Goal: Transaction & Acquisition: Purchase product/service

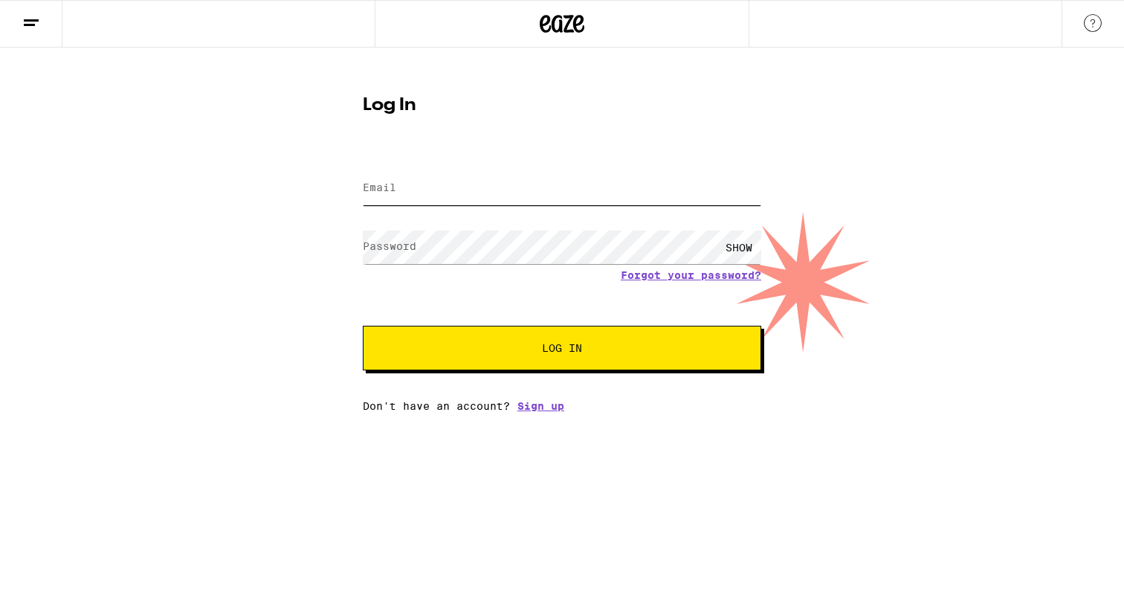
click at [475, 188] on input "Email" at bounding box center [562, 188] width 399 height 33
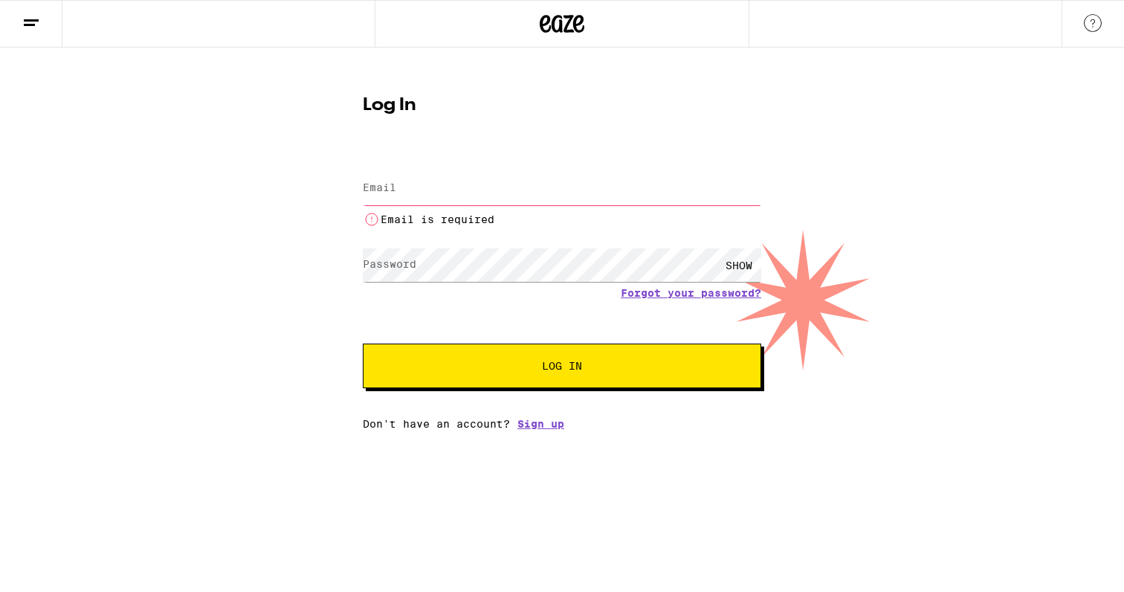
type input "[EMAIL_ADDRESS][DOMAIN_NAME]"
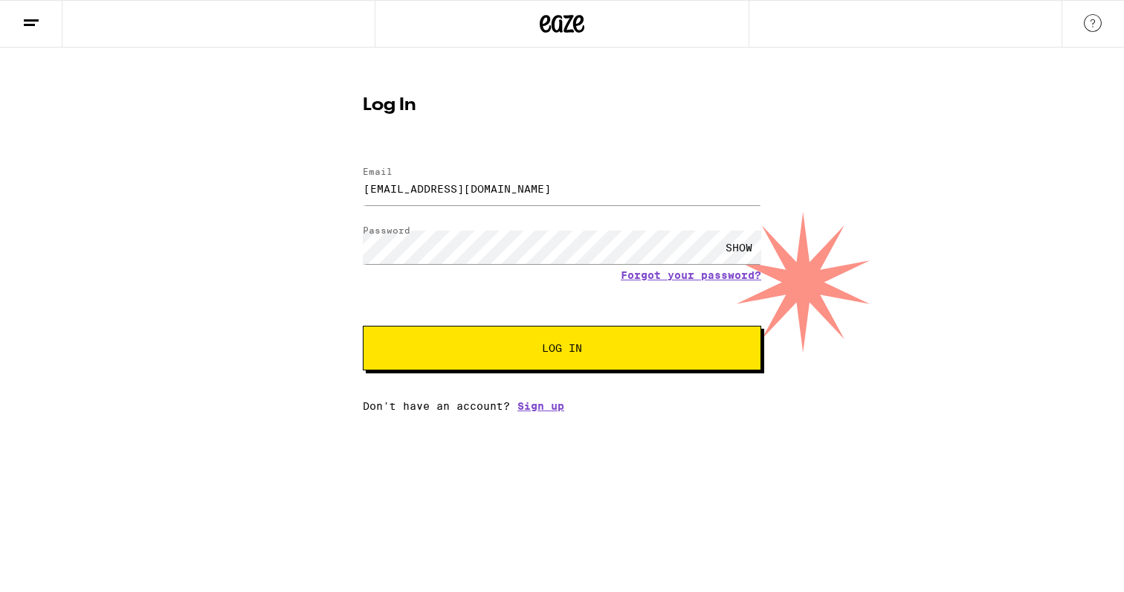
click at [523, 356] on button "Log In" at bounding box center [562, 348] width 399 height 45
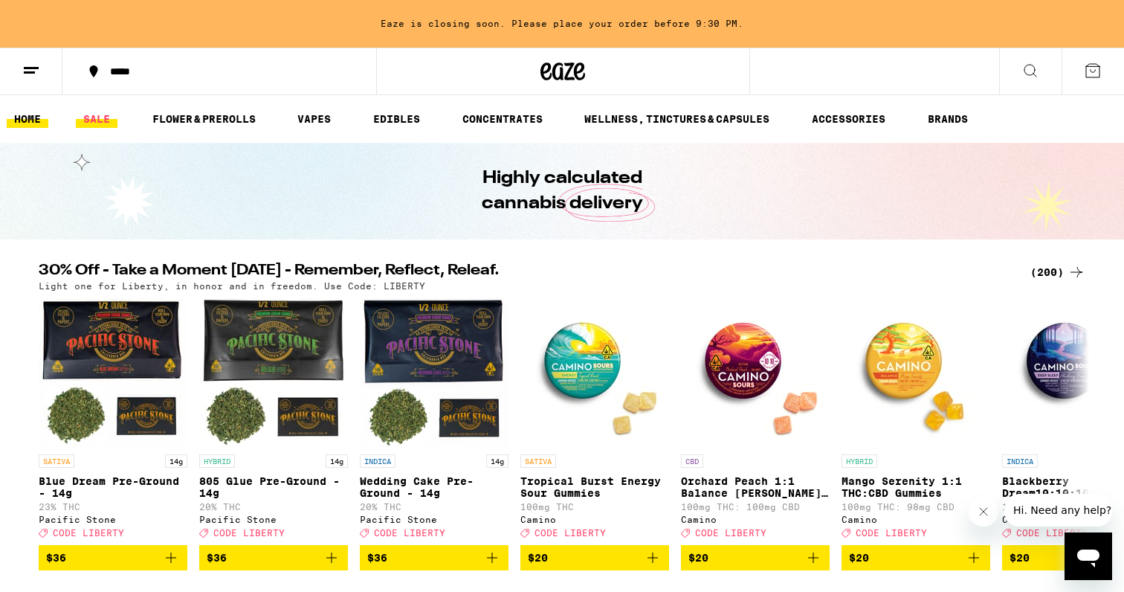
click at [109, 112] on link "SALE" at bounding box center [97, 119] width 42 height 18
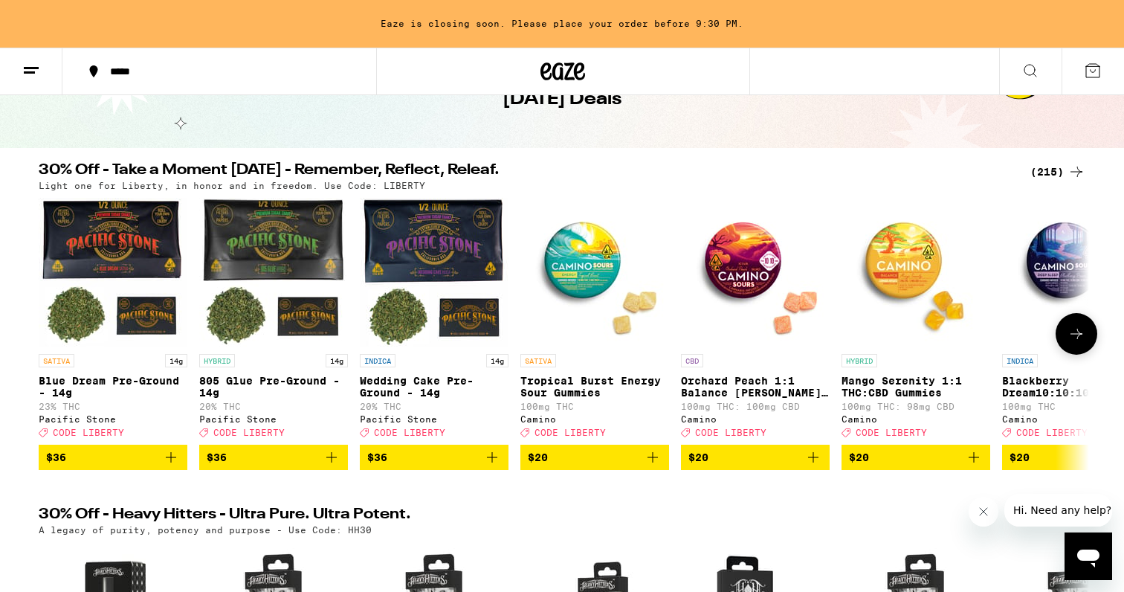
scroll to position [96, 0]
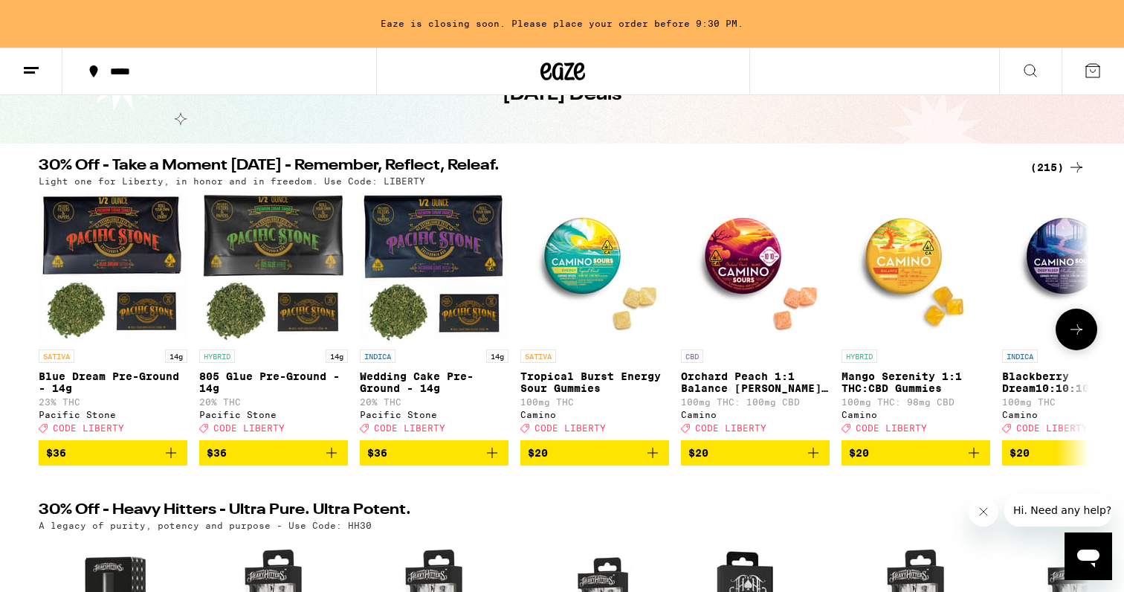
click at [1077, 335] on icon at bounding box center [1077, 329] width 18 height 18
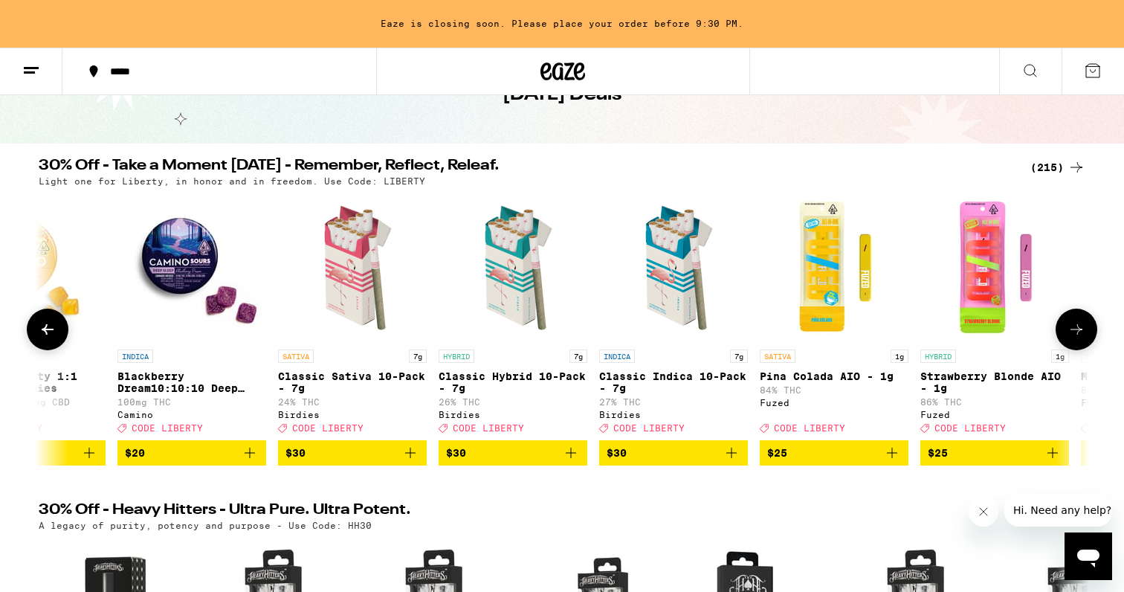
click at [1076, 335] on icon at bounding box center [1077, 329] width 18 height 18
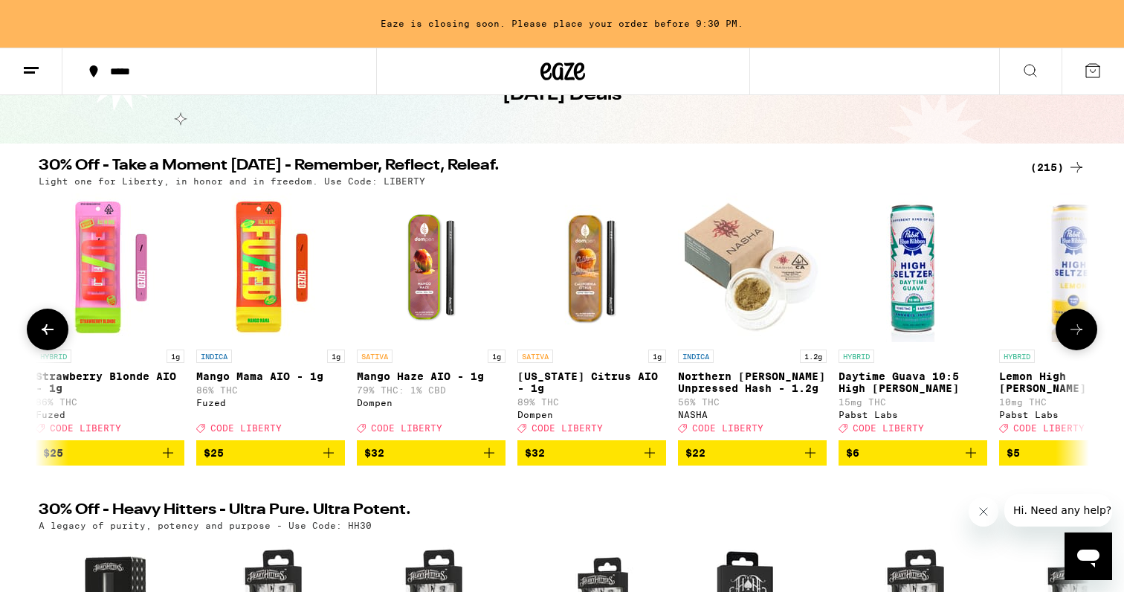
click at [1076, 335] on icon at bounding box center [1077, 329] width 18 height 18
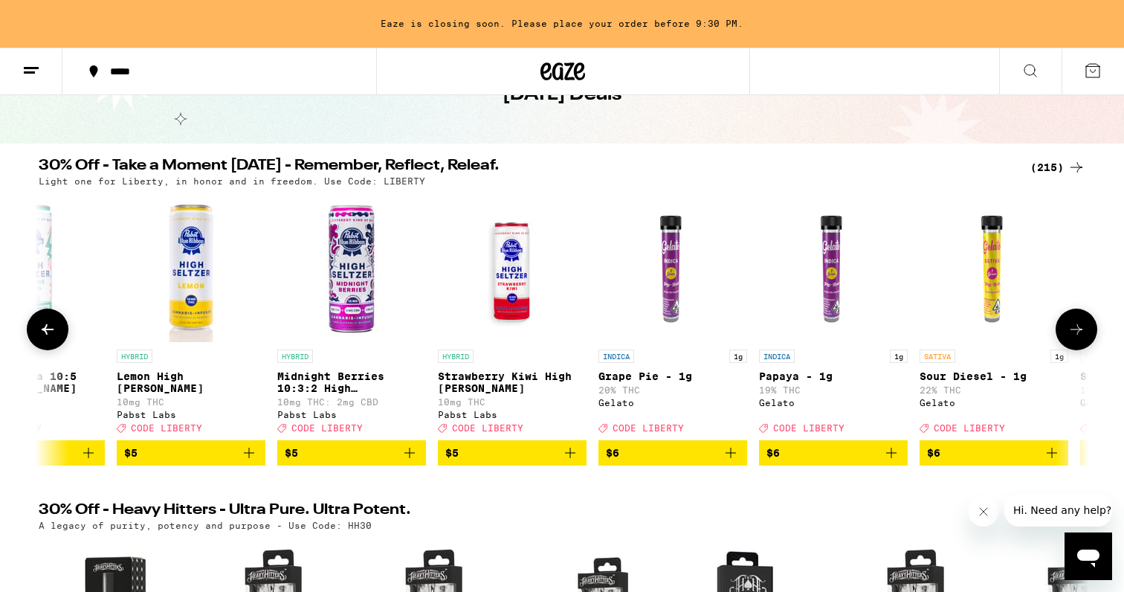
click at [1076, 335] on icon at bounding box center [1077, 329] width 18 height 18
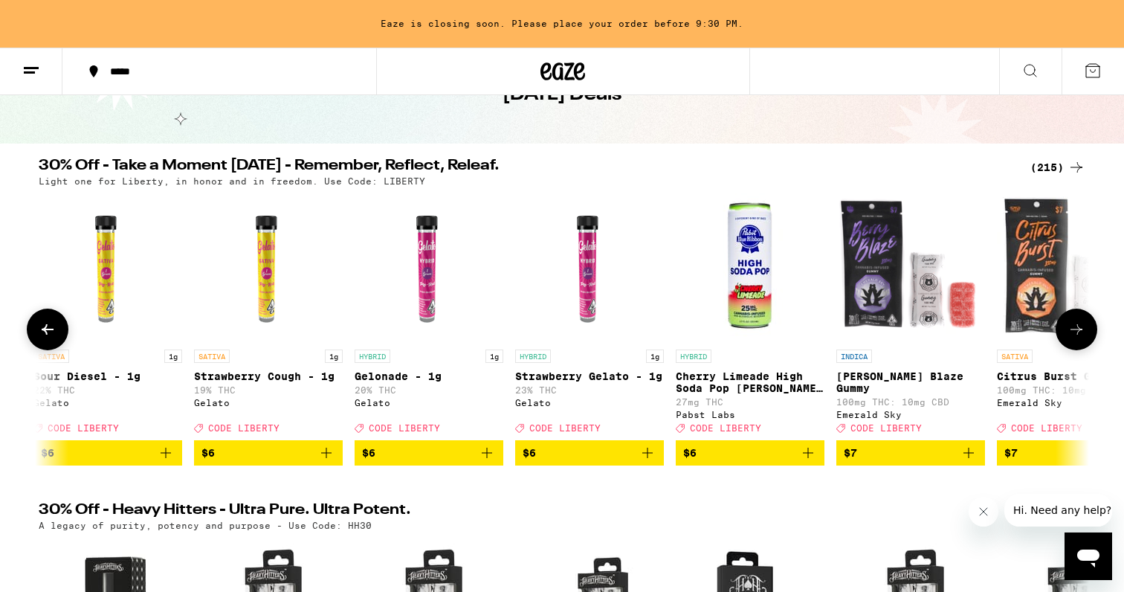
click at [1076, 335] on icon at bounding box center [1077, 329] width 18 height 18
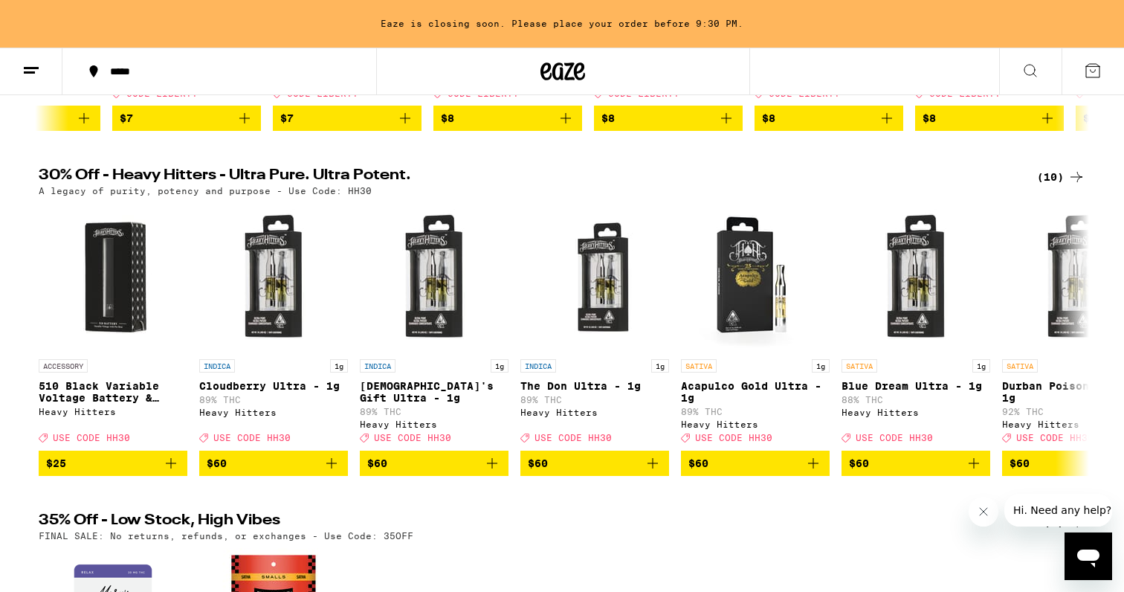
scroll to position [0, 0]
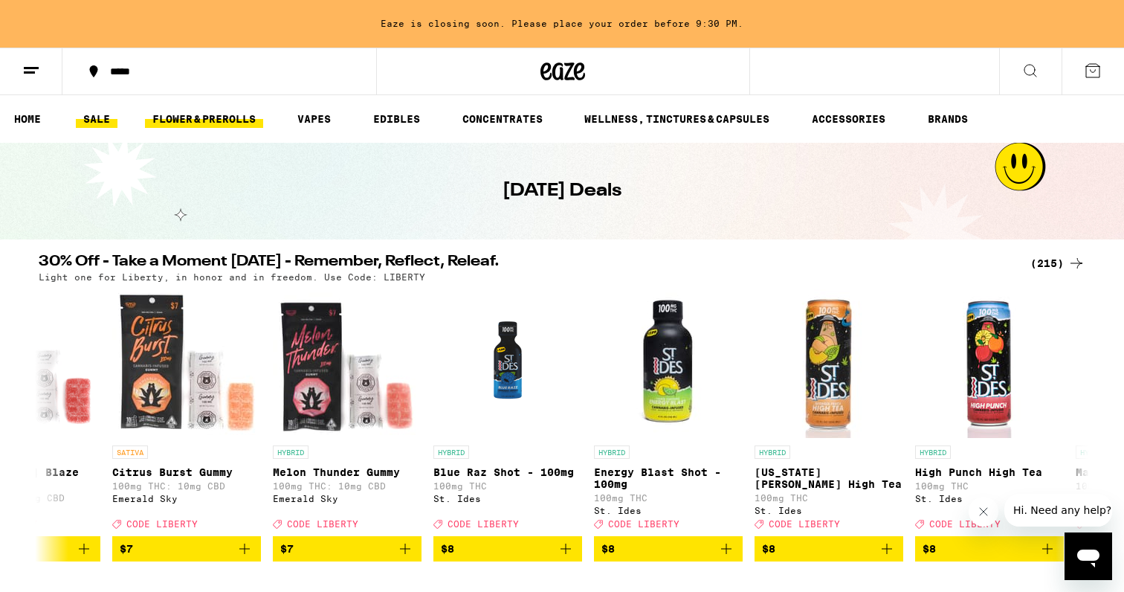
click at [181, 115] on link "FLOWER & PREROLLS" at bounding box center [204, 119] width 118 height 18
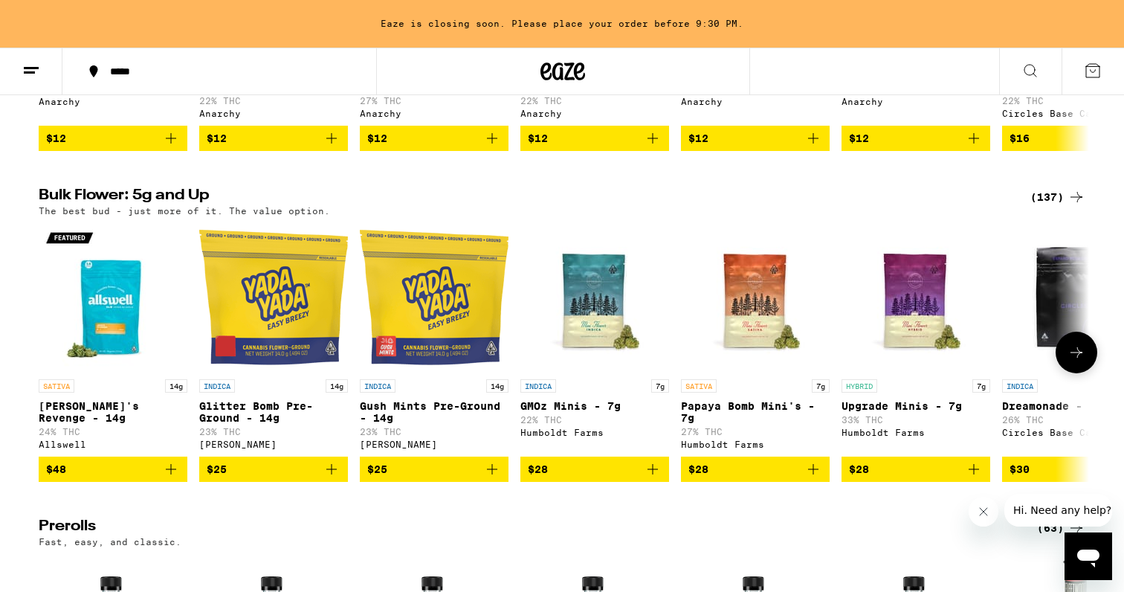
scroll to position [399, 0]
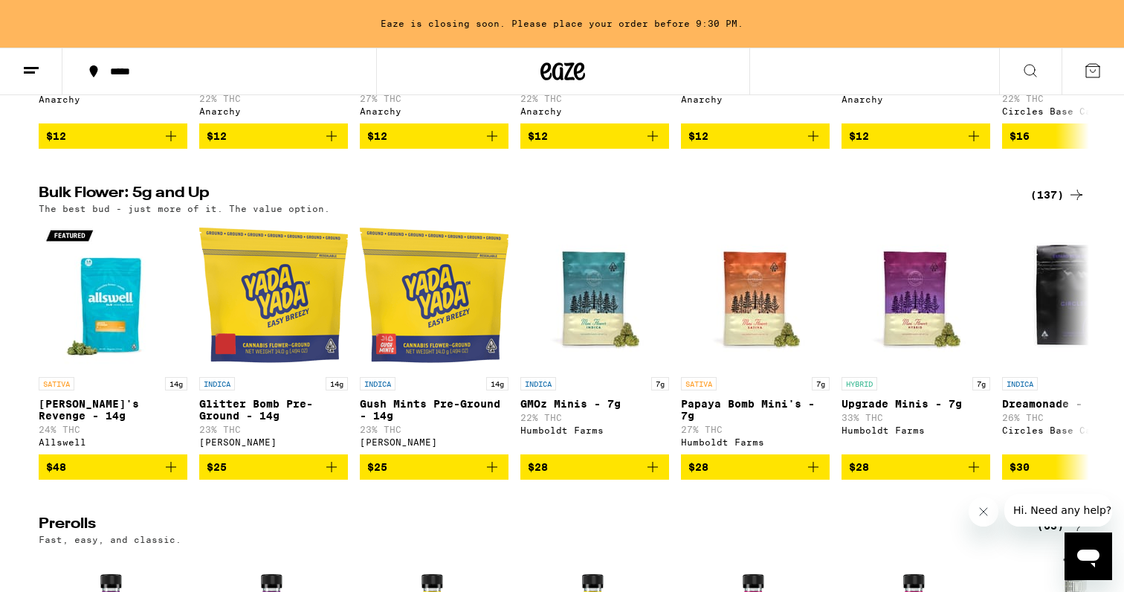
click at [1046, 204] on div "(137)" at bounding box center [1058, 195] width 55 height 18
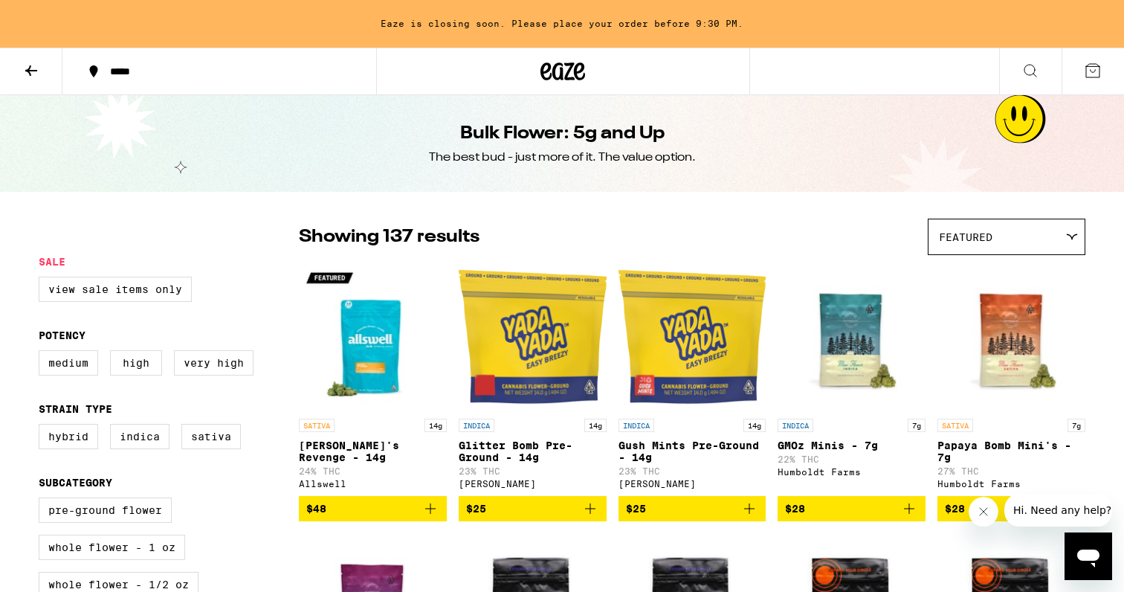
click at [968, 251] on div "Featured" at bounding box center [1007, 236] width 156 height 35
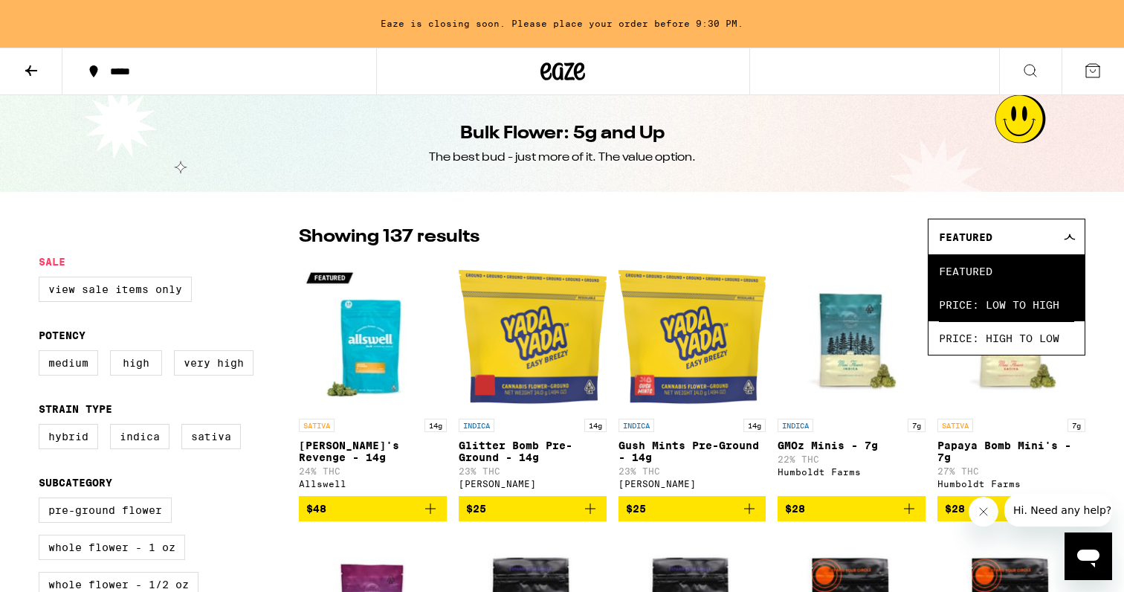
click at [985, 309] on span "Price: Low to High" at bounding box center [1006, 304] width 135 height 33
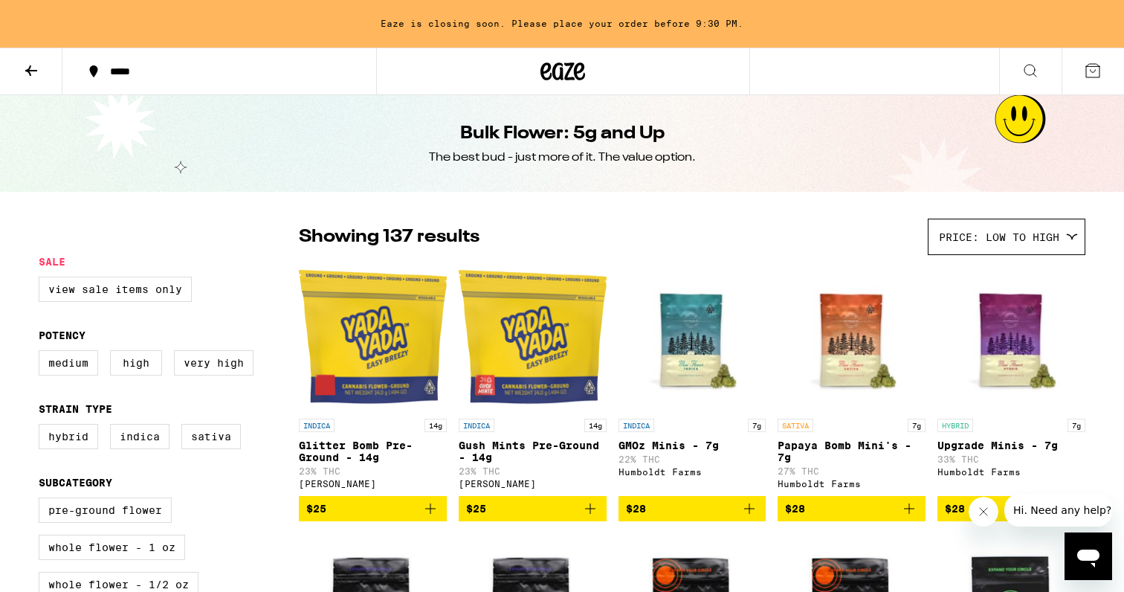
click at [956, 252] on div "Price: Low to High" at bounding box center [1007, 236] width 156 height 35
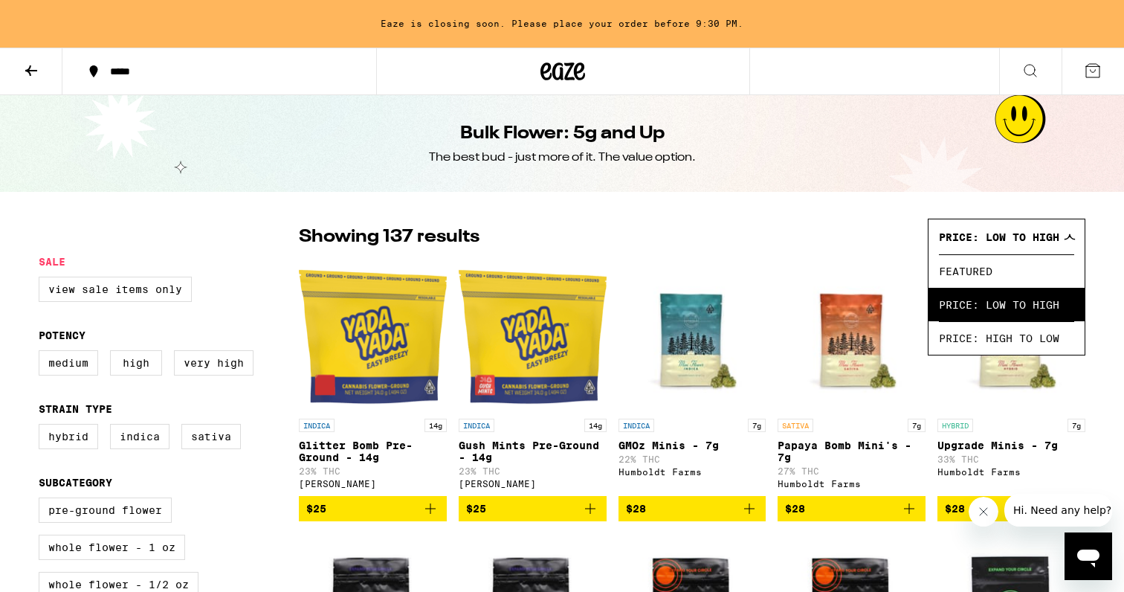
click at [971, 321] on span "Price: Low to High" at bounding box center [1006, 304] width 135 height 33
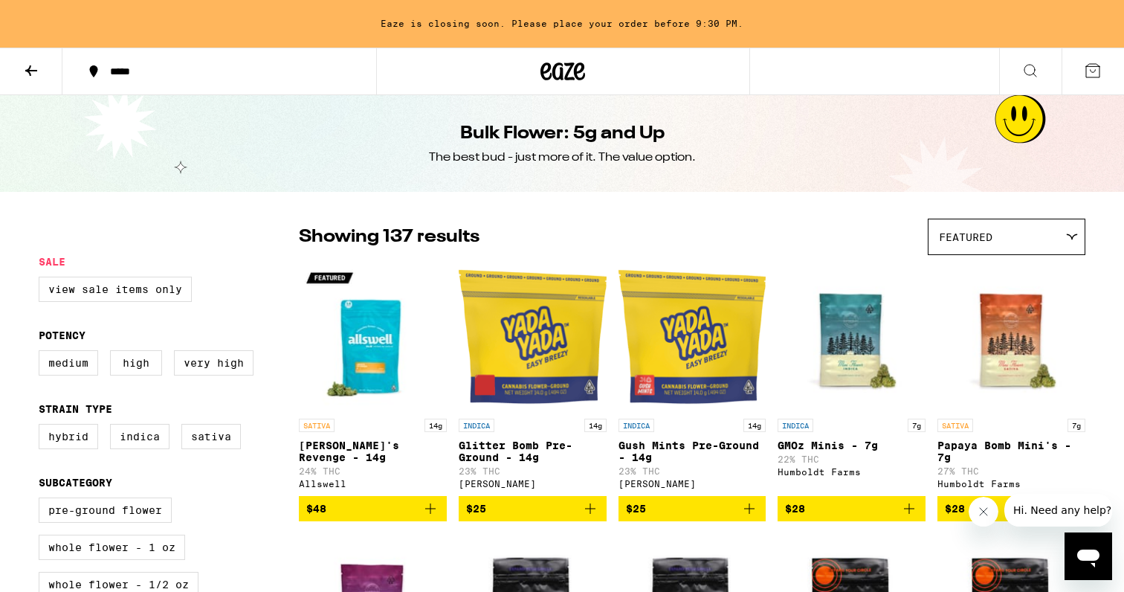
click at [963, 251] on div "Featured" at bounding box center [1007, 236] width 156 height 35
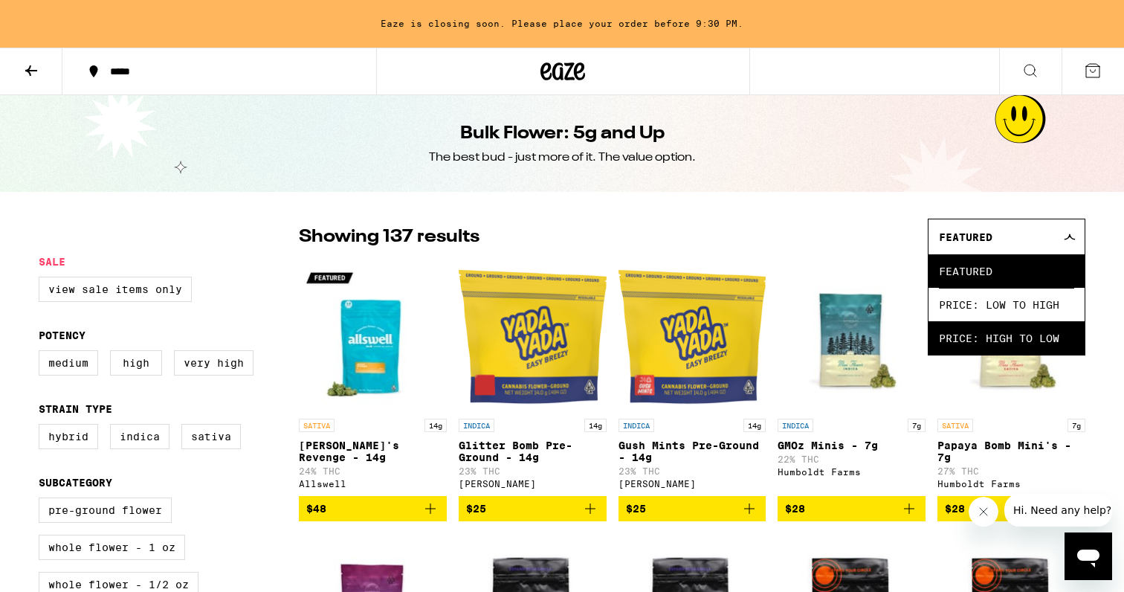
drag, startPoint x: 964, startPoint y: 325, endPoint x: 958, endPoint y: 340, distance: 16.3
click at [963, 335] on ul "Featured Price: Low to High Price: High to Low" at bounding box center [1007, 304] width 156 height 100
click at [958, 340] on span "Price: High to Low" at bounding box center [1006, 337] width 135 height 33
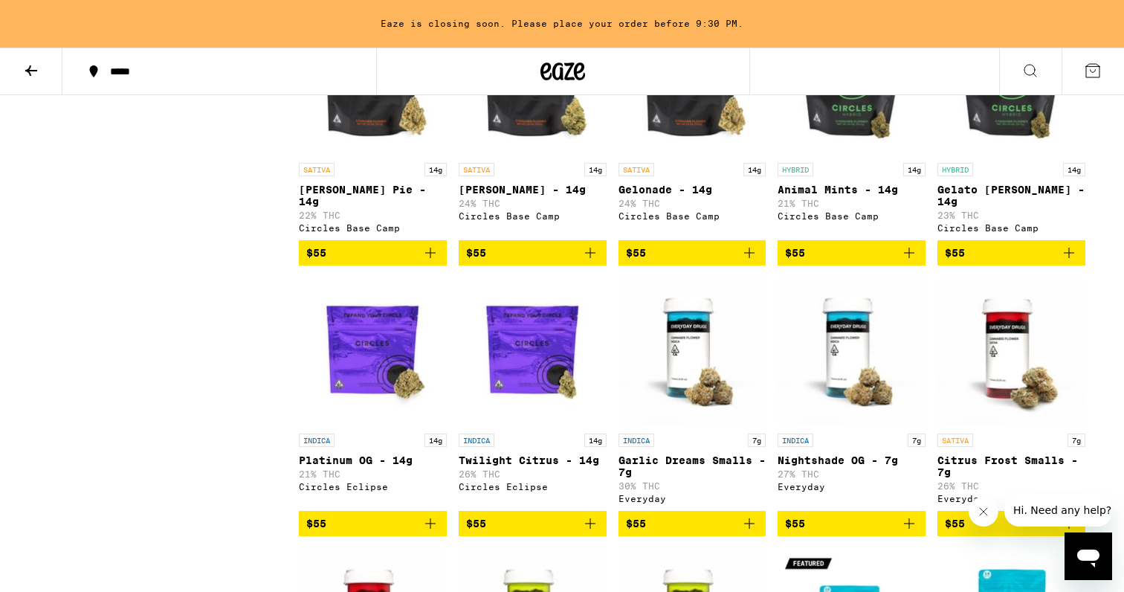
scroll to position [4042, 0]
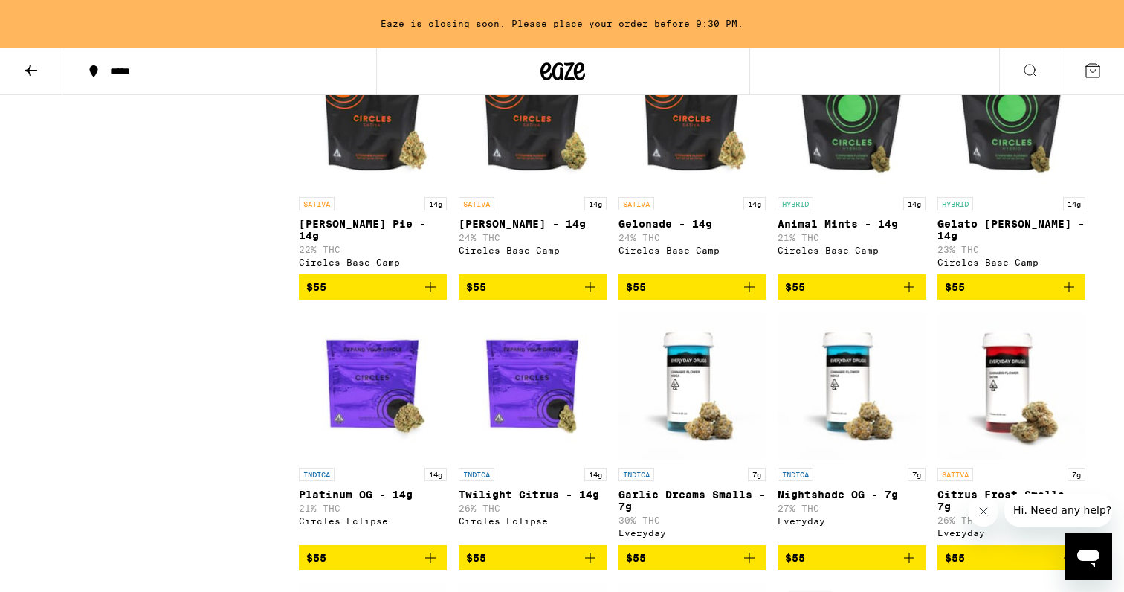
click at [1008, 242] on p "Gelato [PERSON_NAME] - 14g" at bounding box center [1012, 230] width 148 height 24
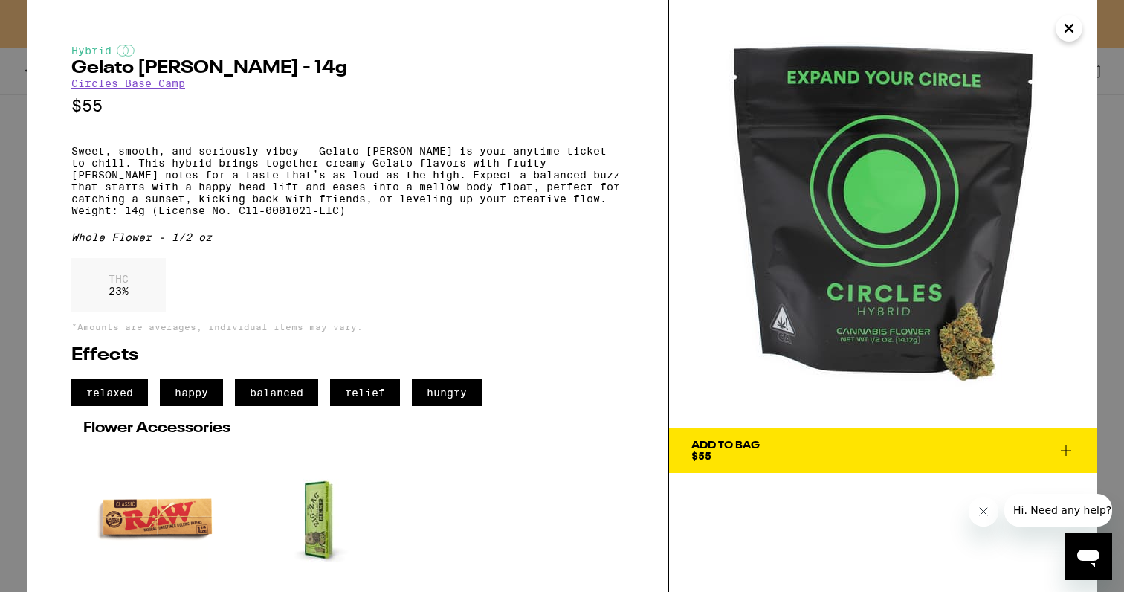
click at [747, 448] on div "Add To Bag" at bounding box center [726, 445] width 68 height 10
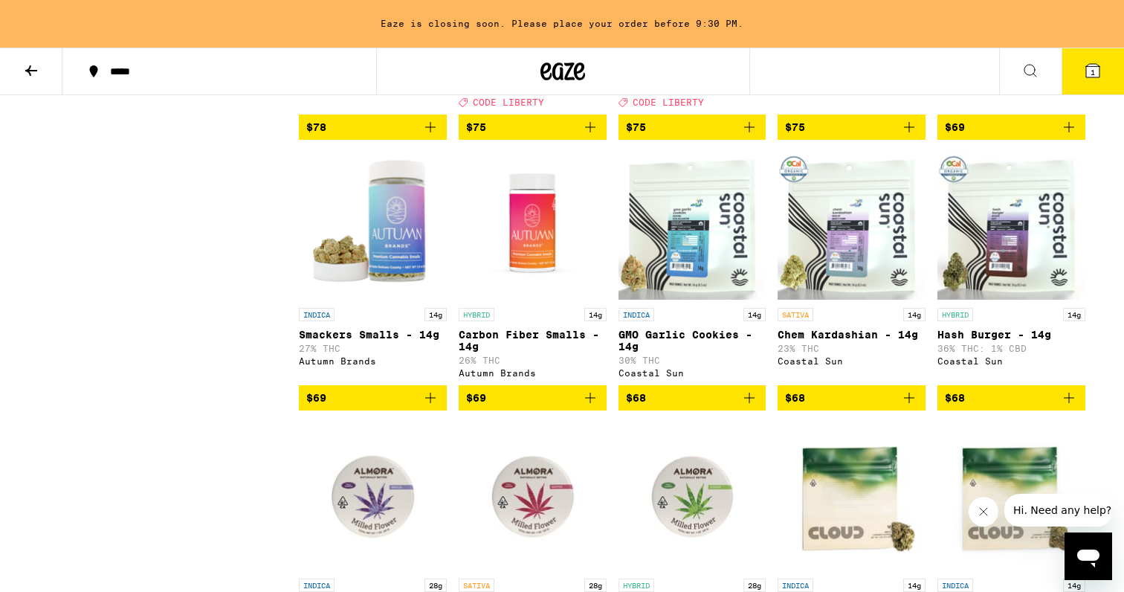
scroll to position [3118, 0]
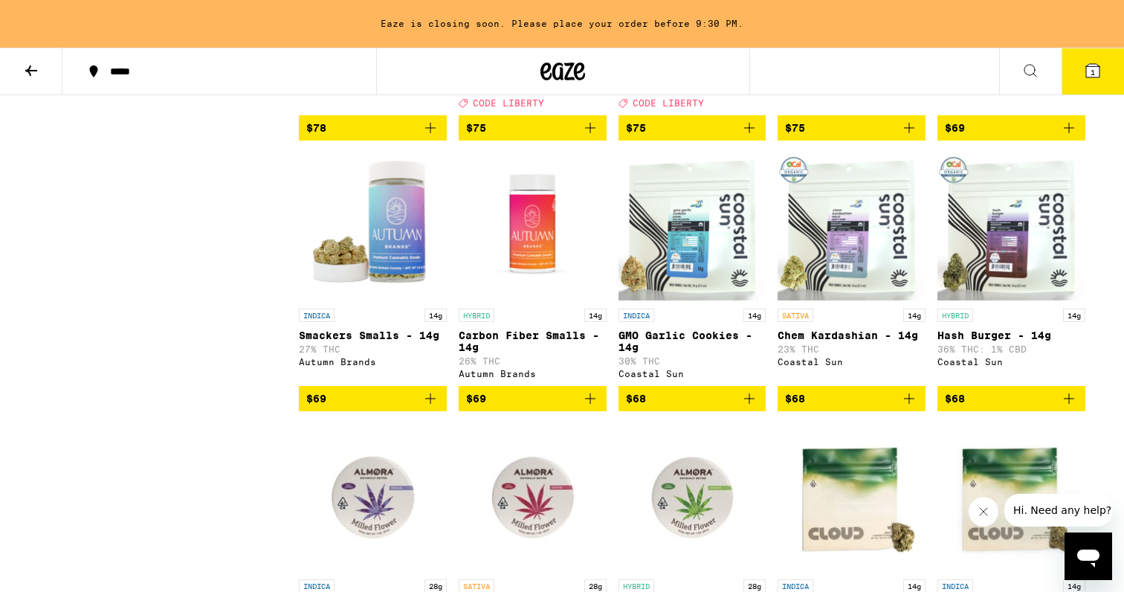
click at [499, 353] on p "Carbon Fiber Smalls - 14g" at bounding box center [533, 341] width 148 height 24
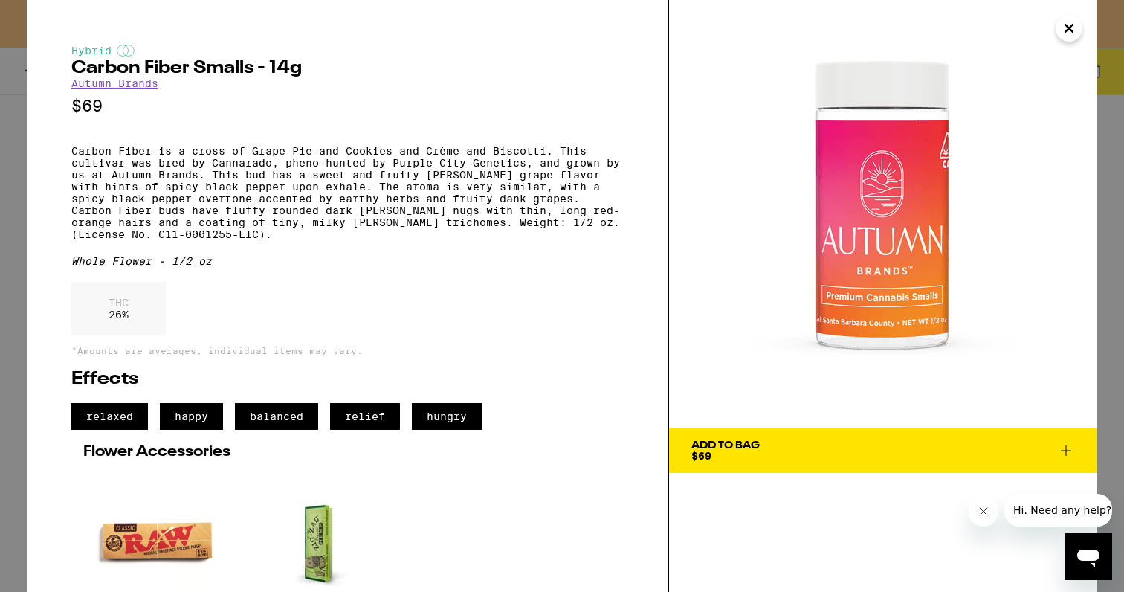
click at [21, 244] on div "Hybrid Carbon Fiber Smalls - 14g Autumn Brands $69 Carbon Fiber is a cross of G…" at bounding box center [562, 296] width 1124 height 592
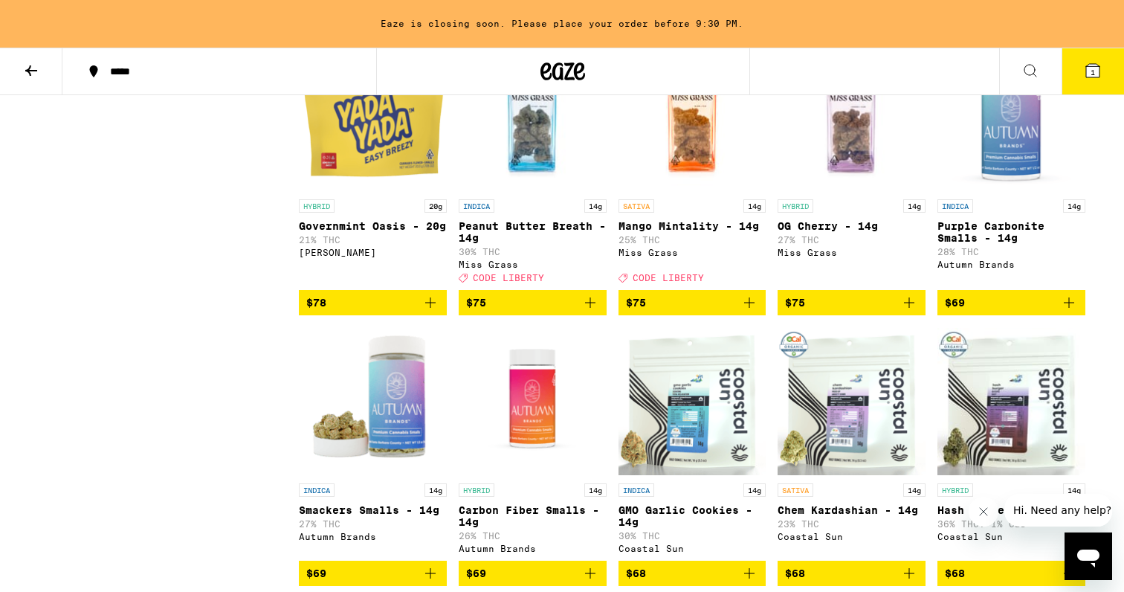
scroll to position [2932, 0]
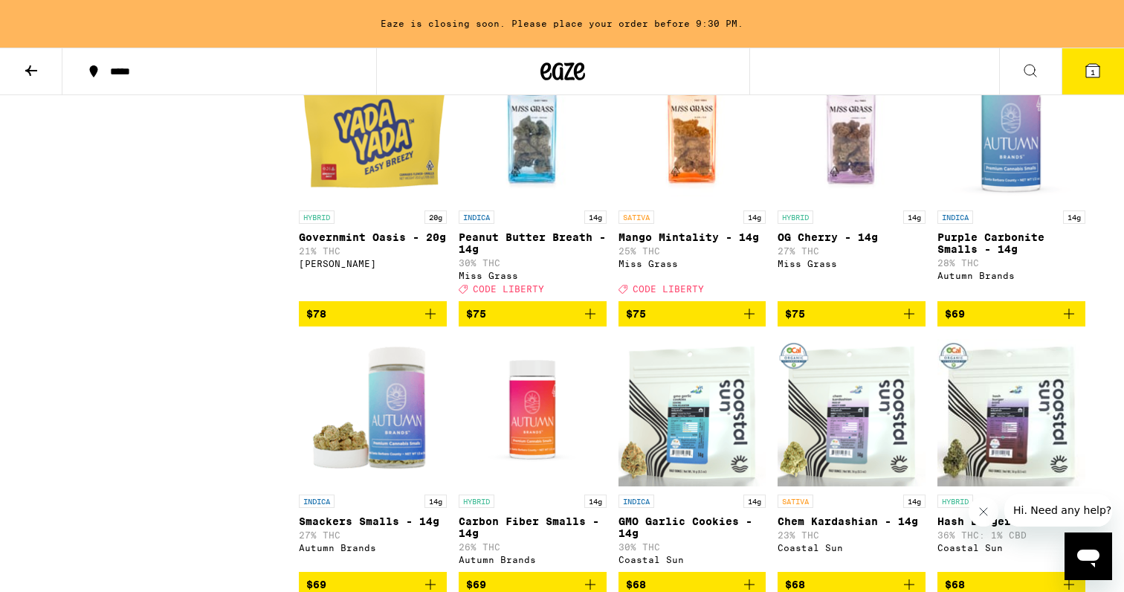
click at [701, 243] on p "Mango Mintality - 14g" at bounding box center [693, 237] width 148 height 12
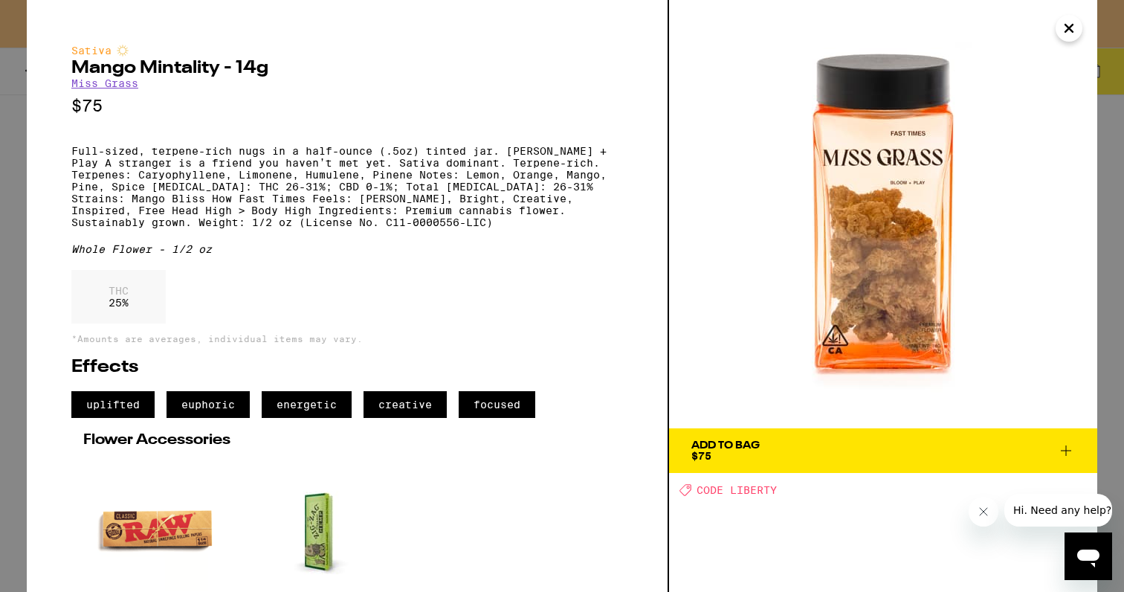
click at [22, 237] on div "Sativa Mango Mintality - 14g Miss Grass $75 Full-sized, terpene-rich nugs in a …" at bounding box center [562, 296] width 1124 height 592
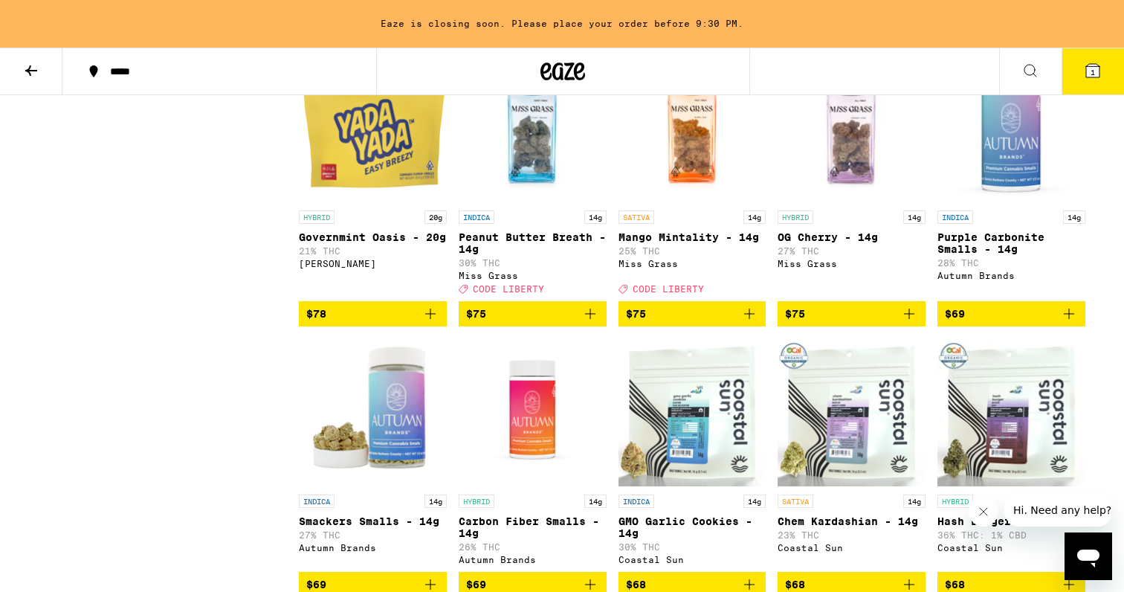
click at [543, 203] on img "Open page for Peanut Butter Breath - 14g from Miss Grass" at bounding box center [533, 128] width 148 height 149
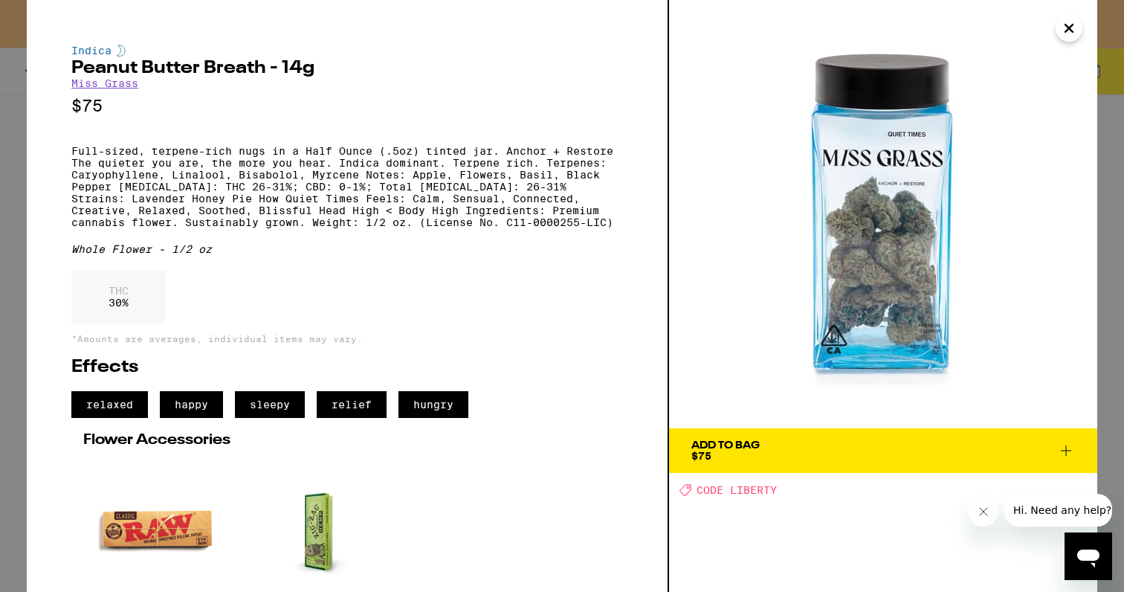
click at [22, 339] on div "Indica Peanut Butter Breath - 14g Miss Grass $75 Full-sized, terpene-rich nugs …" at bounding box center [562, 296] width 1124 height 592
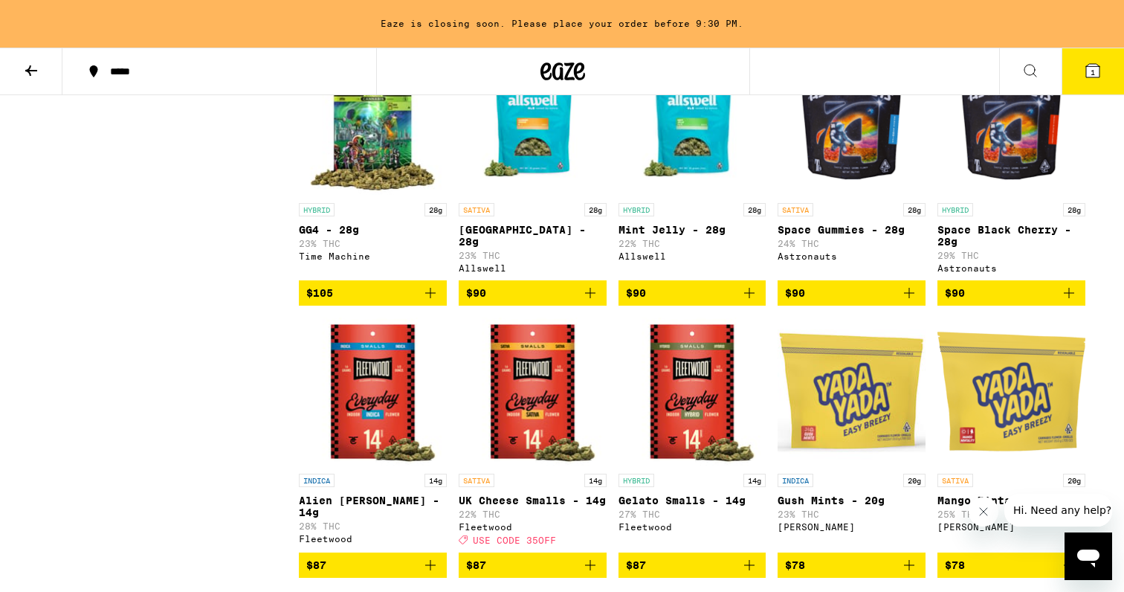
scroll to position [2393, 0]
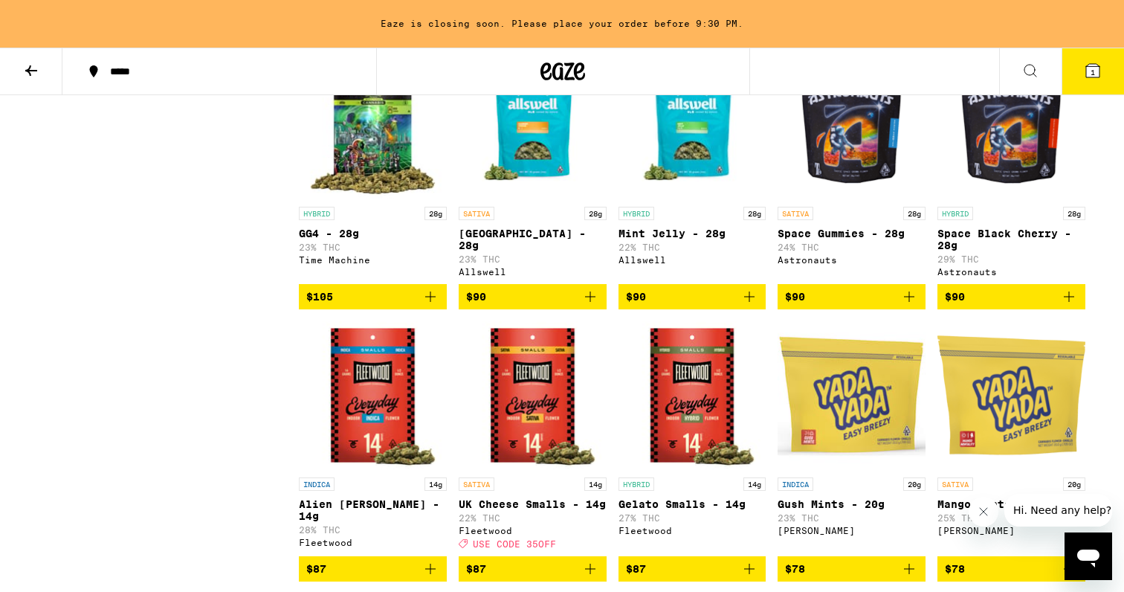
click at [990, 251] on p "Space Black Cherry - 28g" at bounding box center [1012, 240] width 148 height 24
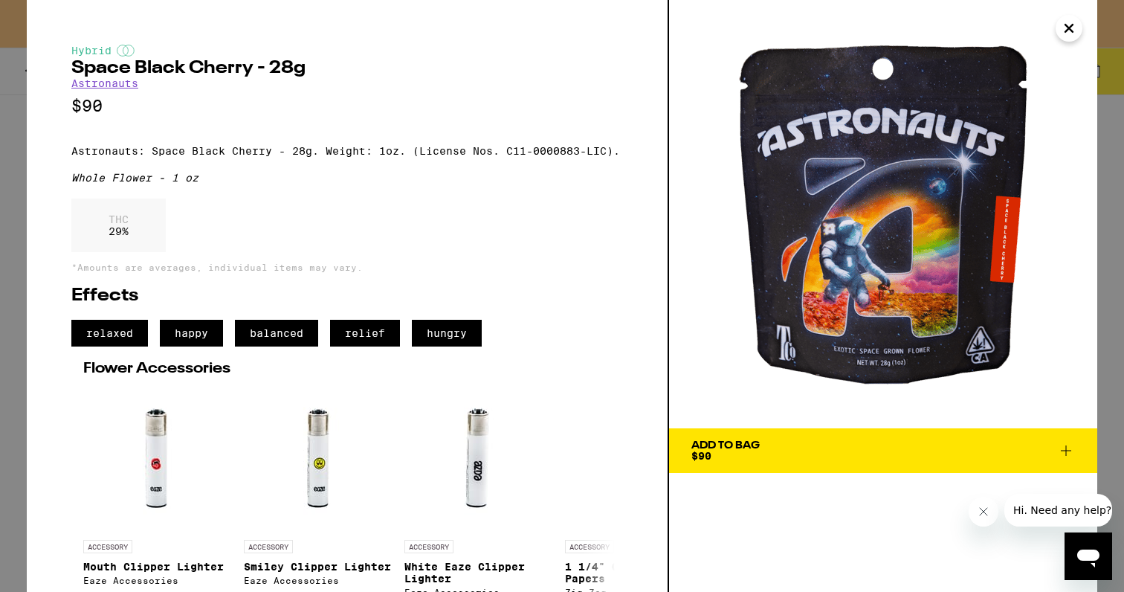
click at [1100, 212] on div "Hybrid Space Black Cherry - 28g Astronauts $90 Astronauts: Space Black Cherry -…" at bounding box center [562, 296] width 1124 height 592
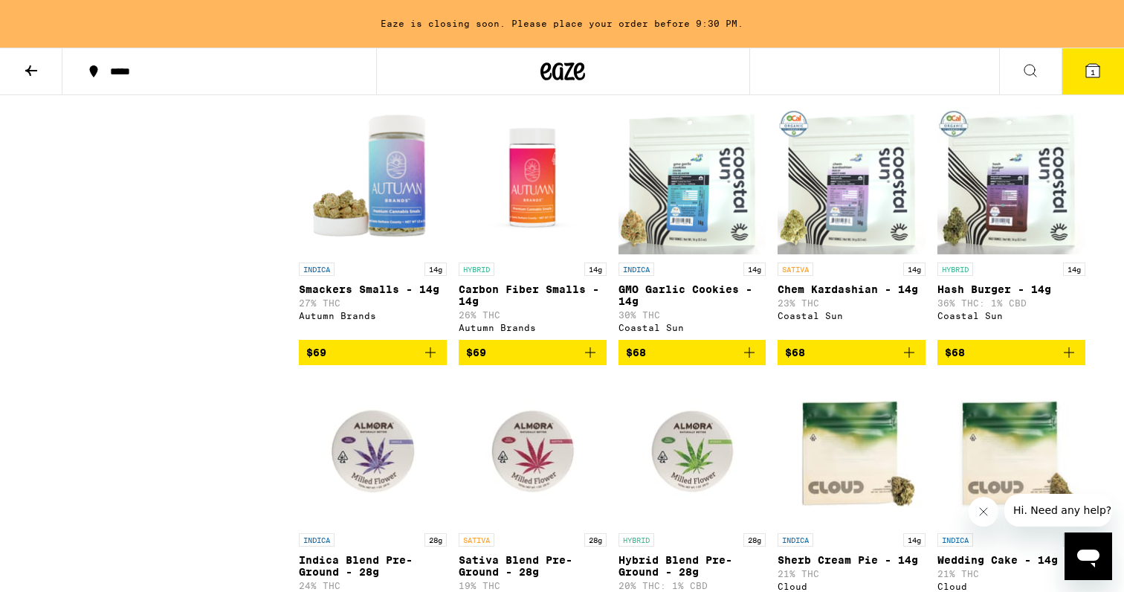
scroll to position [3169, 0]
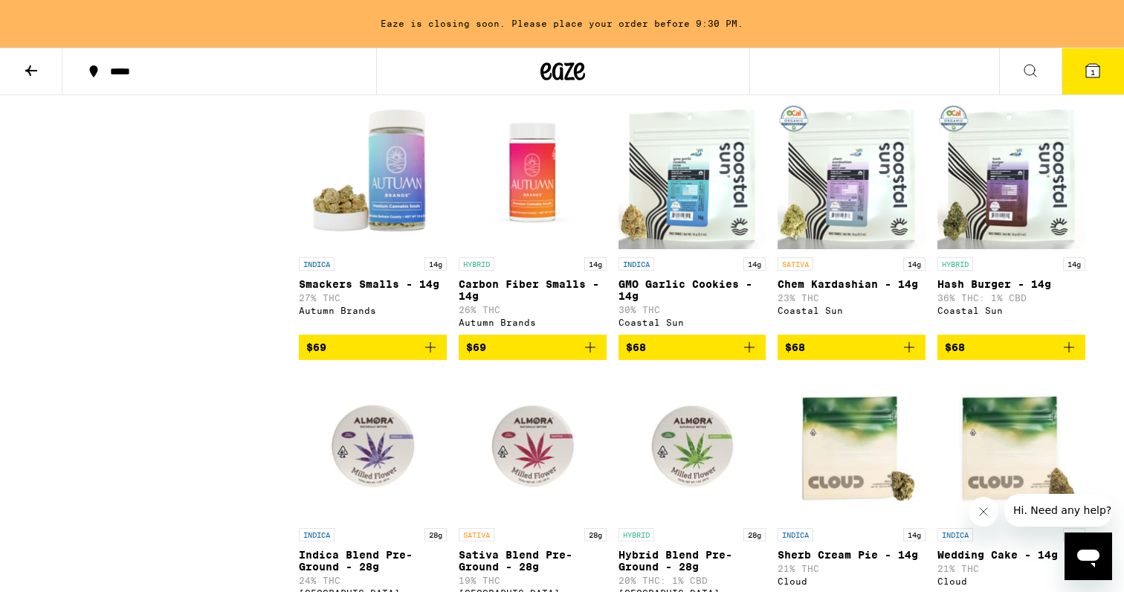
click at [973, 250] on img "Open page for Hash Burger - 14g from Coastal Sun" at bounding box center [1012, 175] width 148 height 149
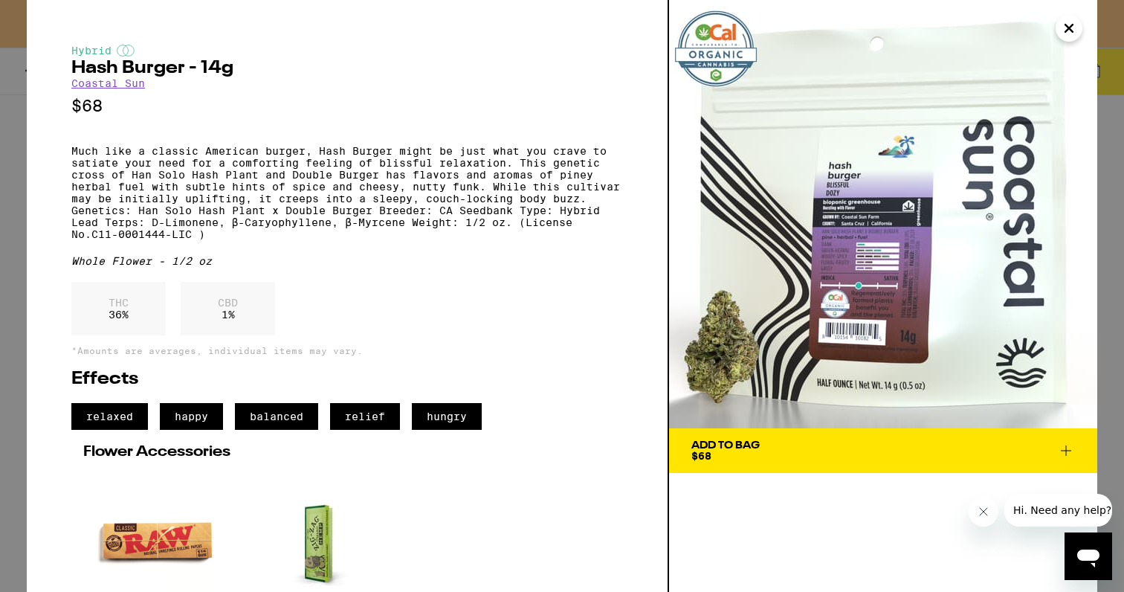
click at [1115, 254] on div "Hybrid Hash Burger - 14g Coastal Sun $68 Much like a classic American burger, H…" at bounding box center [562, 296] width 1124 height 592
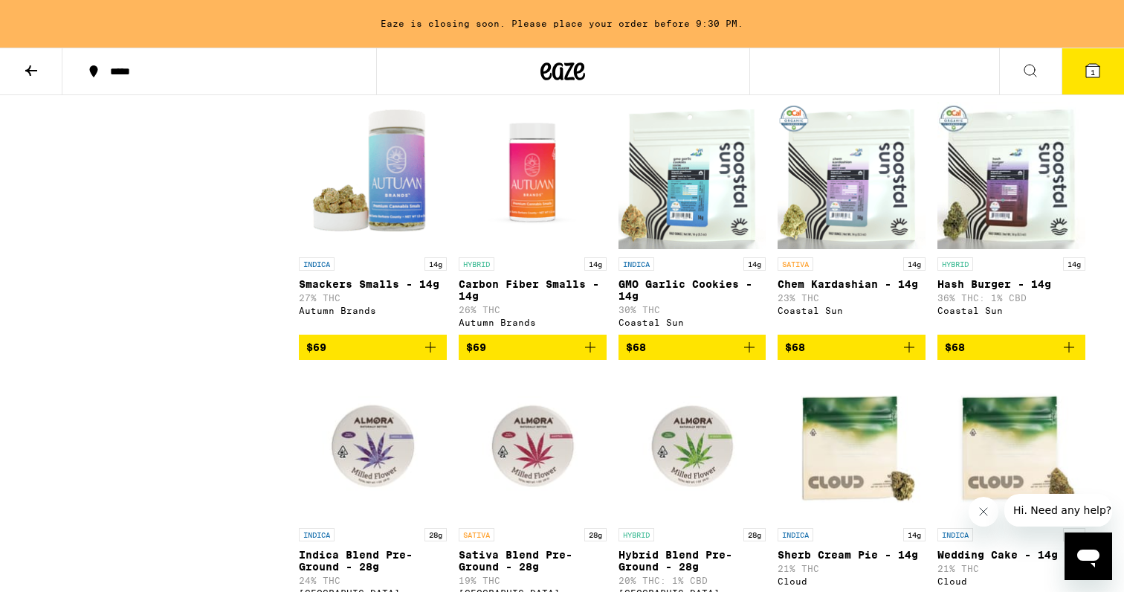
click at [692, 250] on img "Open page for GMO Garlic Cookies - 14g from Coastal Sun" at bounding box center [693, 175] width 148 height 149
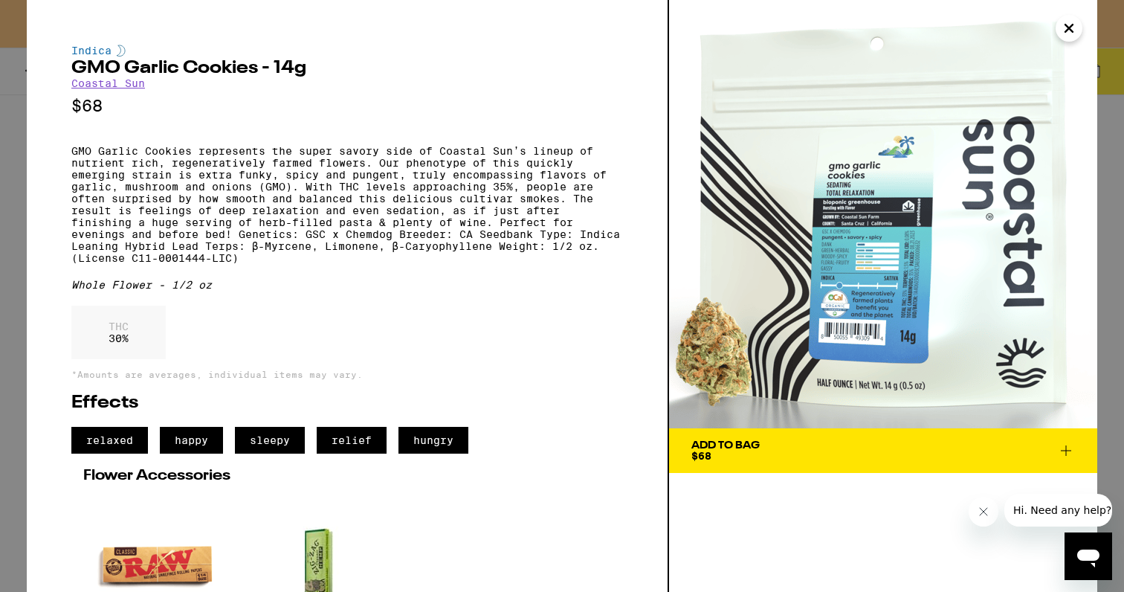
click at [1111, 151] on div "Indica GMO Garlic Cookies - 14g Coastal Sun $68 GMO Garlic Cookies represents t…" at bounding box center [562, 296] width 1124 height 592
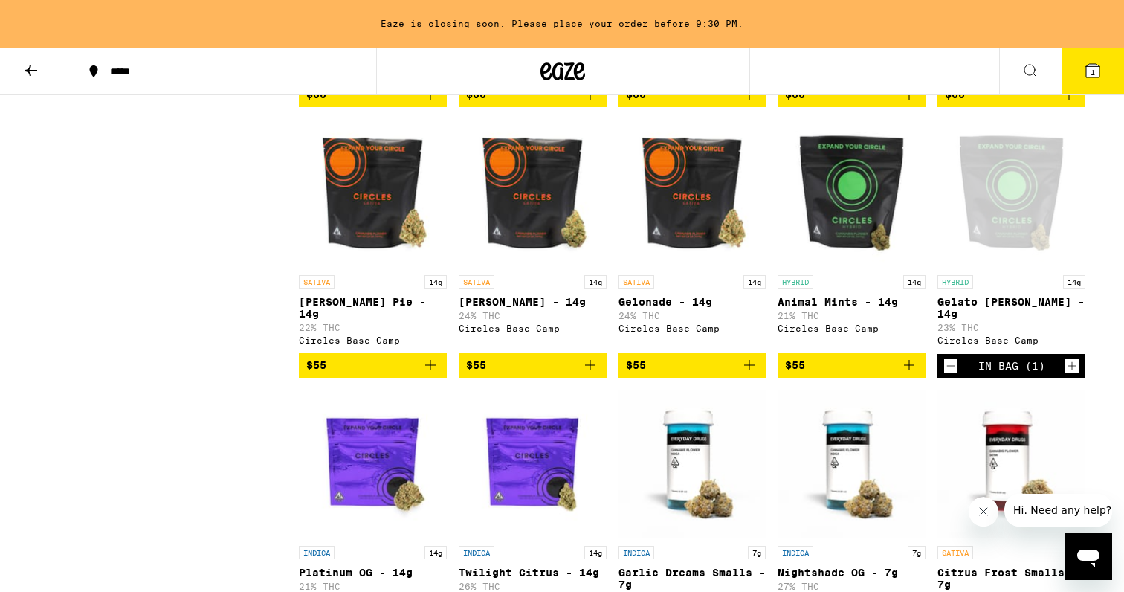
scroll to position [3981, 0]
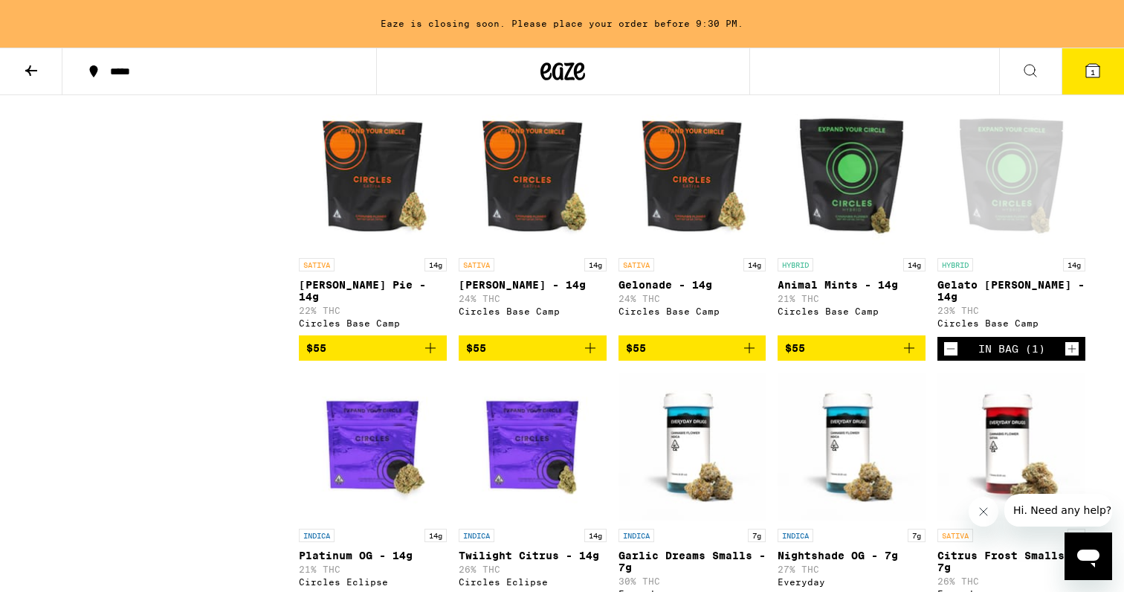
click at [983, 251] on div "Open page for Gelato Runtz - 14g from Circles Base Camp" at bounding box center [1012, 176] width 148 height 149
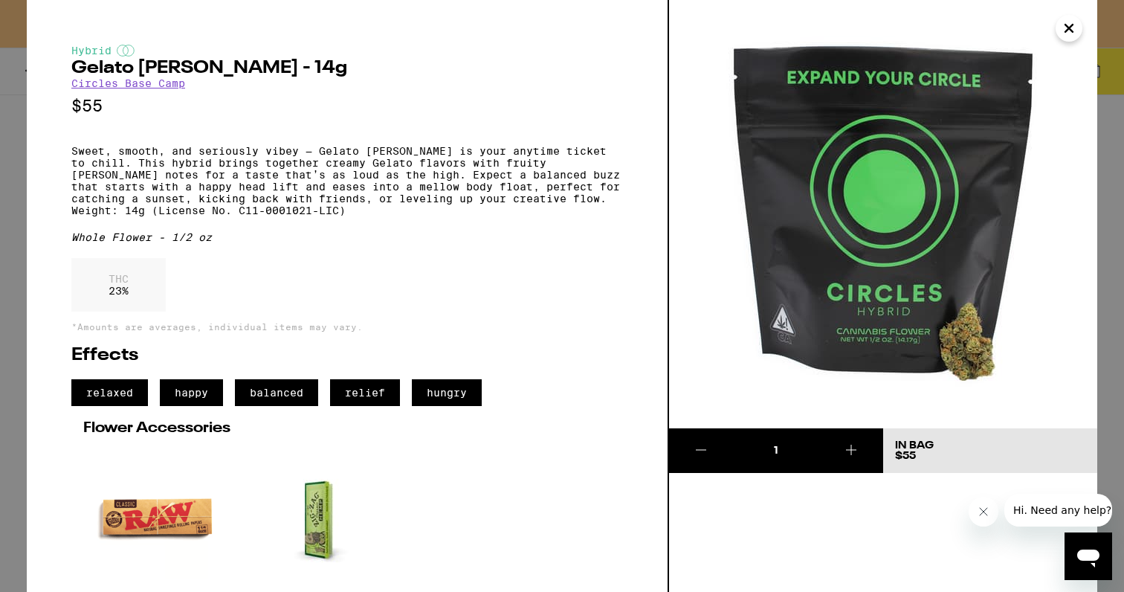
click at [3, 373] on div "Hybrid Gelato [PERSON_NAME] - 14g Circles Base Camp $55 Sweet, smooth, and seri…" at bounding box center [562, 296] width 1124 height 592
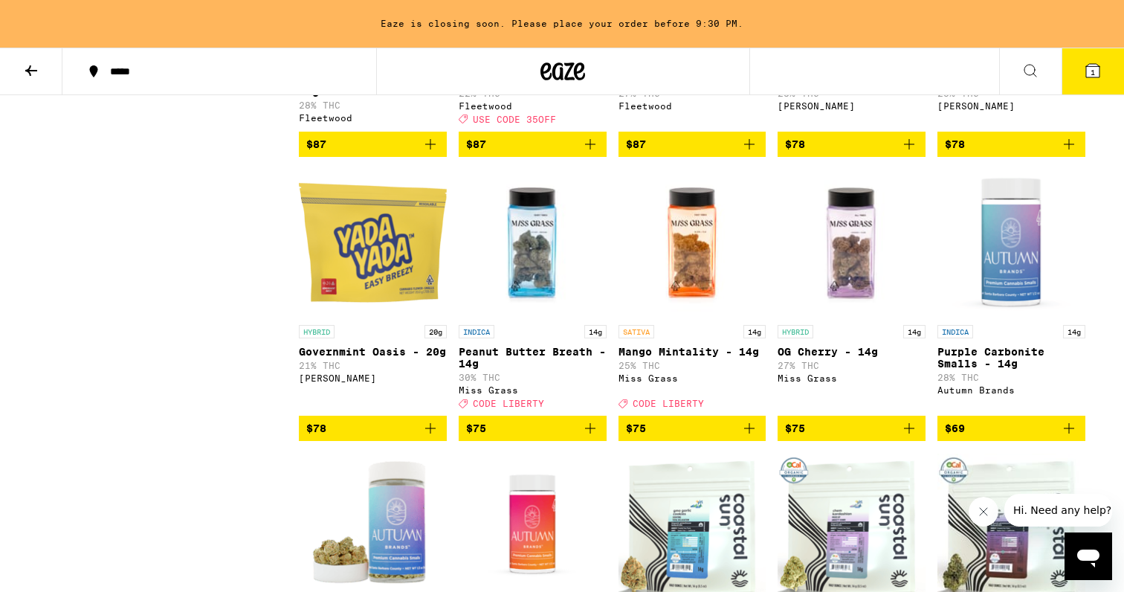
scroll to position [2821, 0]
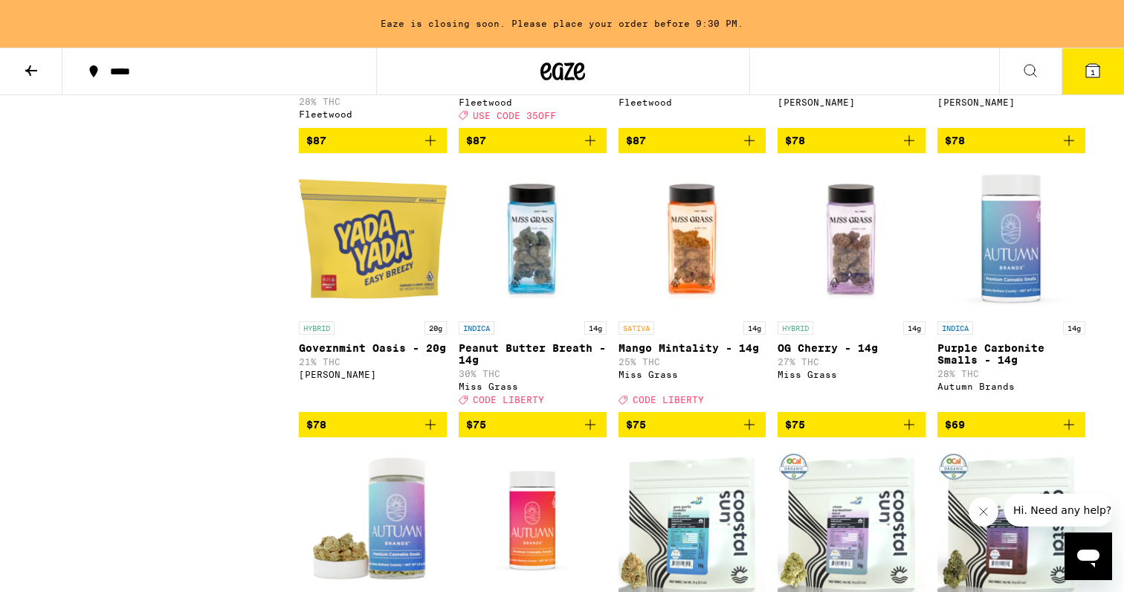
click at [1085, 70] on icon at bounding box center [1093, 71] width 18 height 18
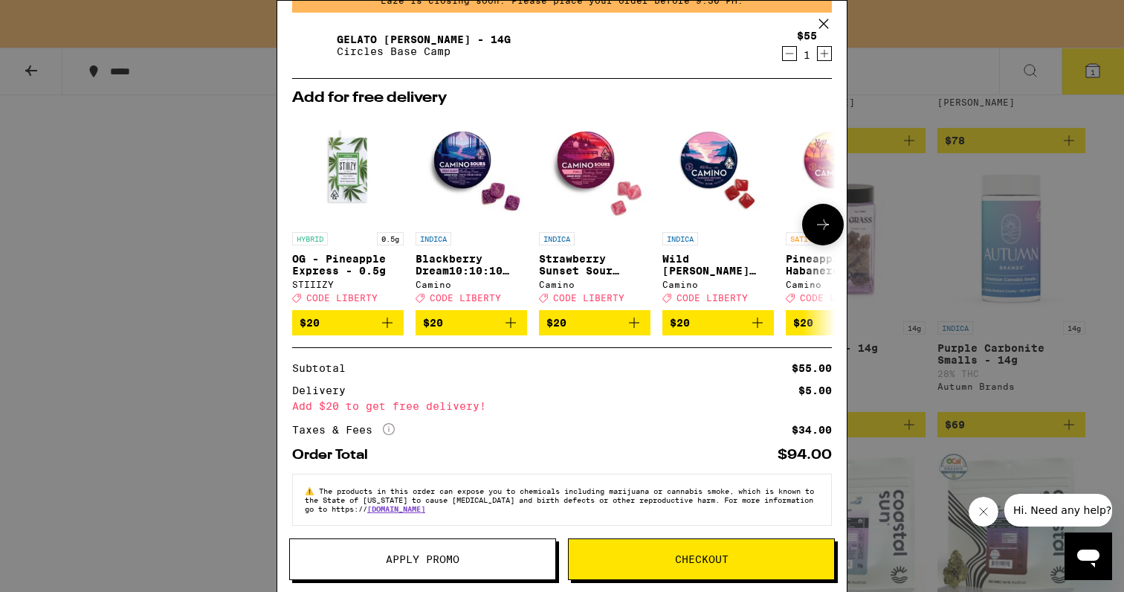
scroll to position [86, 0]
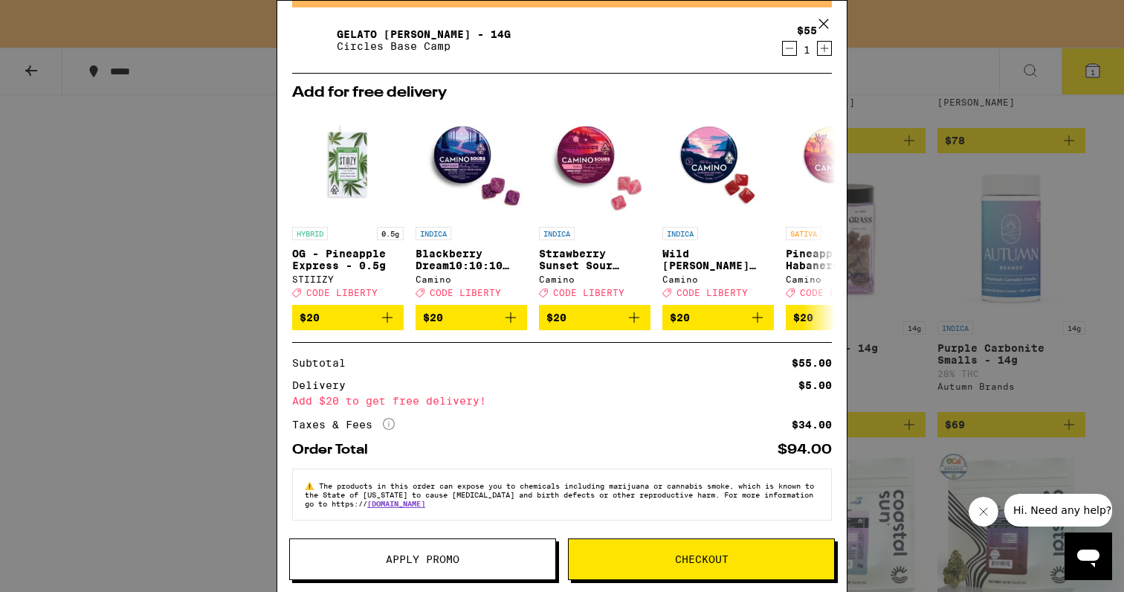
click at [389, 422] on icon "More Info" at bounding box center [389, 424] width 12 height 12
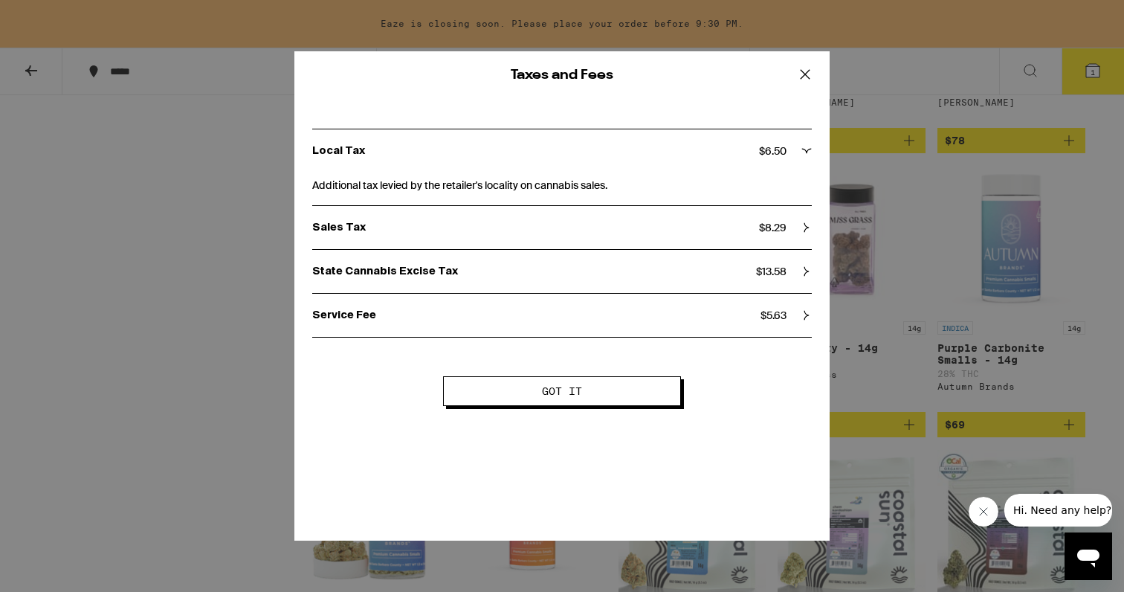
click at [426, 329] on div "Service Fee $ 5.63" at bounding box center [562, 315] width 500 height 43
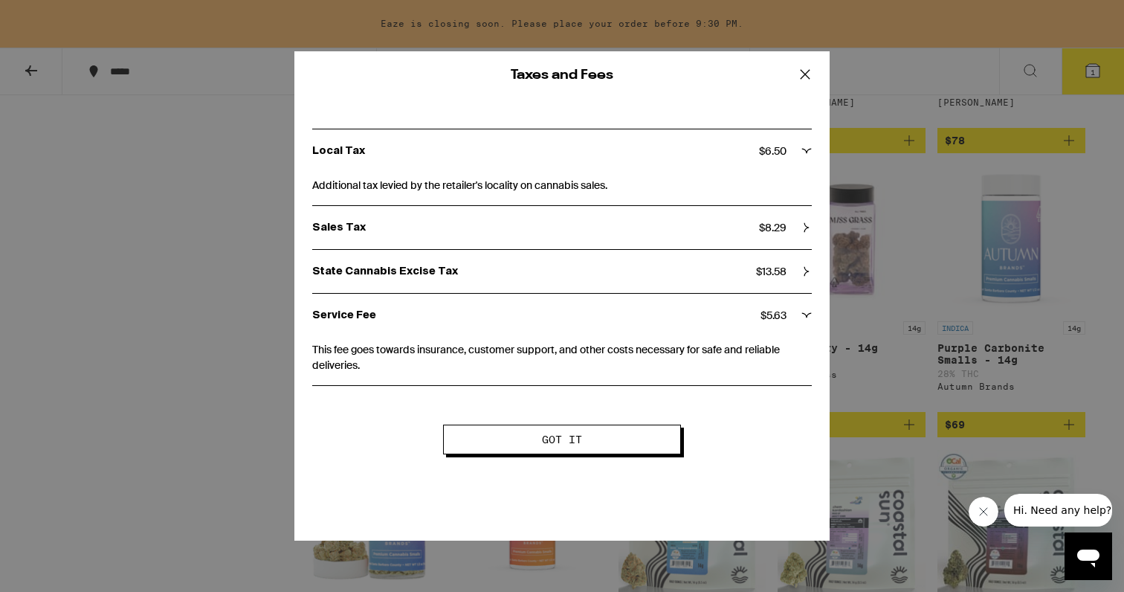
click at [546, 272] on p "State Cannabis Excise Tax" at bounding box center [534, 271] width 444 height 13
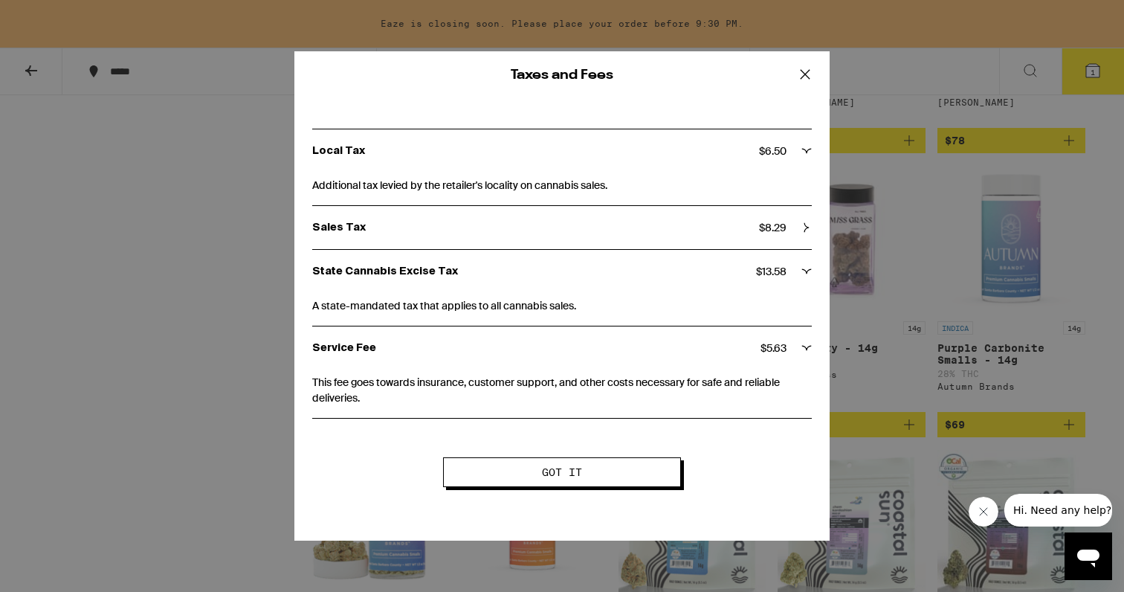
click at [526, 229] on p "Sales Tax" at bounding box center [535, 227] width 447 height 13
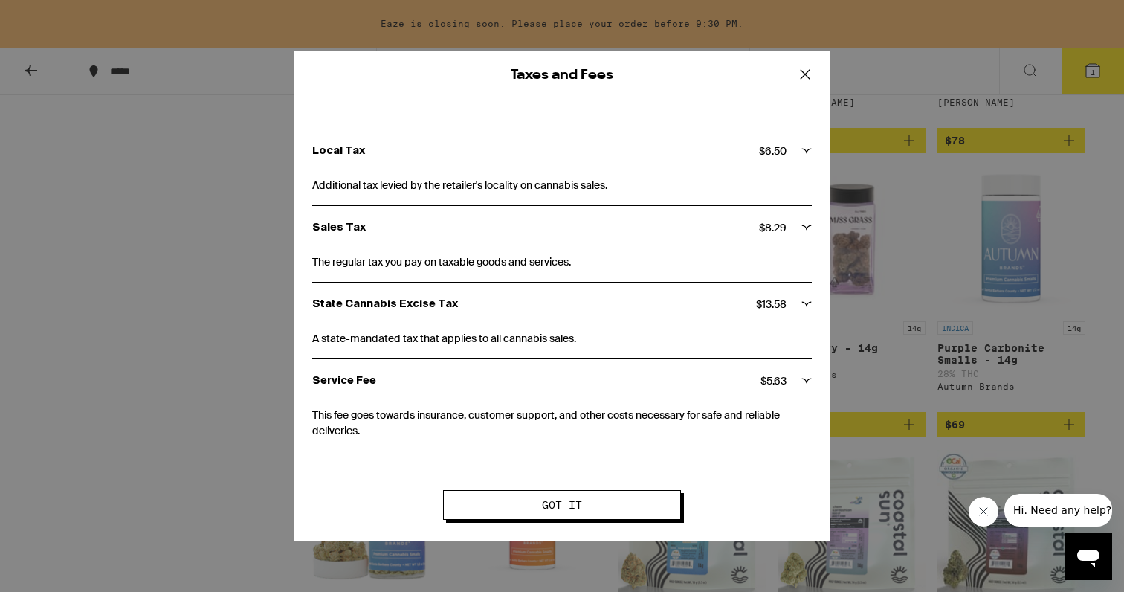
click at [663, 171] on div "Local Tax $ 6.50" at bounding box center [562, 150] width 500 height 43
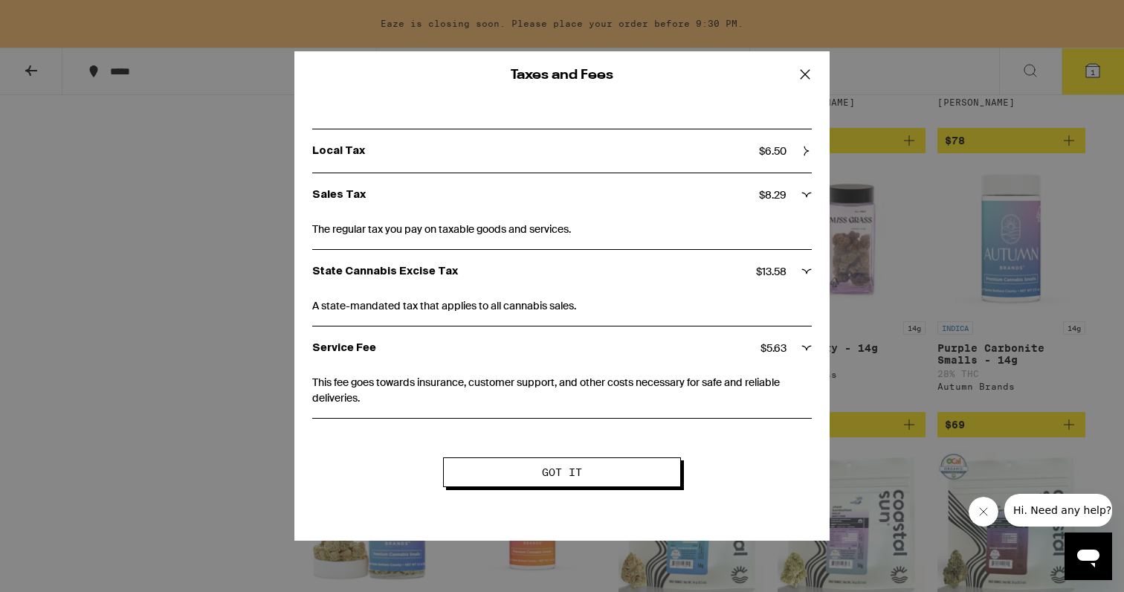
click at [7, 443] on div "Taxes and Fees Local Tax $ 6.50 Additional tax levied by the retailer's localit…" at bounding box center [562, 296] width 1124 height 592
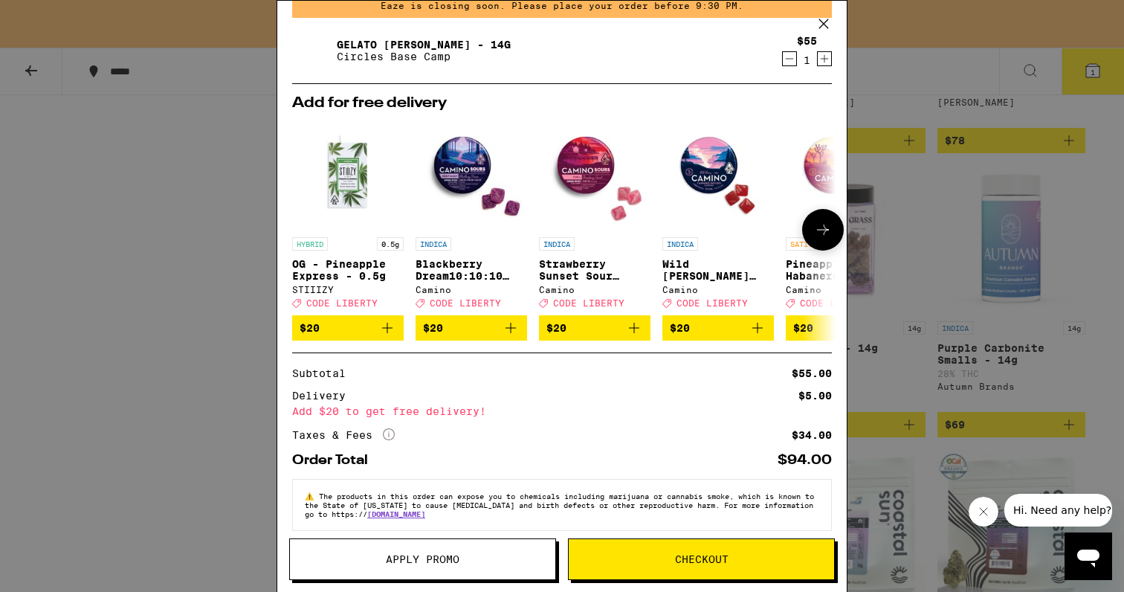
scroll to position [91, 0]
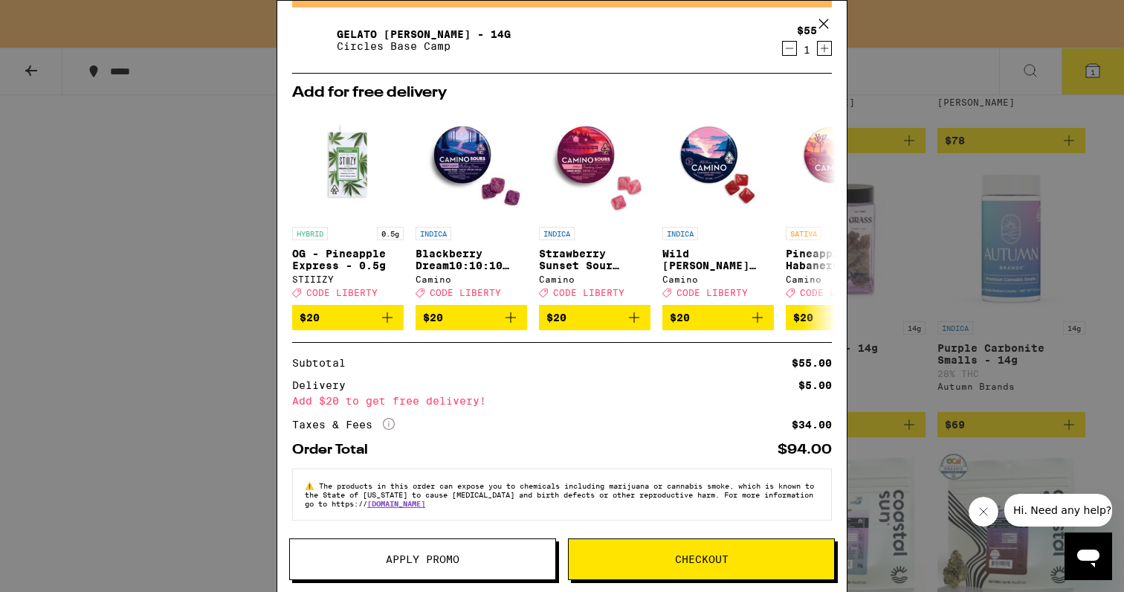
click at [509, 570] on button "Apply Promo" at bounding box center [422, 559] width 267 height 42
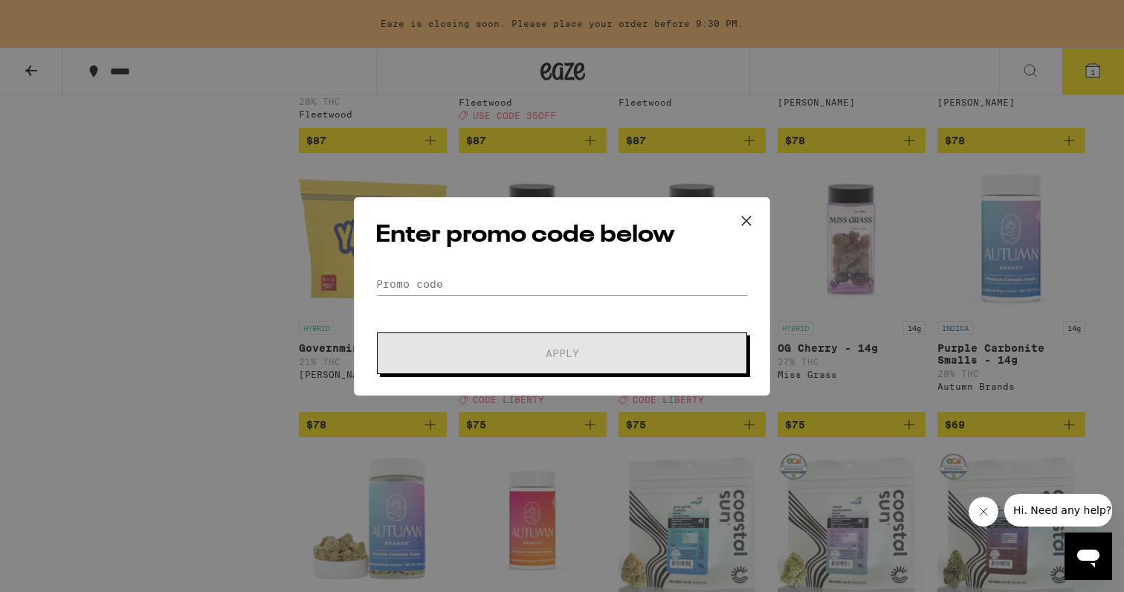
click at [193, 416] on div "Enter promo code below Promo Code Apply" at bounding box center [562, 296] width 1124 height 592
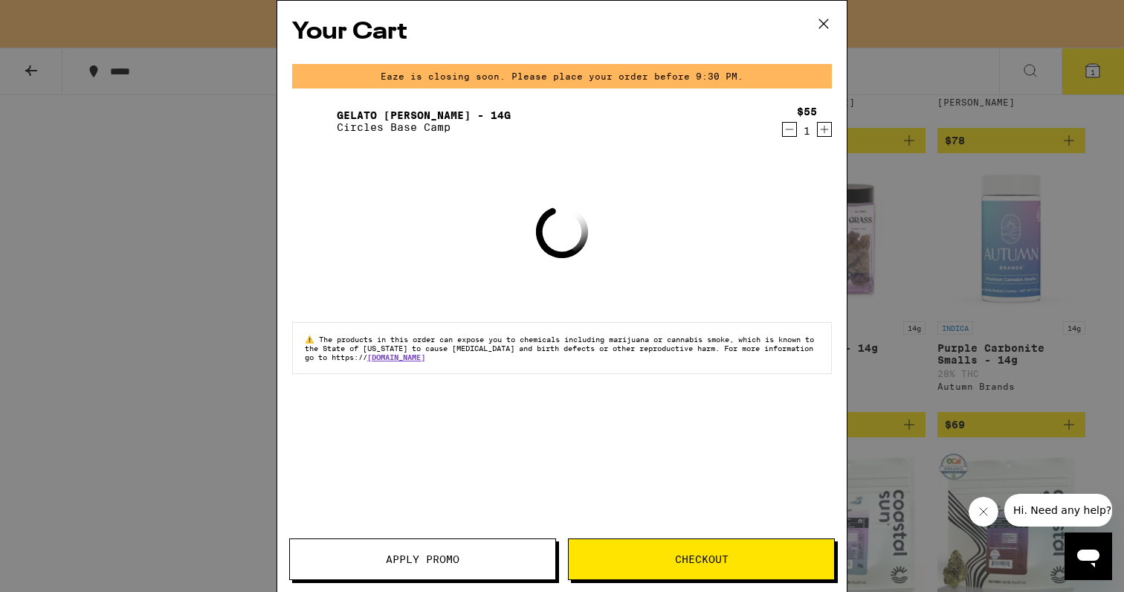
click at [93, 397] on div "Your Cart Eaze is closing soon. Please place your order before 9:30 PM. Gelato …" at bounding box center [562, 296] width 1124 height 592
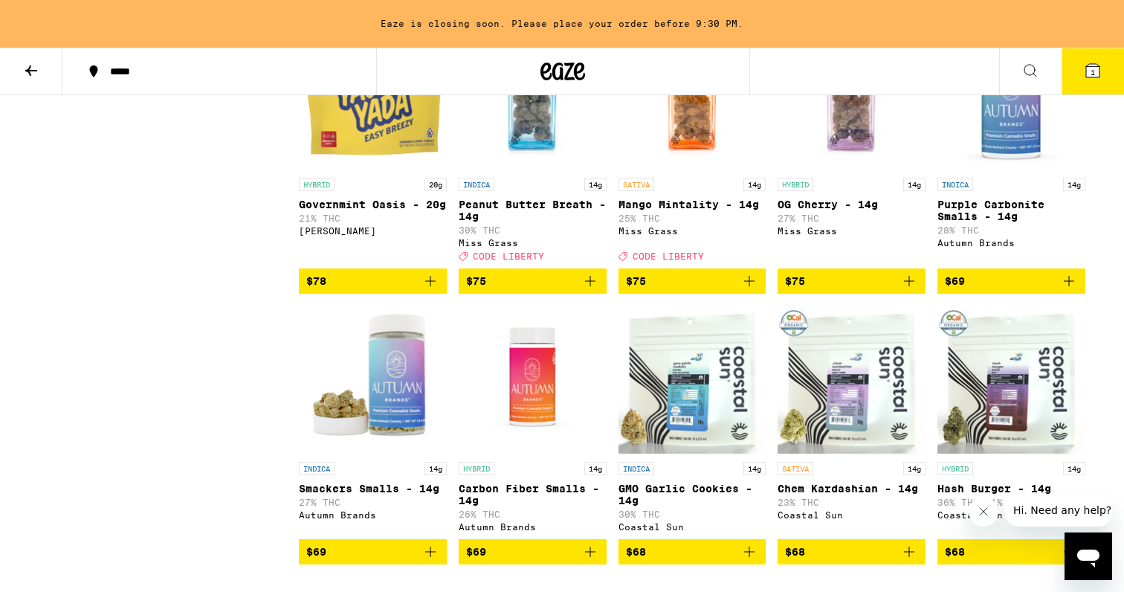
scroll to position [2951, 0]
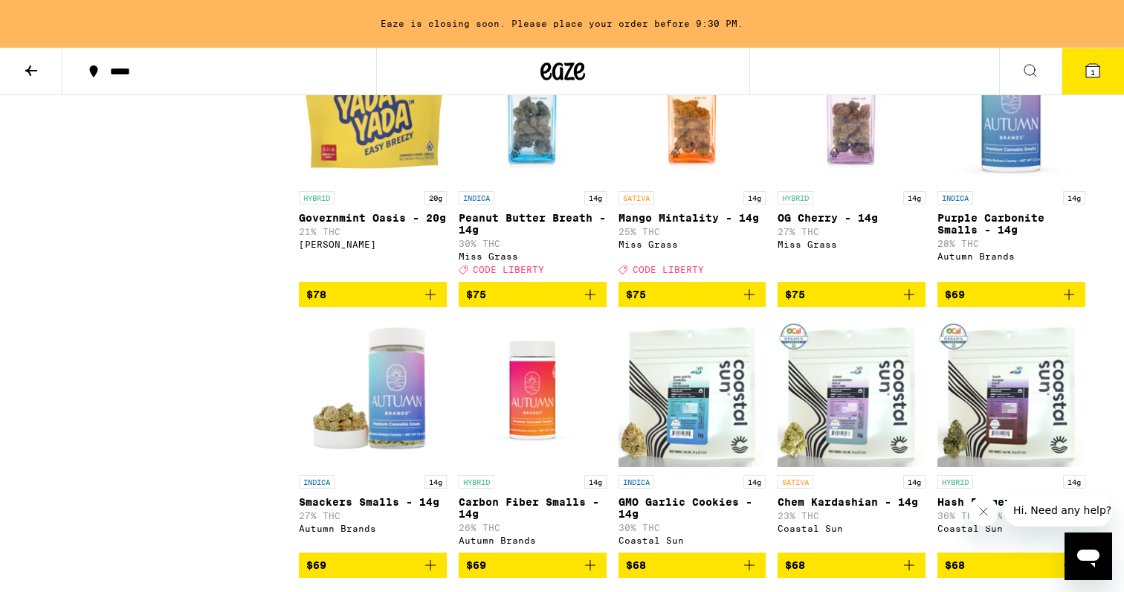
click at [529, 236] on p "Peanut Butter Breath - 14g" at bounding box center [533, 224] width 148 height 24
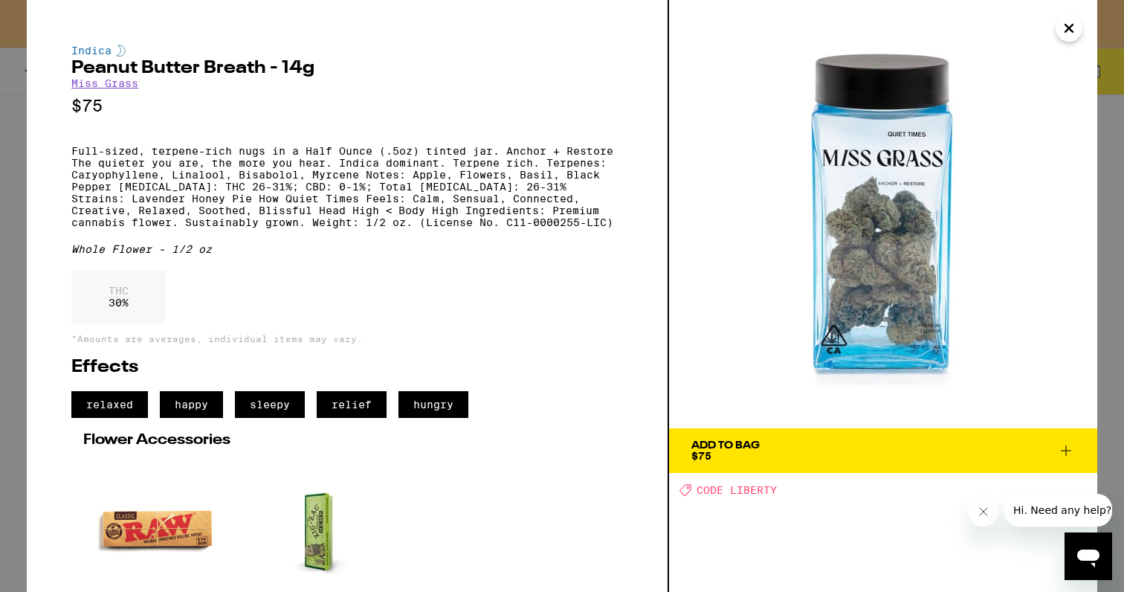
click at [1107, 183] on div "Indica Peanut Butter Breath - 14g Miss Grass $75 Full-sized, terpene-rich nugs …" at bounding box center [562, 296] width 1124 height 592
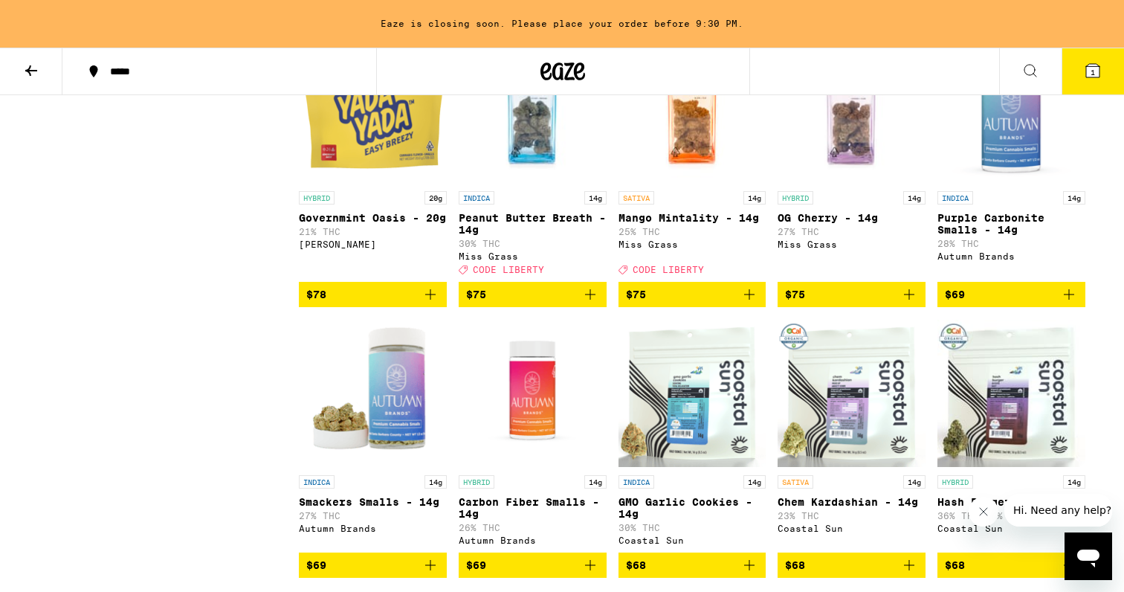
click at [816, 224] on p "OG Cherry - 14g" at bounding box center [852, 218] width 148 height 12
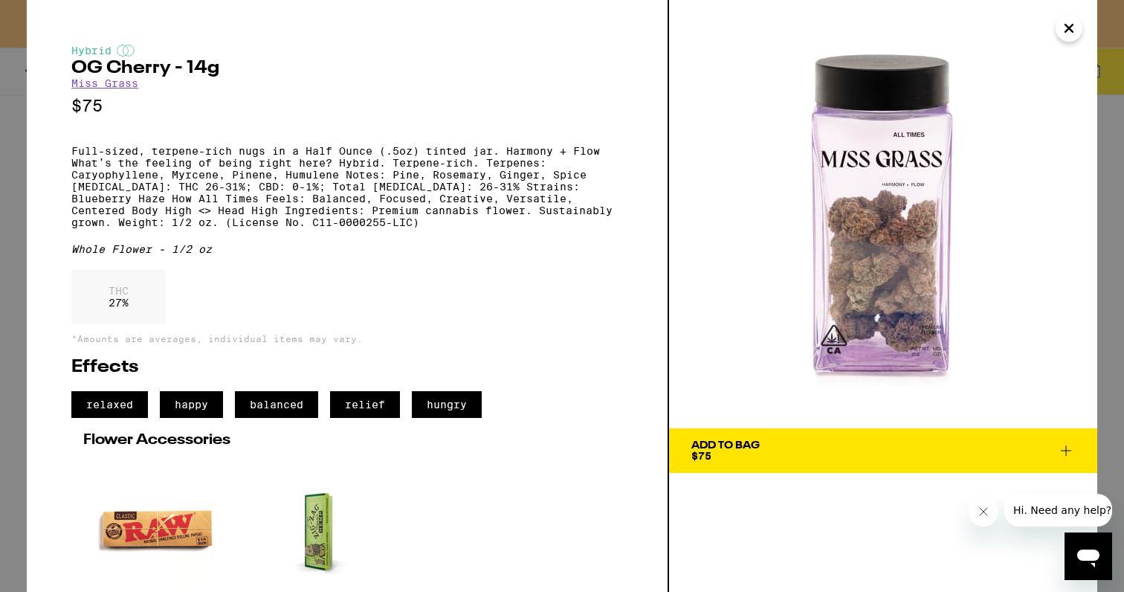
click at [1112, 89] on div "Hybrid OG Cherry - 14g Miss Grass $75 Full-sized, terpene-rich nugs in a Half O…" at bounding box center [562, 296] width 1124 height 592
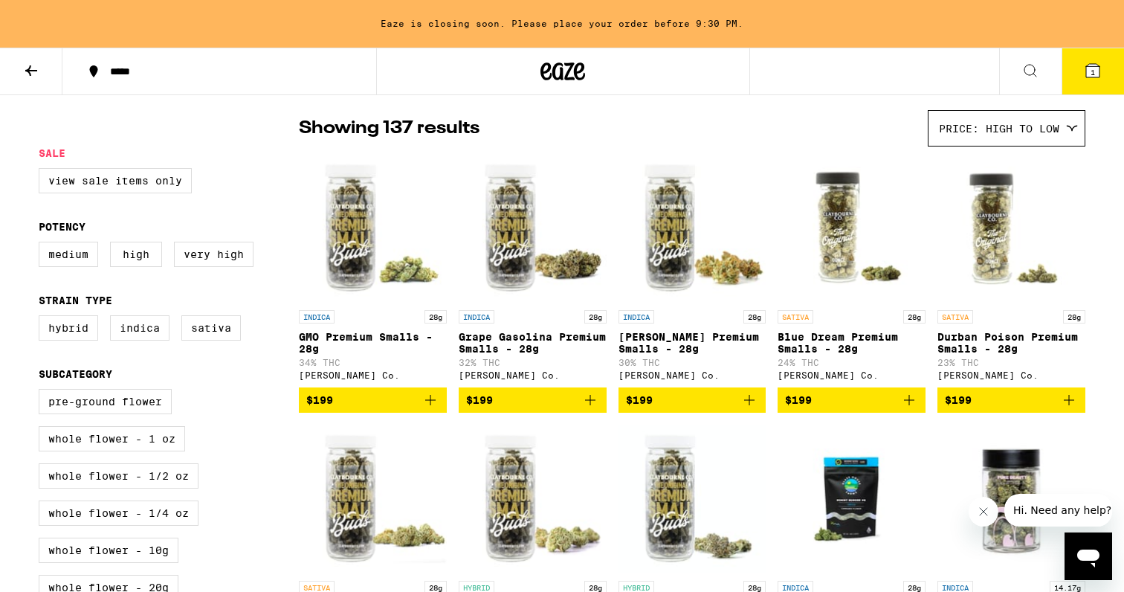
scroll to position [121, 0]
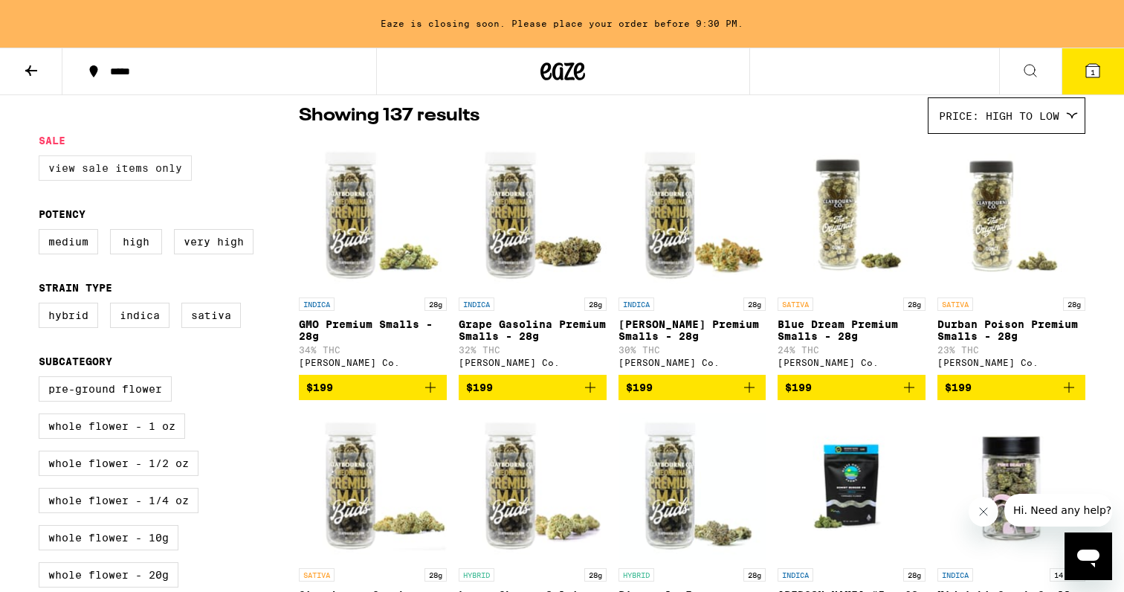
click at [136, 173] on label "View Sale Items Only" at bounding box center [115, 167] width 153 height 25
click at [42, 158] on input "View Sale Items Only" at bounding box center [42, 158] width 1 height 1
checkbox input "true"
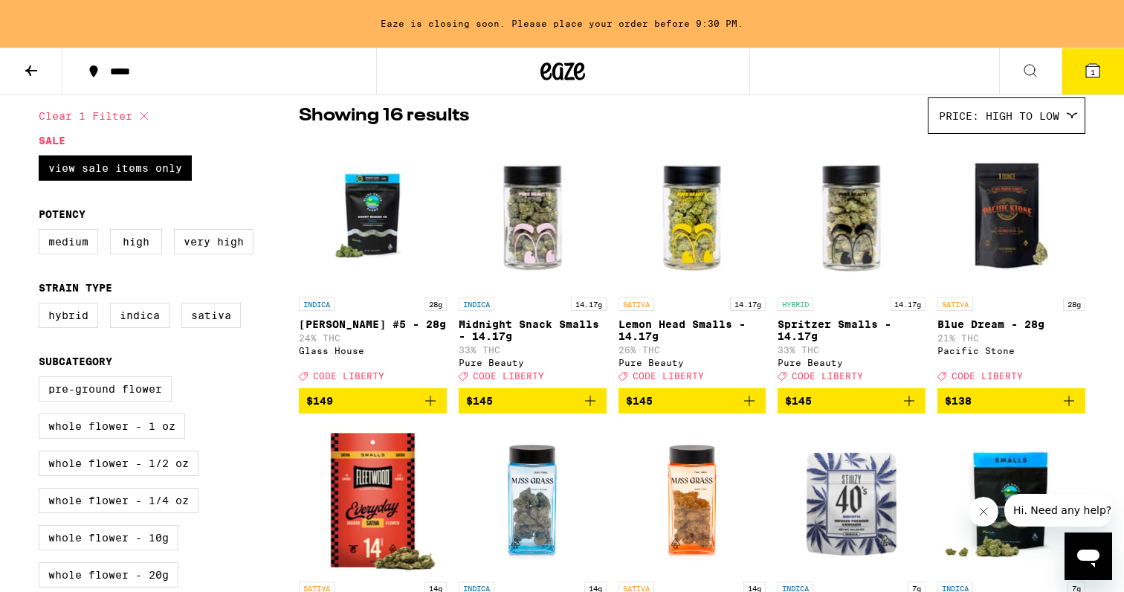
click at [508, 329] on p "Midnight Snack Smalls - 14.17g" at bounding box center [533, 330] width 148 height 24
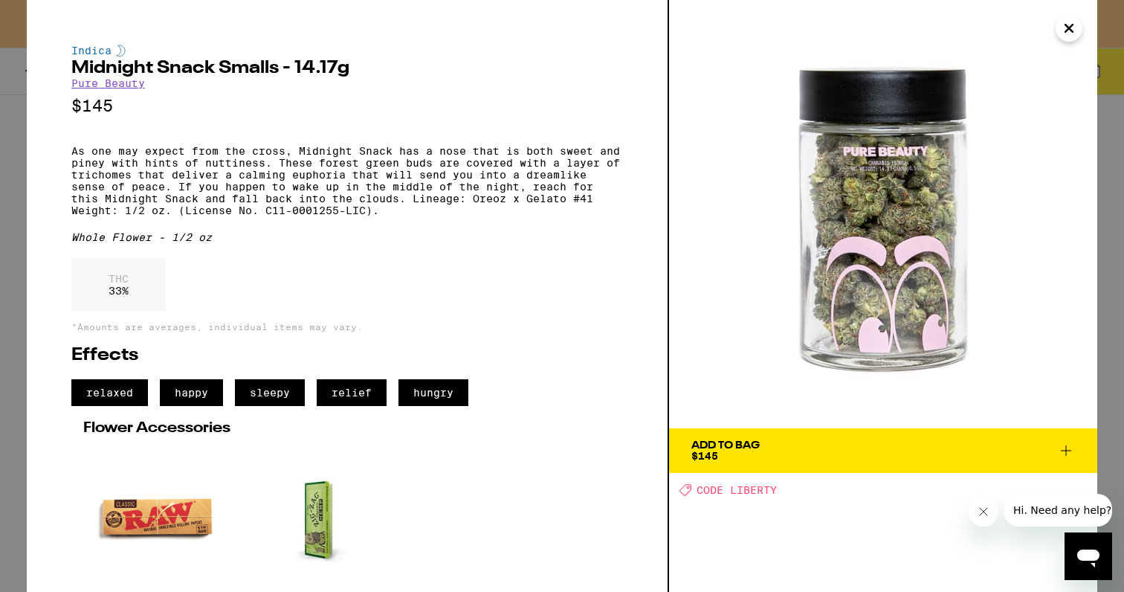
click at [24, 179] on div "Indica Midnight Snack Smalls - 14.17g Pure Beauty $145 As one may expect from t…" at bounding box center [562, 296] width 1124 height 592
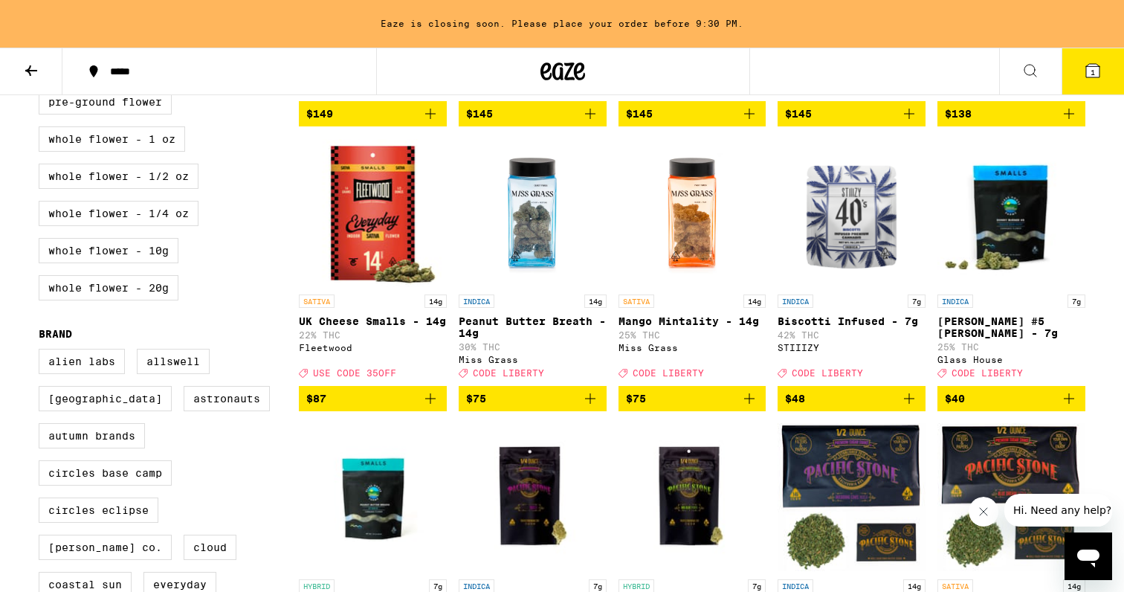
scroll to position [435, 0]
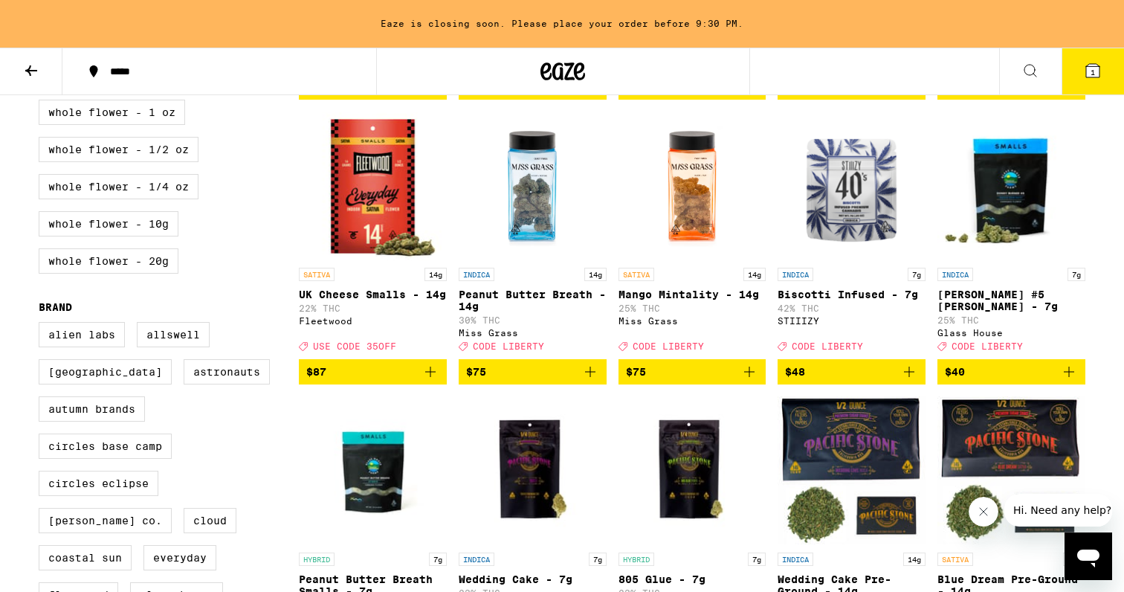
click at [700, 253] on img "Open page for Mango Mintality - 14g from Miss Grass" at bounding box center [693, 186] width 148 height 149
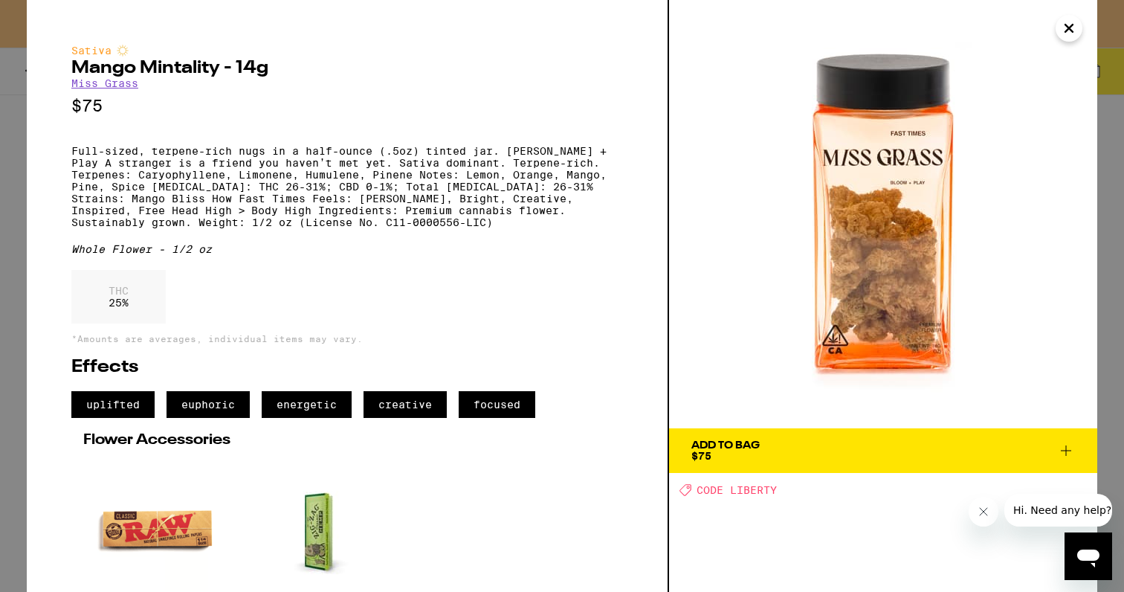
click at [13, 352] on div "Sativa Mango Mintality - 14g Miss Grass $75 Full-sized, terpene-rich nugs in a …" at bounding box center [562, 296] width 1124 height 592
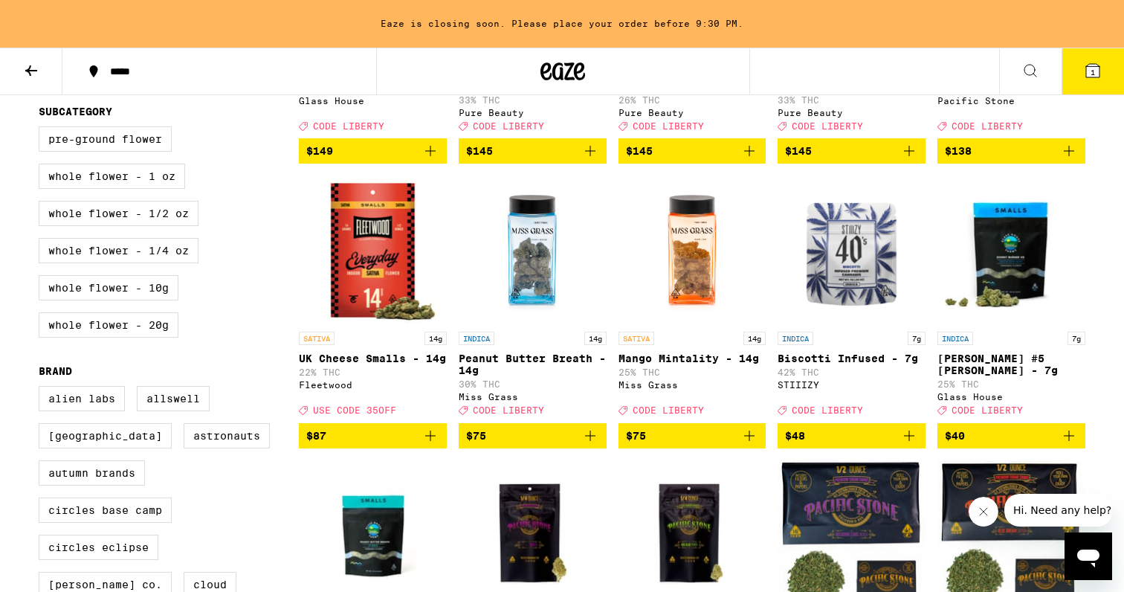
scroll to position [386, 0]
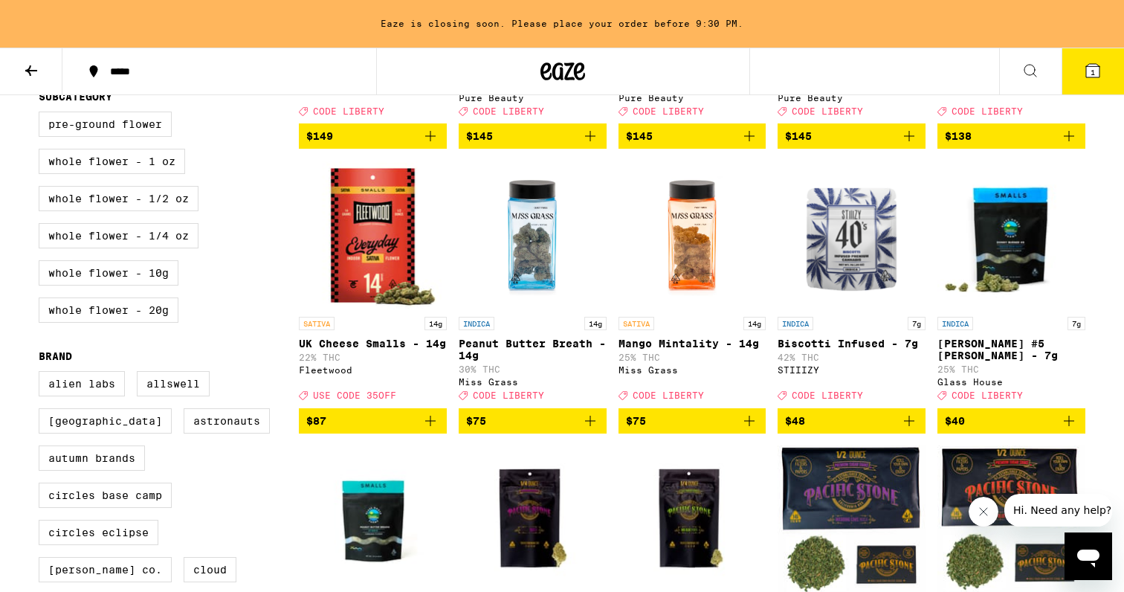
click at [590, 426] on icon "Add to bag" at bounding box center [590, 421] width 10 height 10
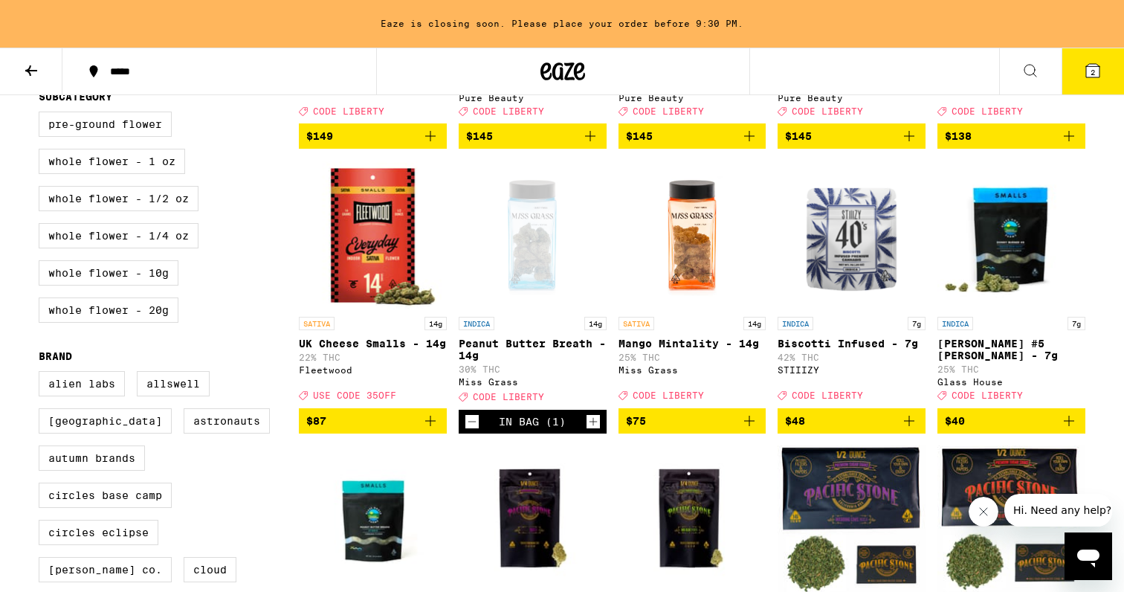
click at [1111, 77] on button "2" at bounding box center [1093, 71] width 62 height 46
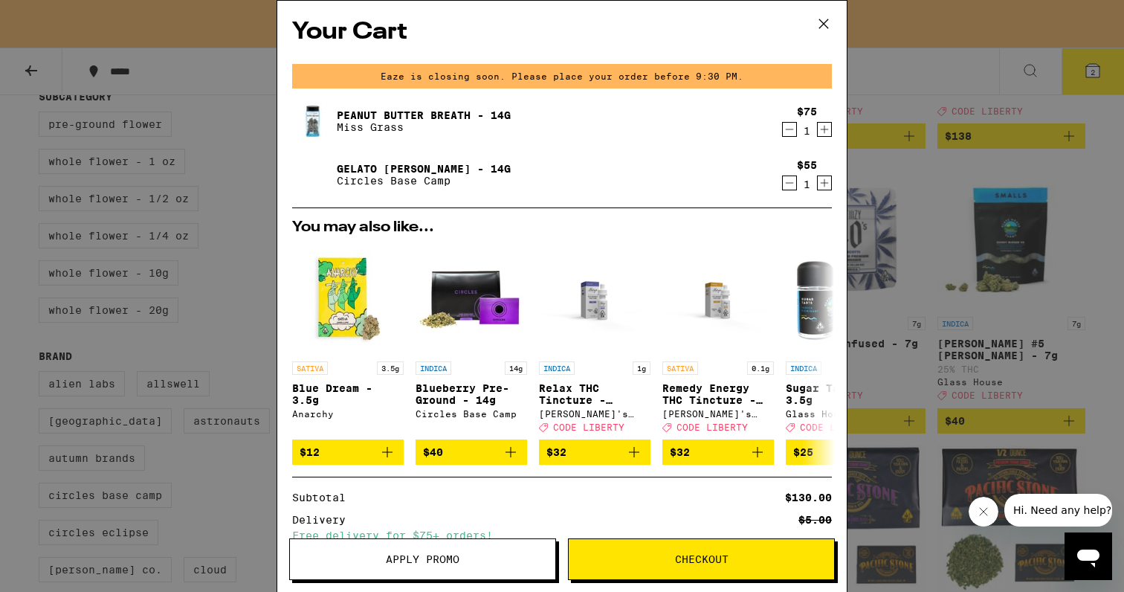
scroll to position [145, 0]
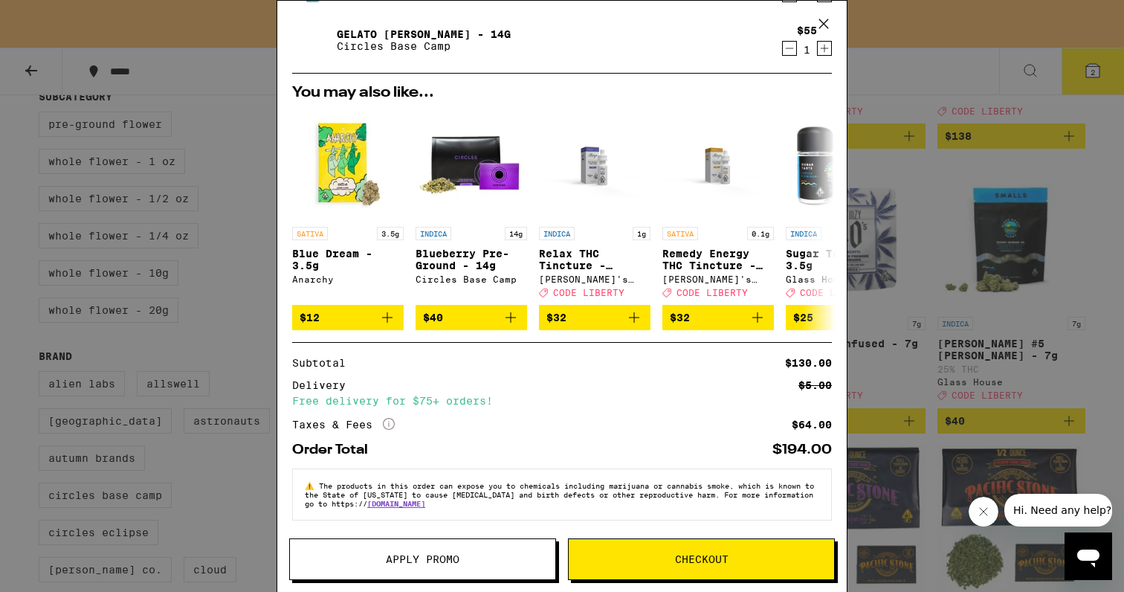
click at [454, 567] on button "Apply Promo" at bounding box center [422, 559] width 267 height 42
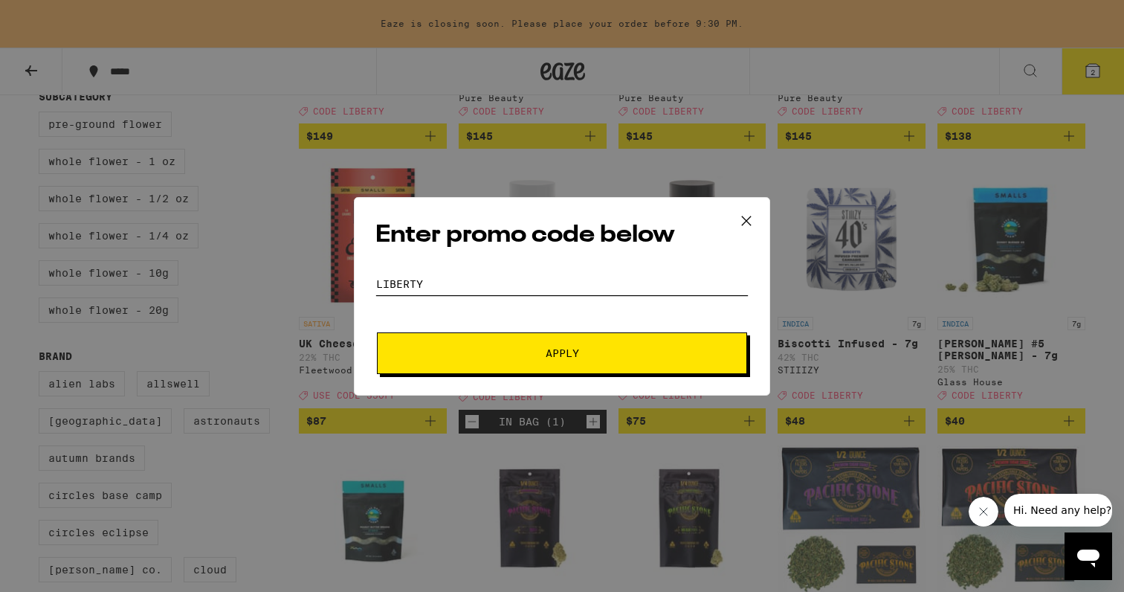
type input "LIBERTY"
click at [413, 364] on button "Apply" at bounding box center [562, 353] width 370 height 42
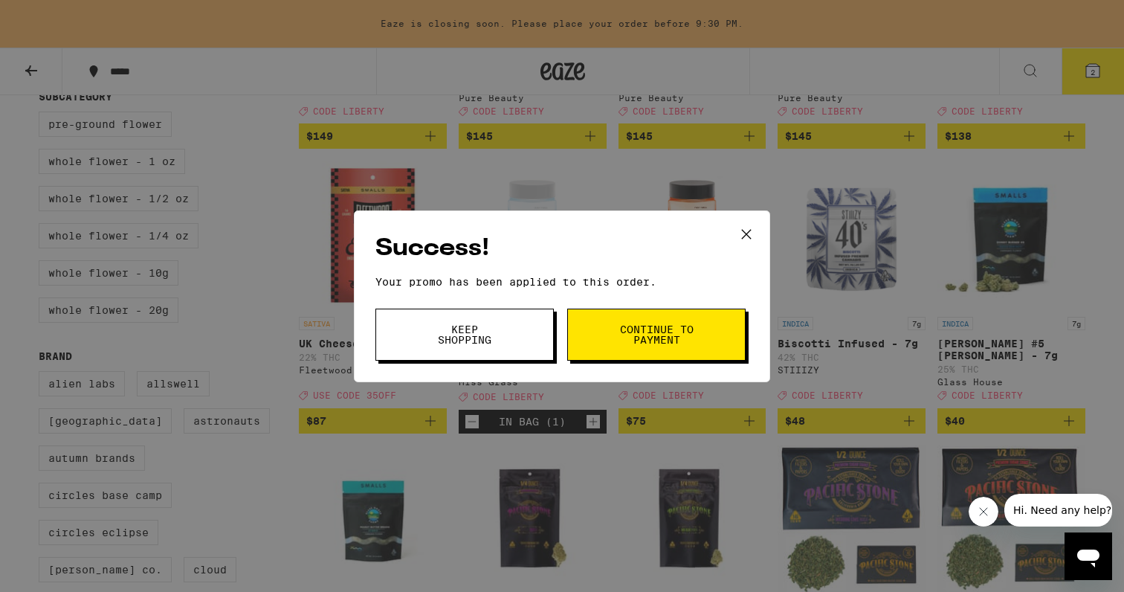
click at [745, 228] on icon at bounding box center [746, 234] width 22 height 22
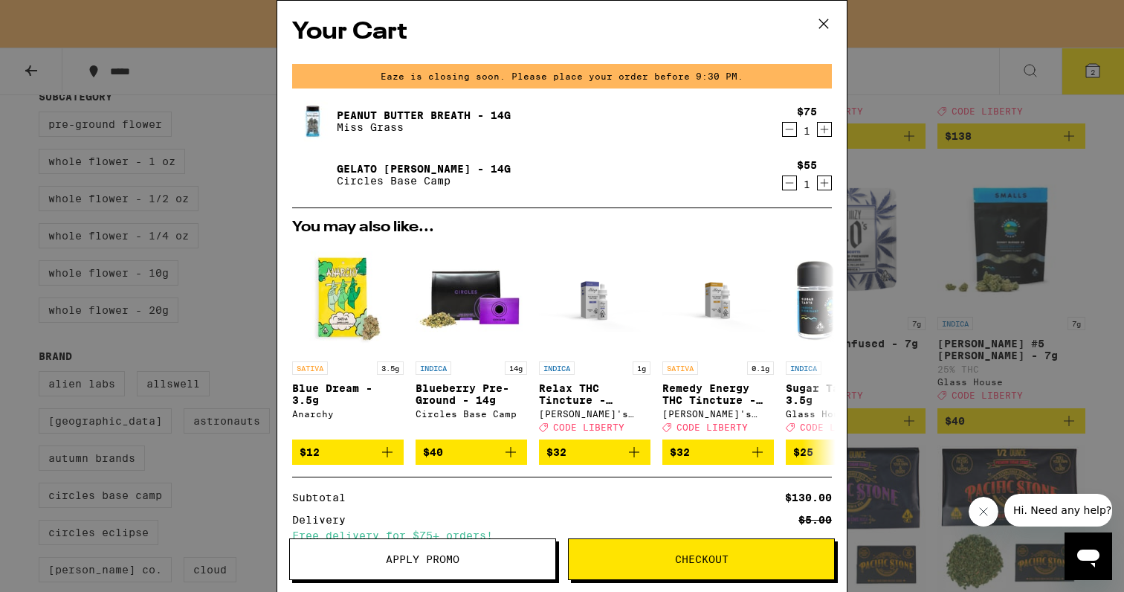
click at [787, 185] on icon "Decrement" at bounding box center [789, 183] width 13 height 18
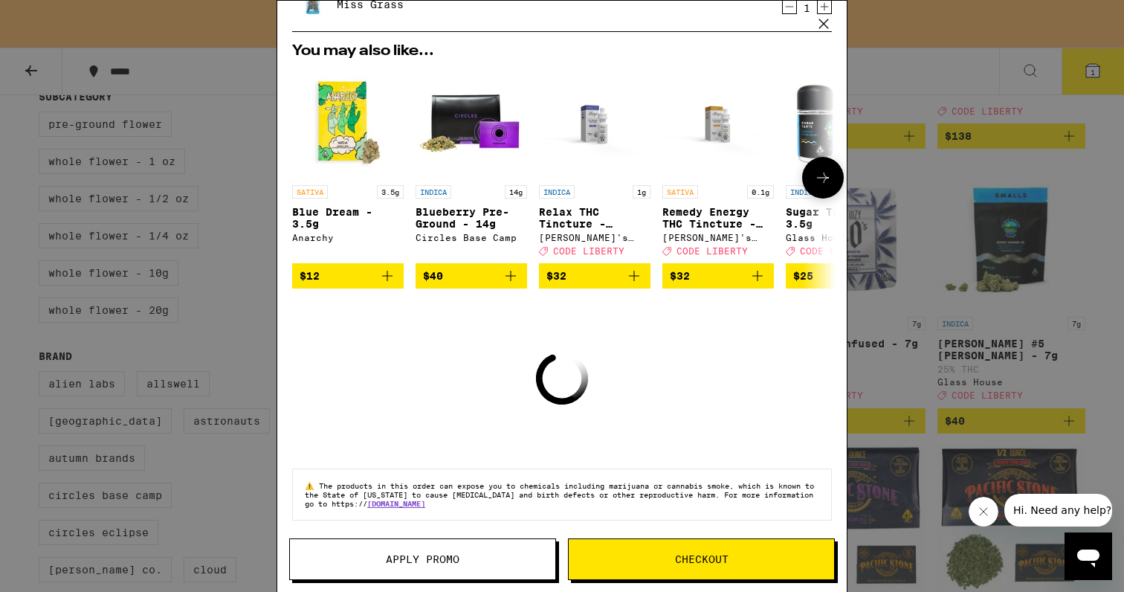
scroll to position [114, 0]
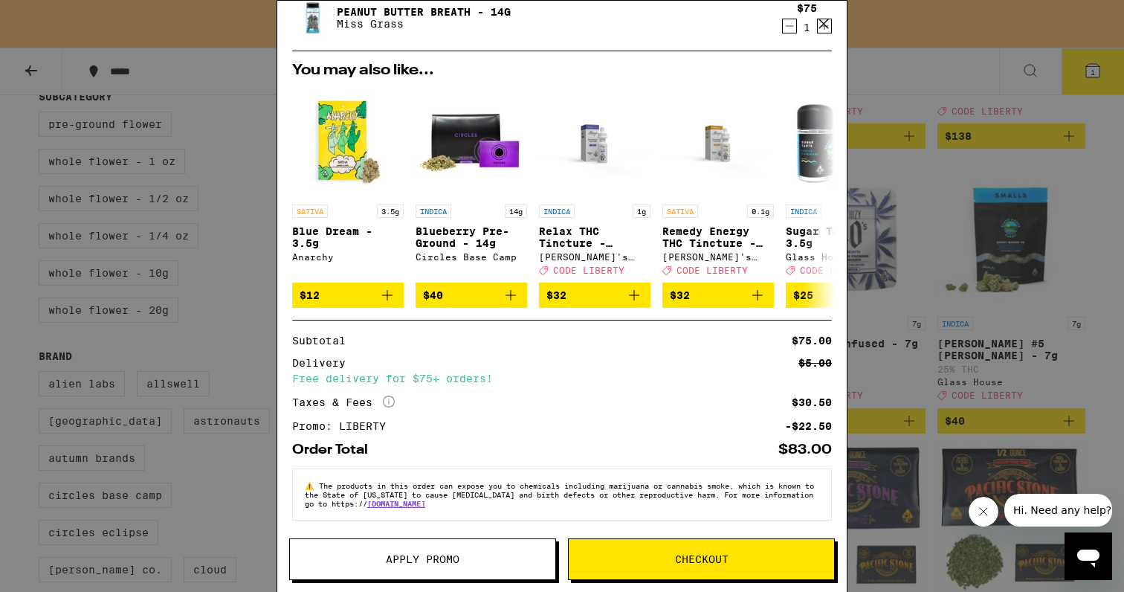
click at [678, 544] on button "Checkout" at bounding box center [701, 559] width 267 height 42
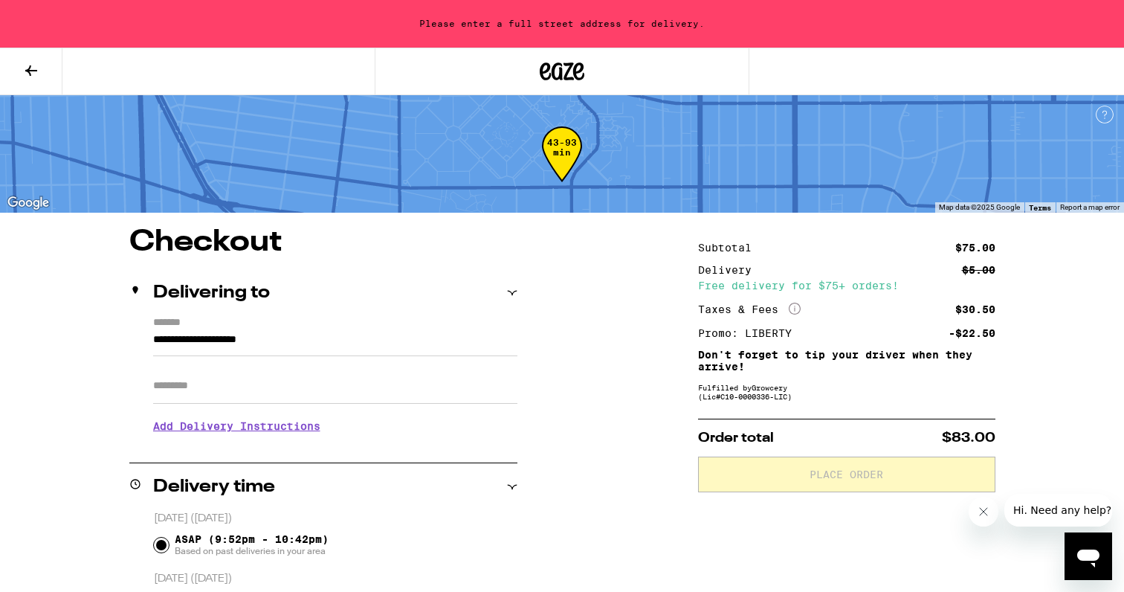
click at [277, 345] on input "**********" at bounding box center [335, 343] width 364 height 25
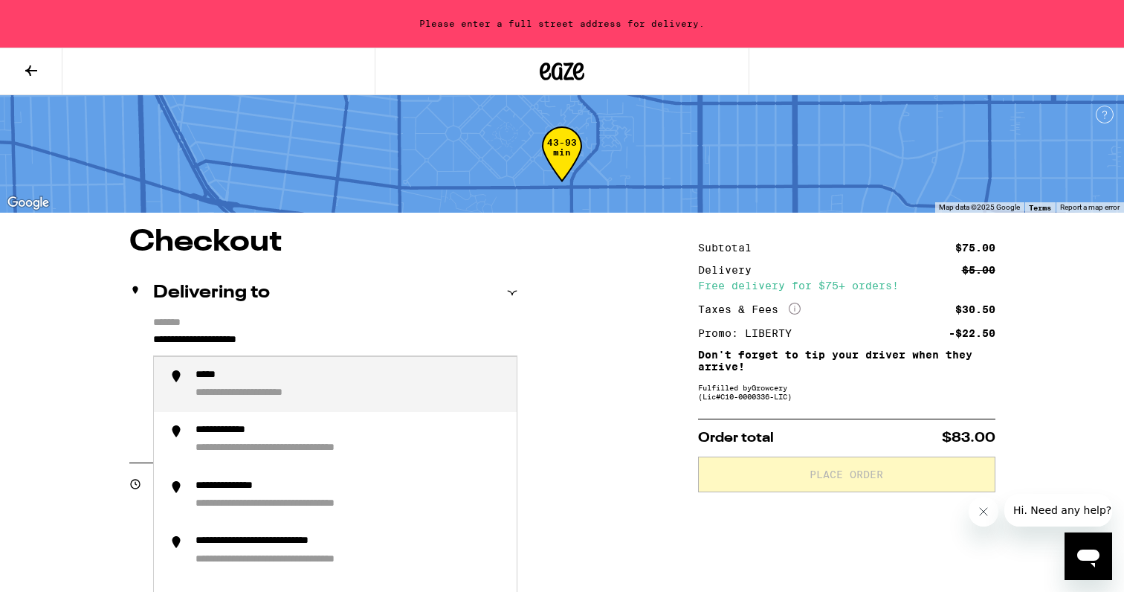
click at [277, 345] on input "**********" at bounding box center [335, 343] width 364 height 25
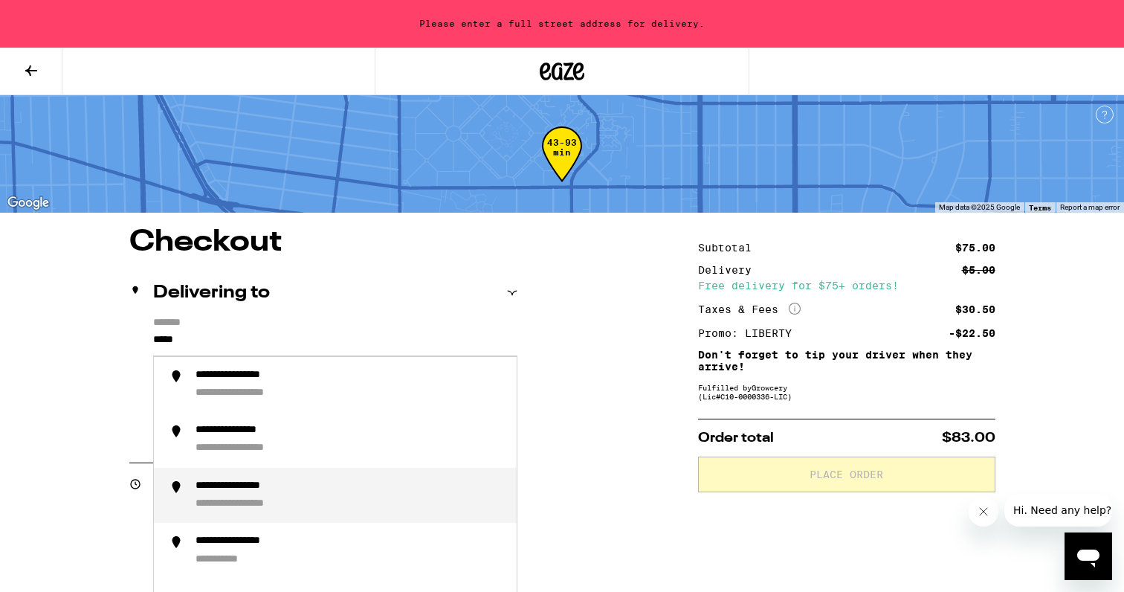
click at [277, 496] on div "**********" at bounding box center [350, 496] width 309 height 32
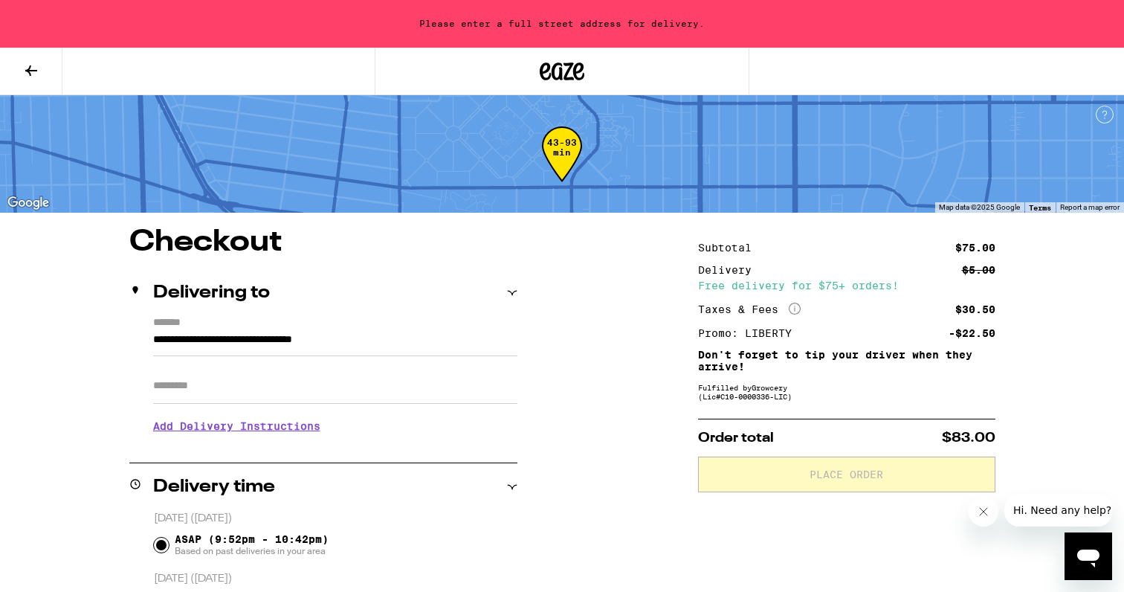
click at [464, 343] on input "**********" at bounding box center [335, 343] width 364 height 25
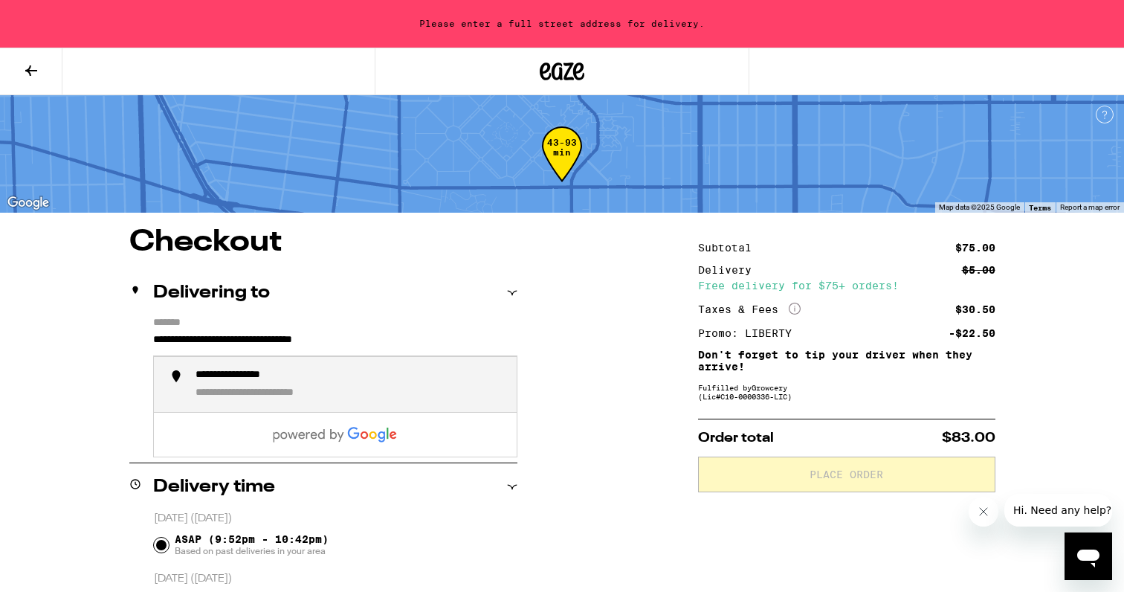
click at [435, 384] on div "**********" at bounding box center [350, 385] width 309 height 32
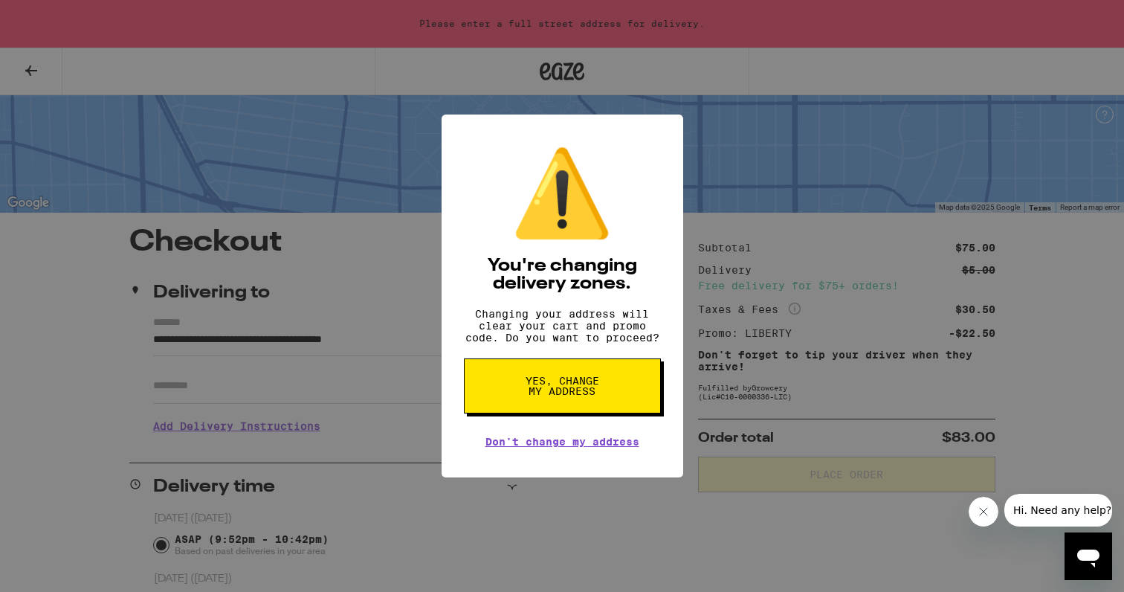
click at [579, 396] on span "Yes, change my address" at bounding box center [562, 386] width 77 height 21
type input "**********"
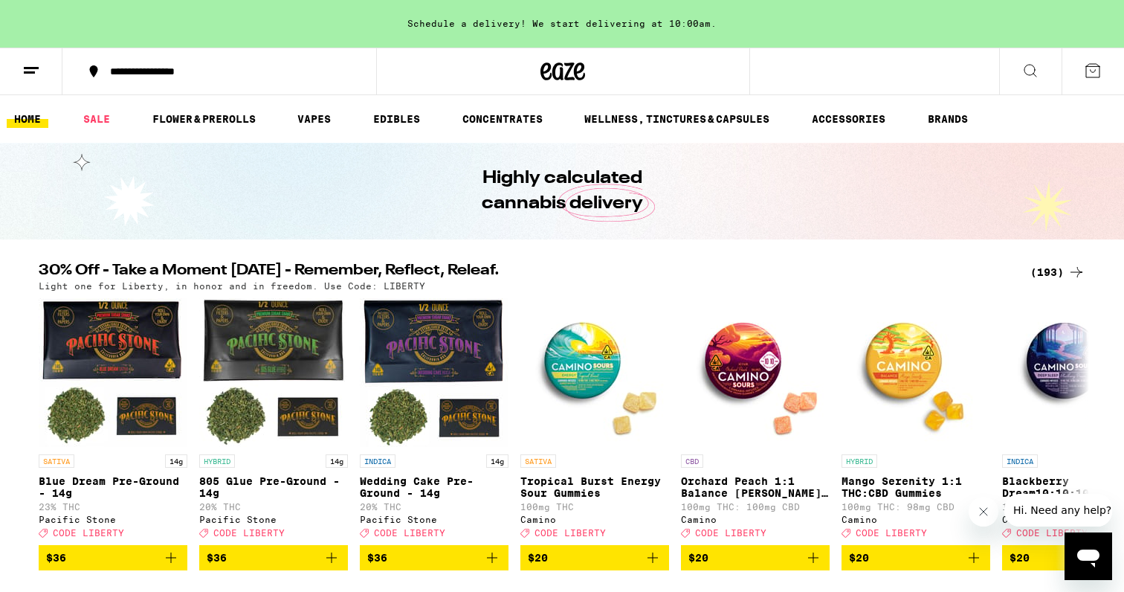
click at [533, 20] on div "Schedule a delivery! We start delivering at 10:00am." at bounding box center [562, 24] width 1124 height 48
click at [1102, 80] on button at bounding box center [1093, 71] width 62 height 46
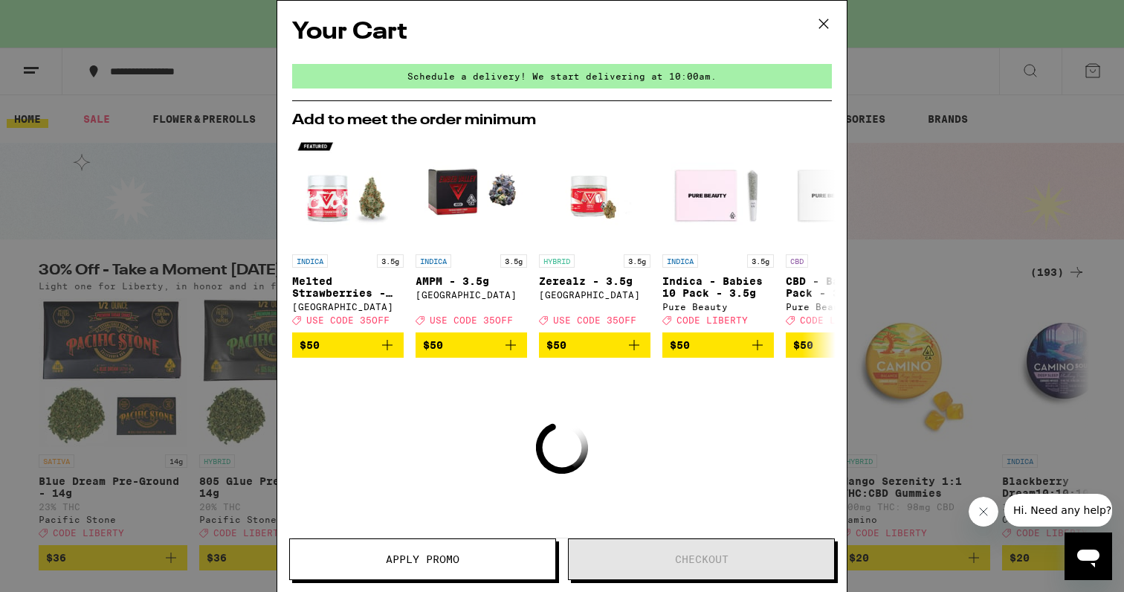
click at [688, 71] on div "Schedule a delivery! We start delivering at 10:00am." at bounding box center [562, 76] width 540 height 25
click at [920, 231] on div "Your Cart Schedule a delivery! We start delivering at 10:00am. Add to meet the …" at bounding box center [562, 296] width 1124 height 592
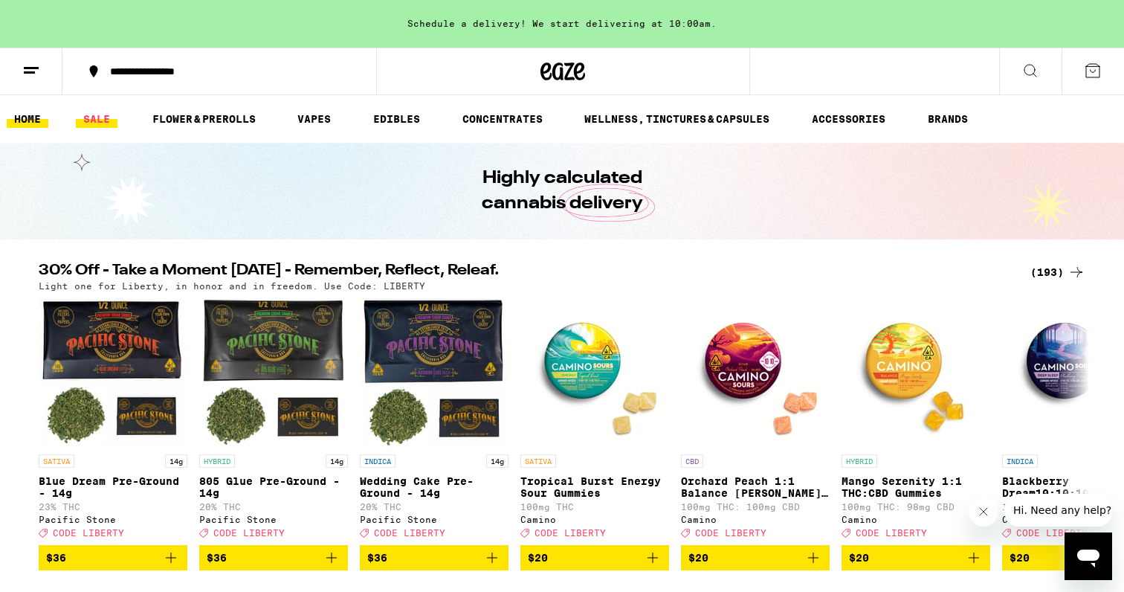
click at [107, 120] on link "SALE" at bounding box center [97, 119] width 42 height 18
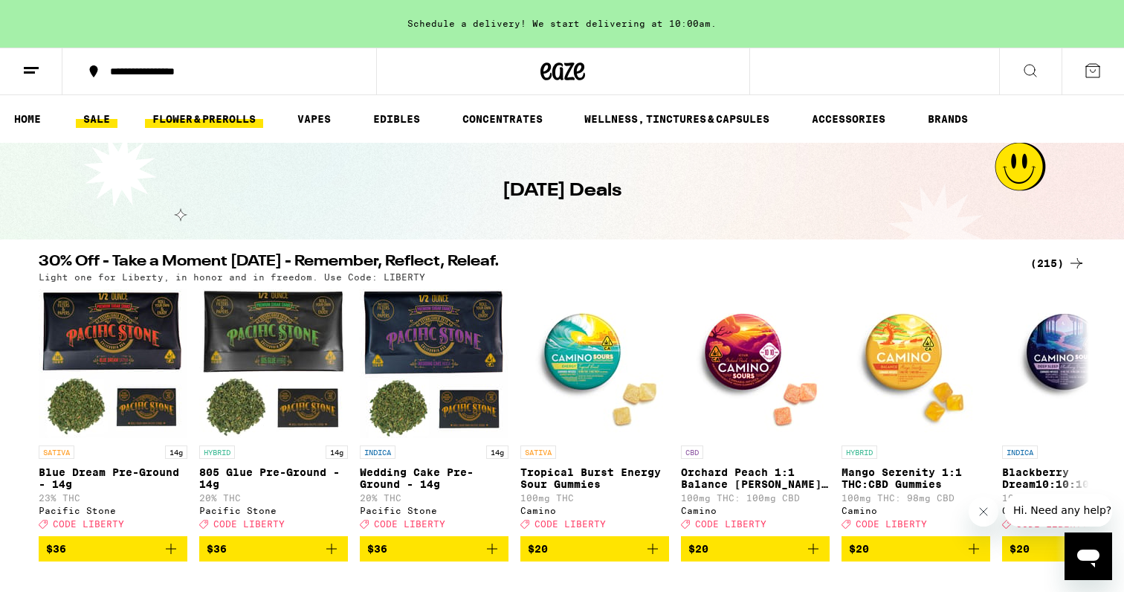
click at [224, 125] on link "FLOWER & PREROLLS" at bounding box center [204, 119] width 118 height 18
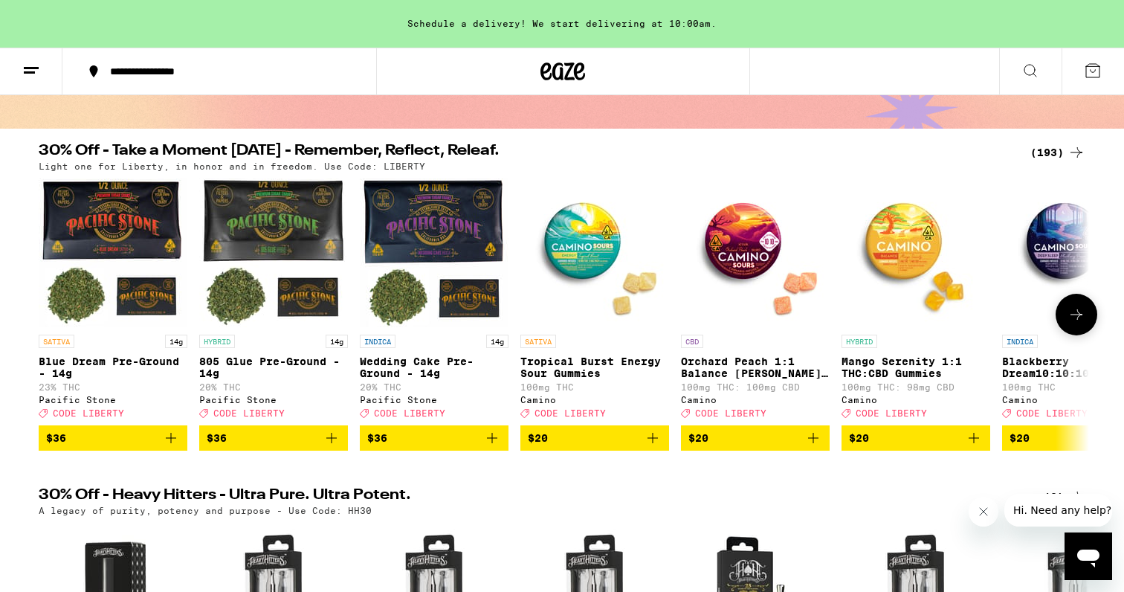
scroll to position [1, 0]
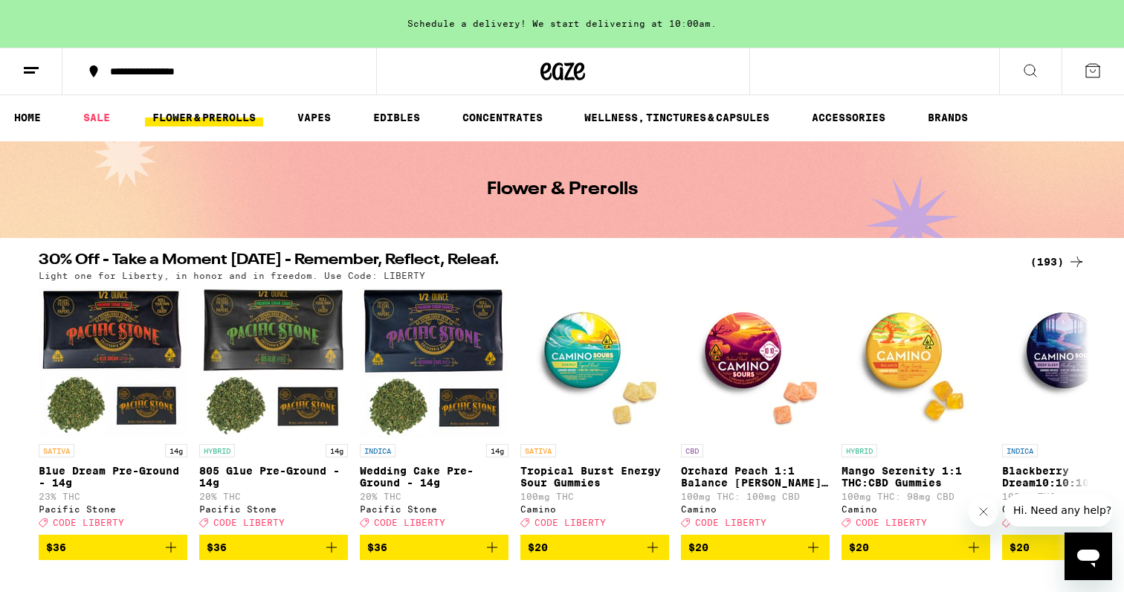
click at [1048, 257] on div "(193)" at bounding box center [1058, 262] width 55 height 18
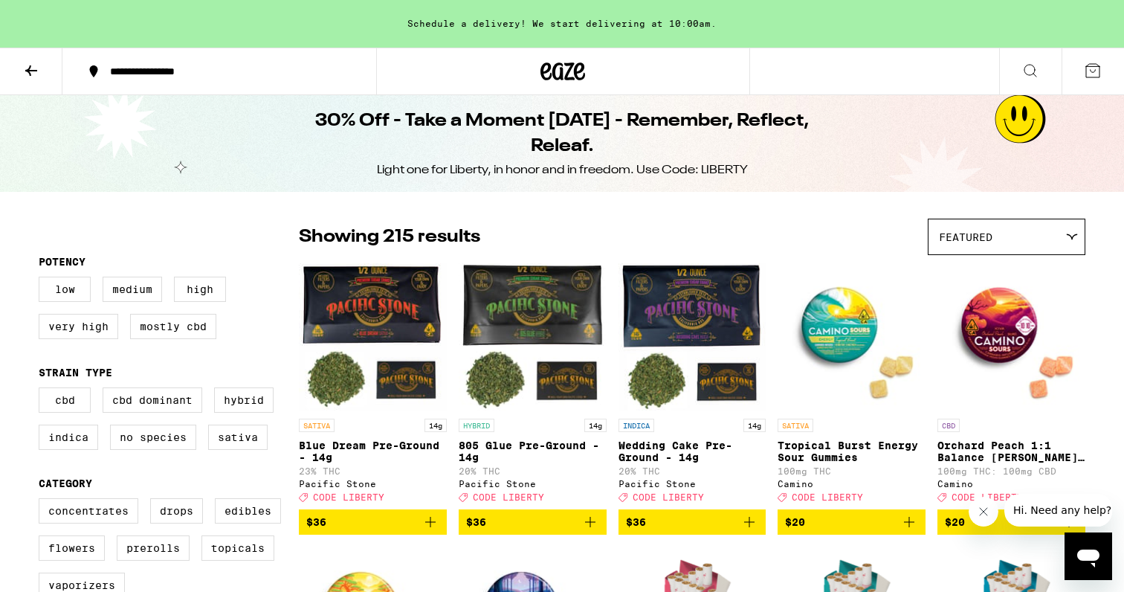
click at [947, 241] on span "Featured" at bounding box center [966, 237] width 54 height 12
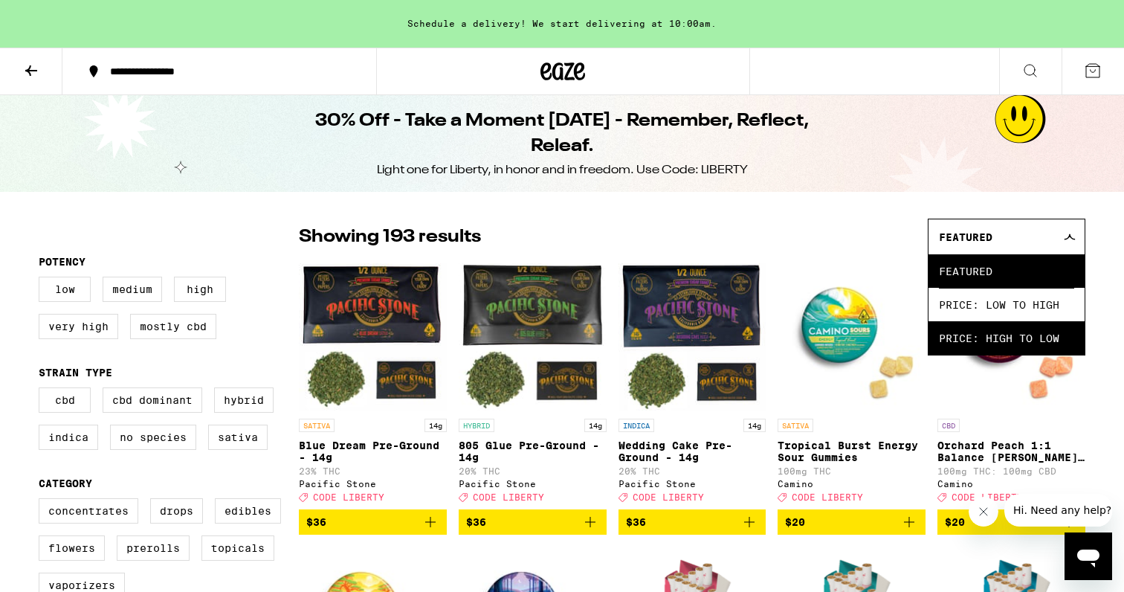
click at [979, 346] on span "Price: High to Low" at bounding box center [1006, 337] width 135 height 33
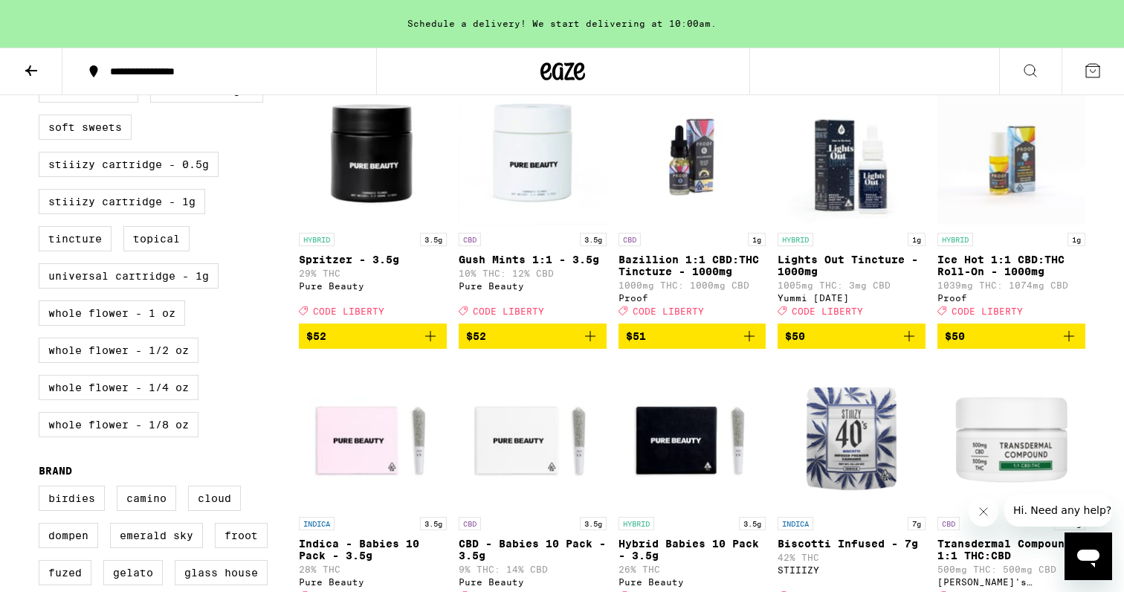
scroll to position [758, 0]
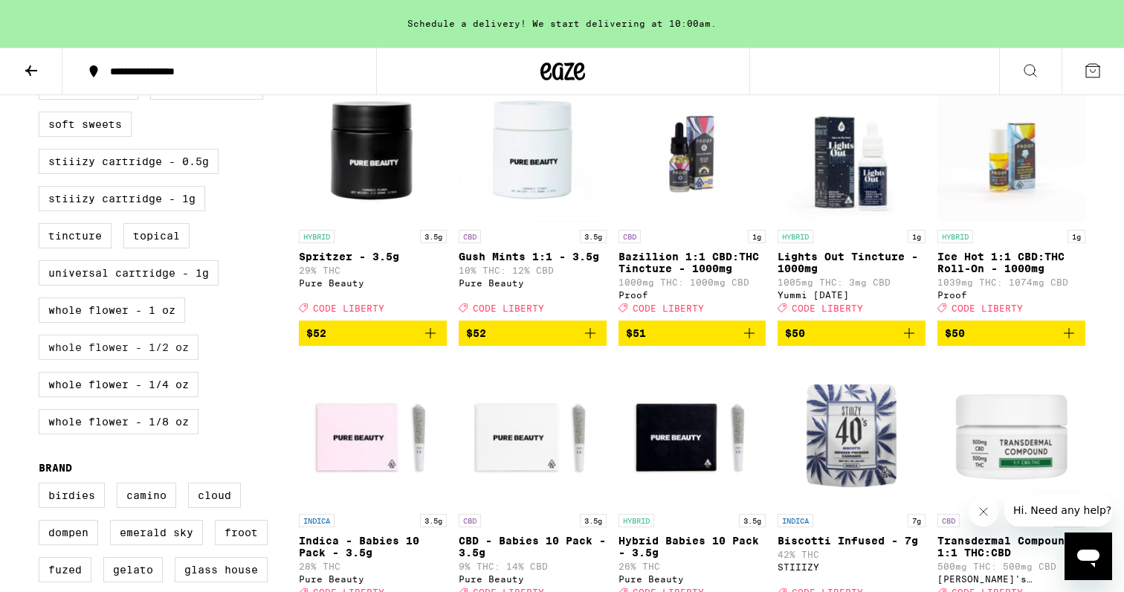
click at [120, 360] on label "Whole Flower - 1/2 oz" at bounding box center [119, 347] width 160 height 25
checkbox input "true"
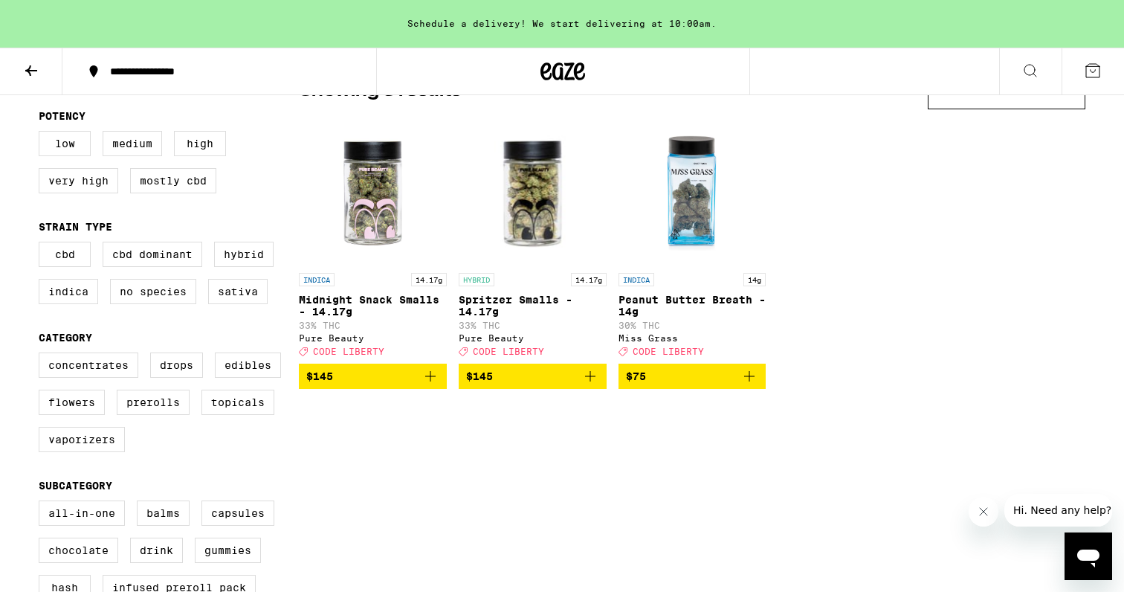
scroll to position [155, 0]
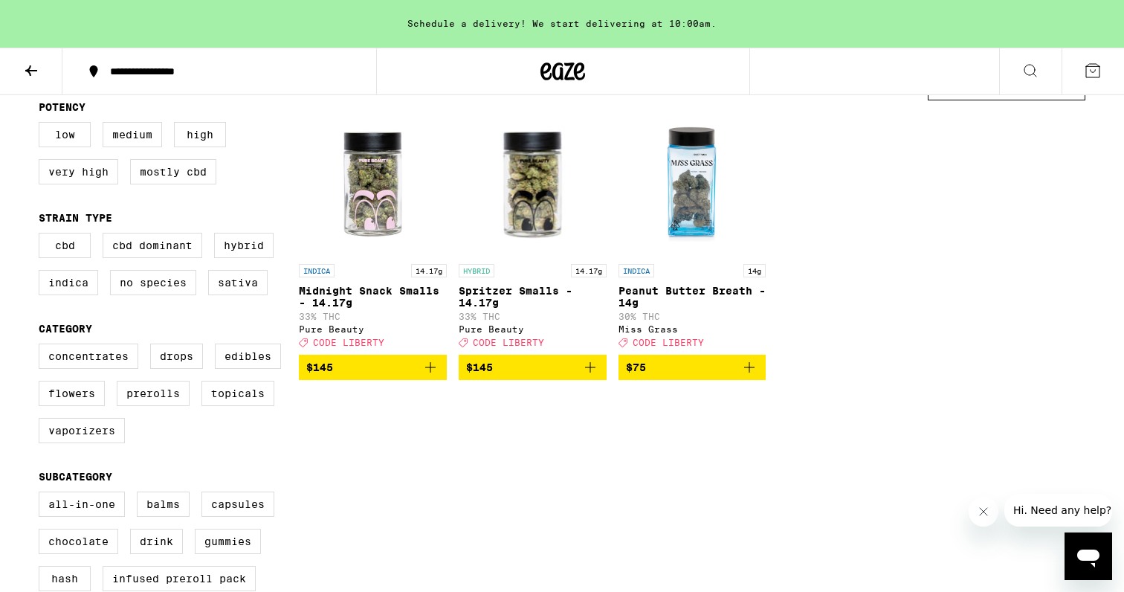
click at [750, 373] on icon "Add to bag" at bounding box center [749, 367] width 10 height 10
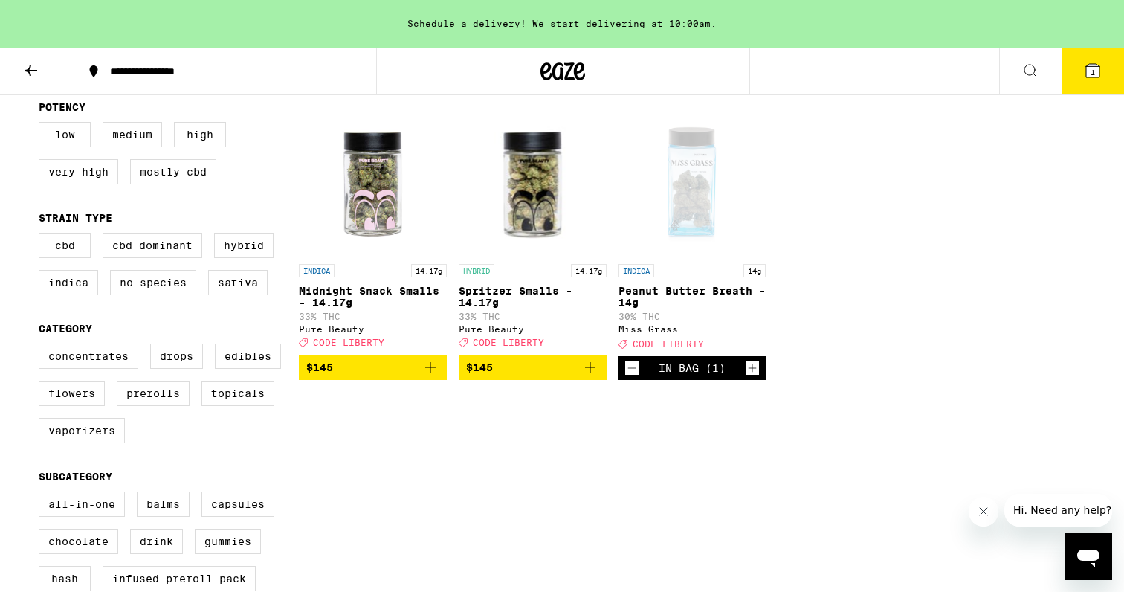
click at [1103, 86] on button "1" at bounding box center [1093, 71] width 62 height 46
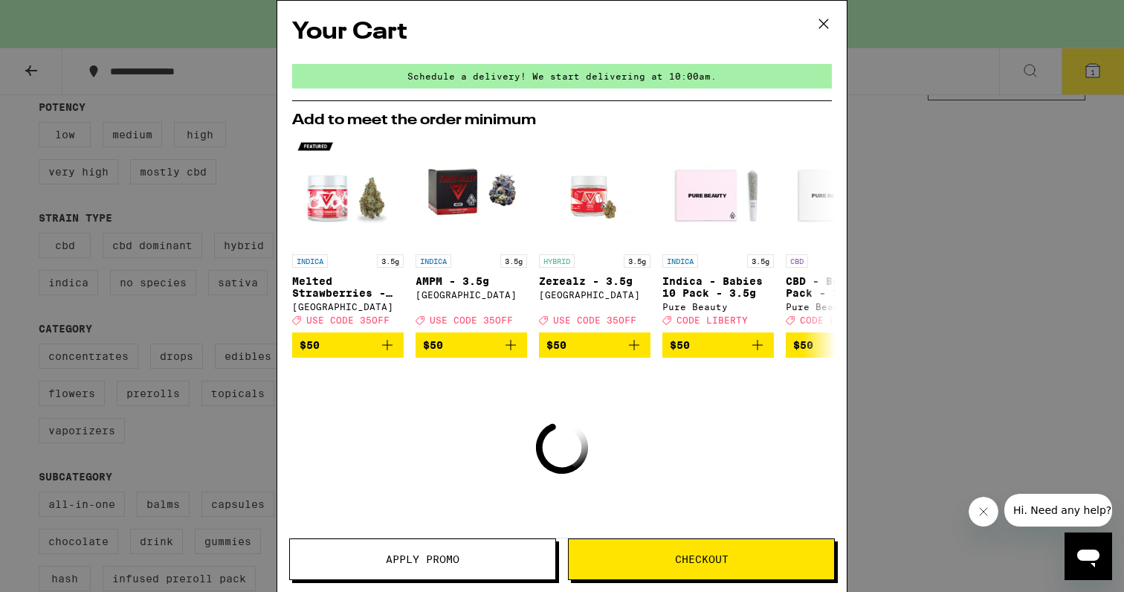
click at [480, 563] on span "Apply Promo" at bounding box center [422, 559] width 265 height 10
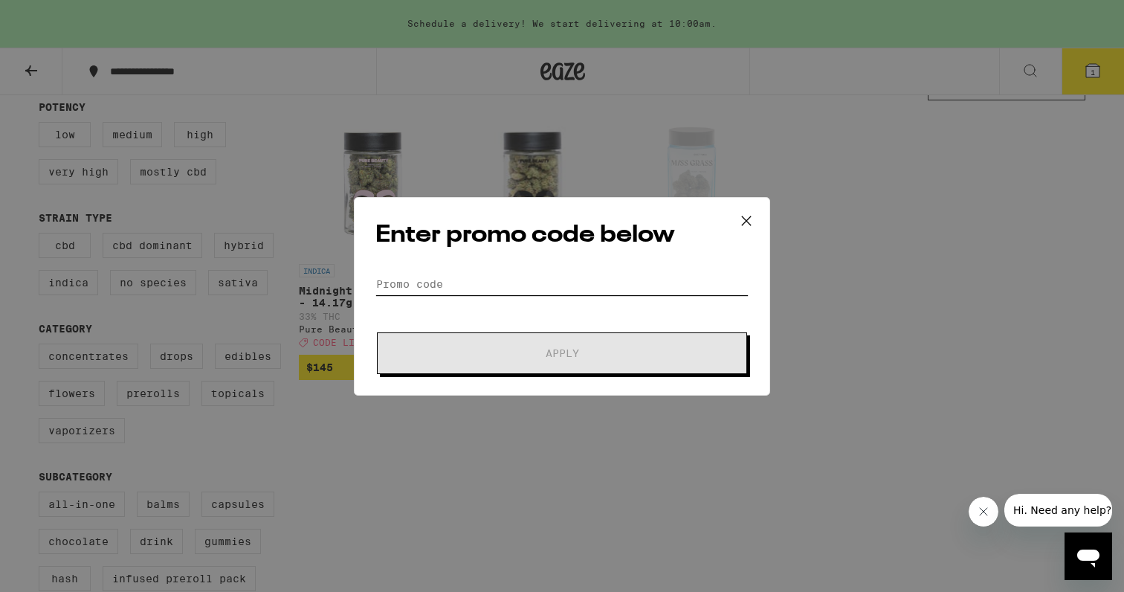
click at [496, 291] on input "Promo Code" at bounding box center [562, 284] width 373 height 22
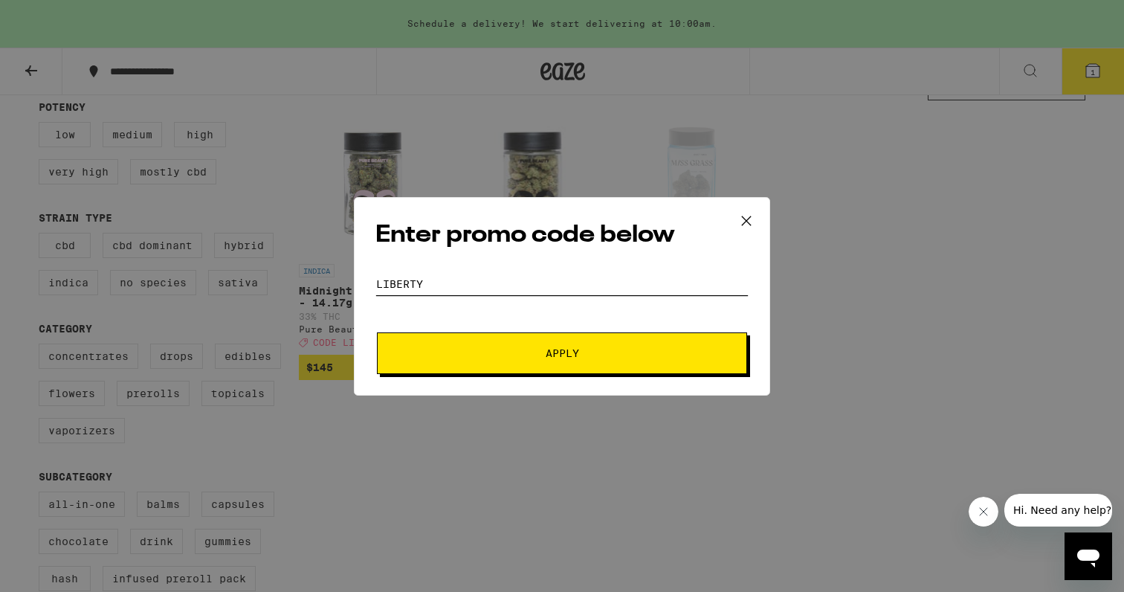
type input "LIBERTY"
click at [377, 332] on button "Apply" at bounding box center [562, 353] width 370 height 42
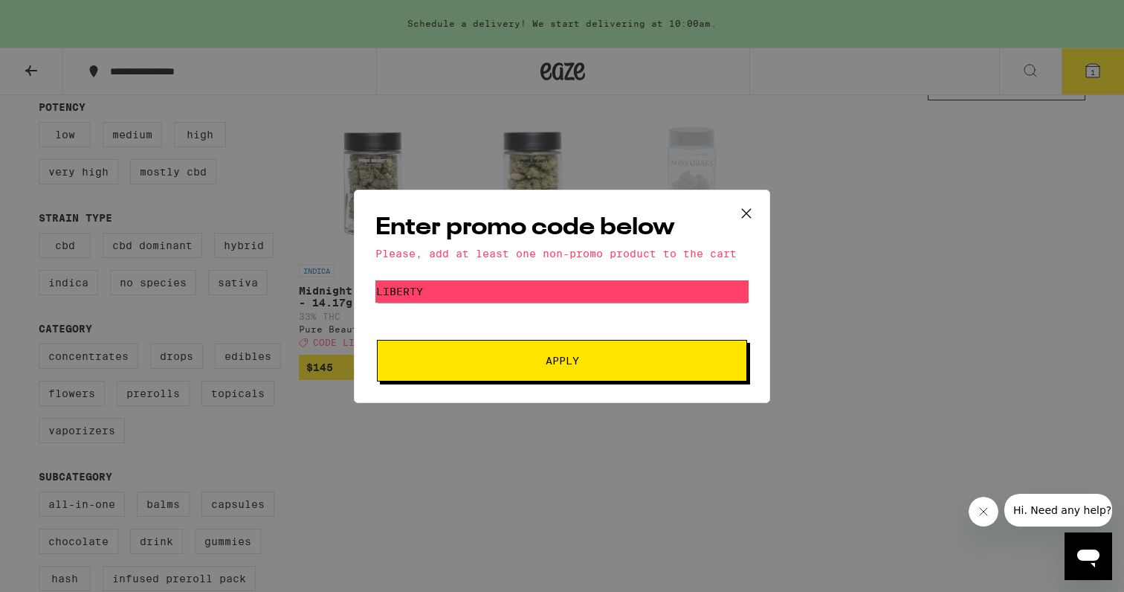
click at [506, 366] on button "Apply" at bounding box center [562, 361] width 370 height 42
click at [438, 513] on div "Enter promo code below Please, add at least one non-promo product to the cart P…" at bounding box center [562, 296] width 1124 height 592
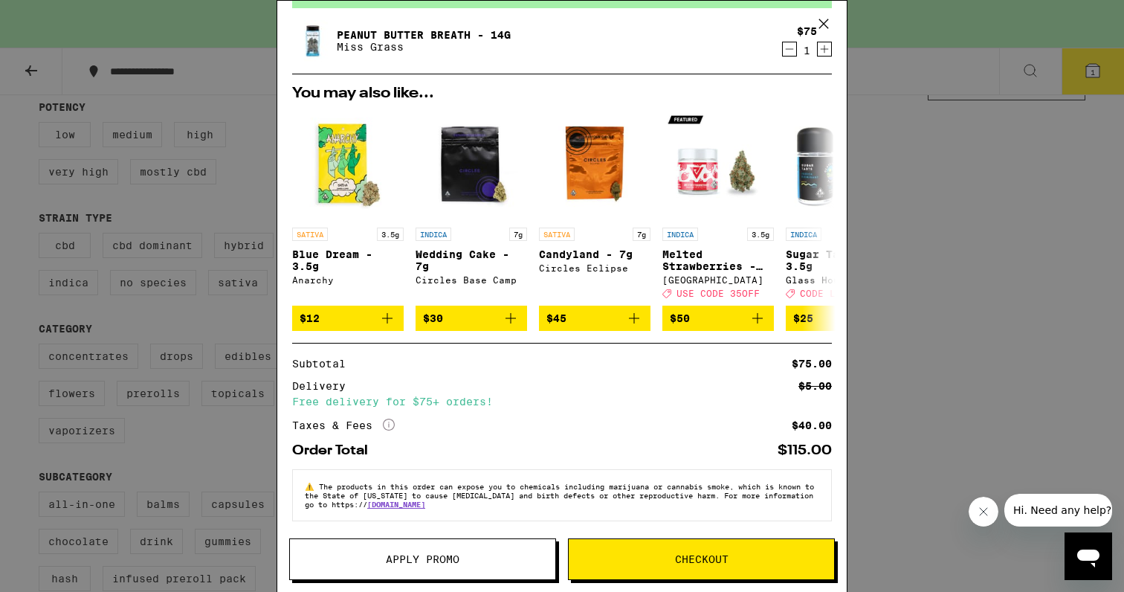
scroll to position [91, 0]
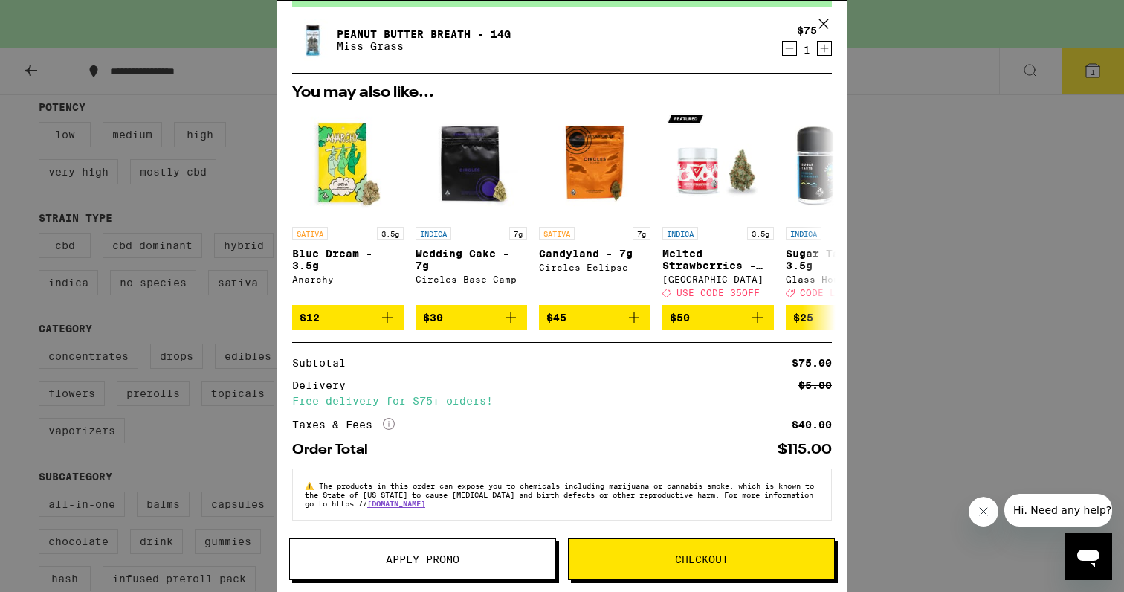
click at [527, 545] on button "Apply Promo" at bounding box center [422, 559] width 267 height 42
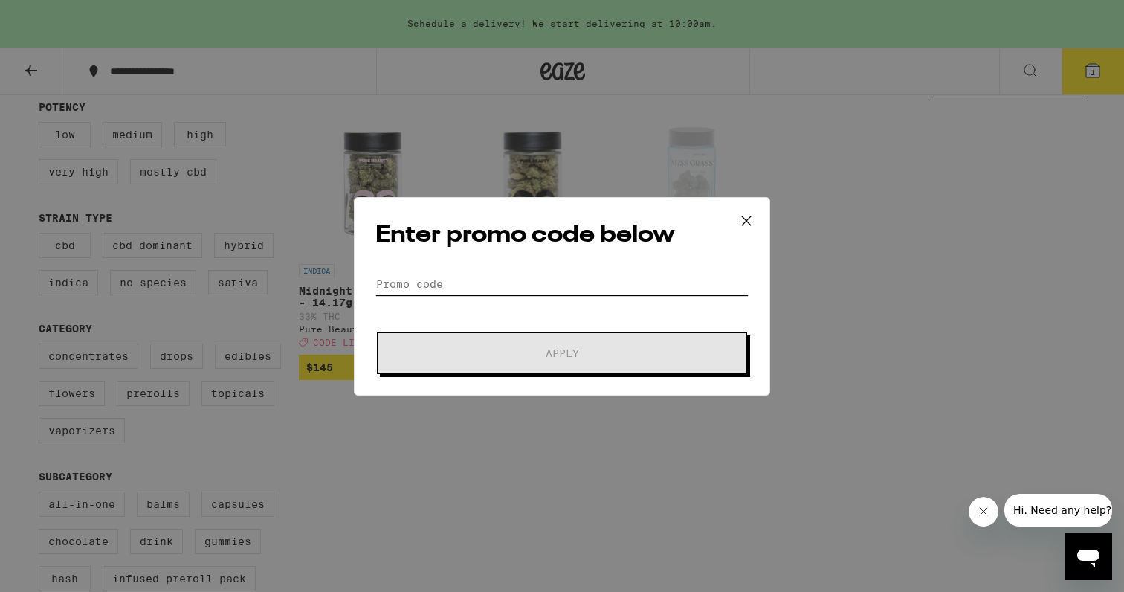
click at [547, 285] on input "Promo Code" at bounding box center [562, 284] width 373 height 22
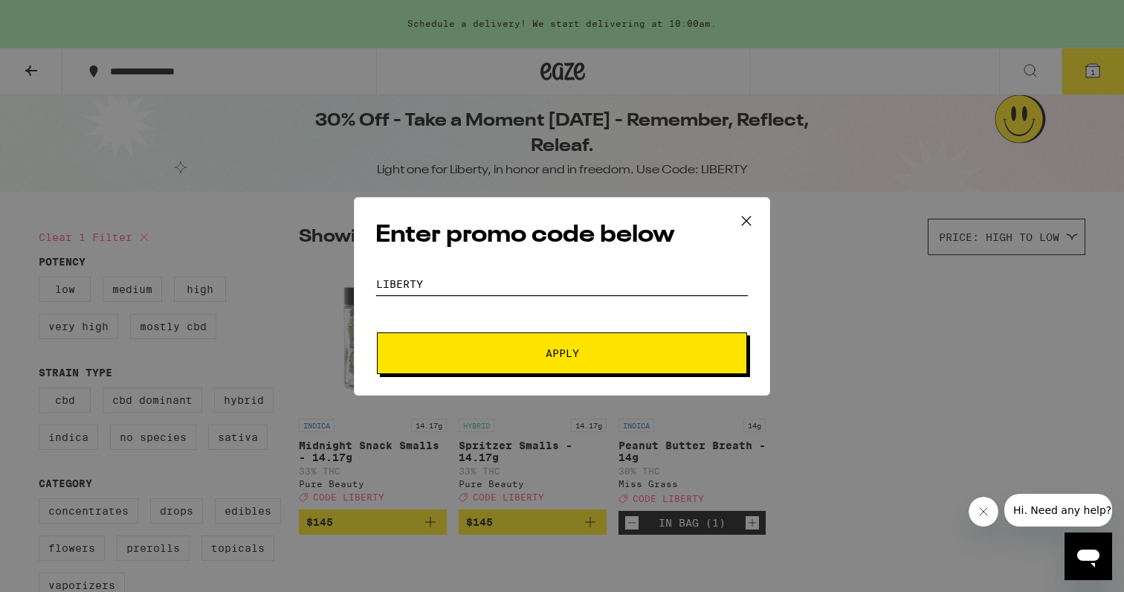
type input "LIBERTY"
click at [377, 332] on button "Apply" at bounding box center [562, 353] width 370 height 42
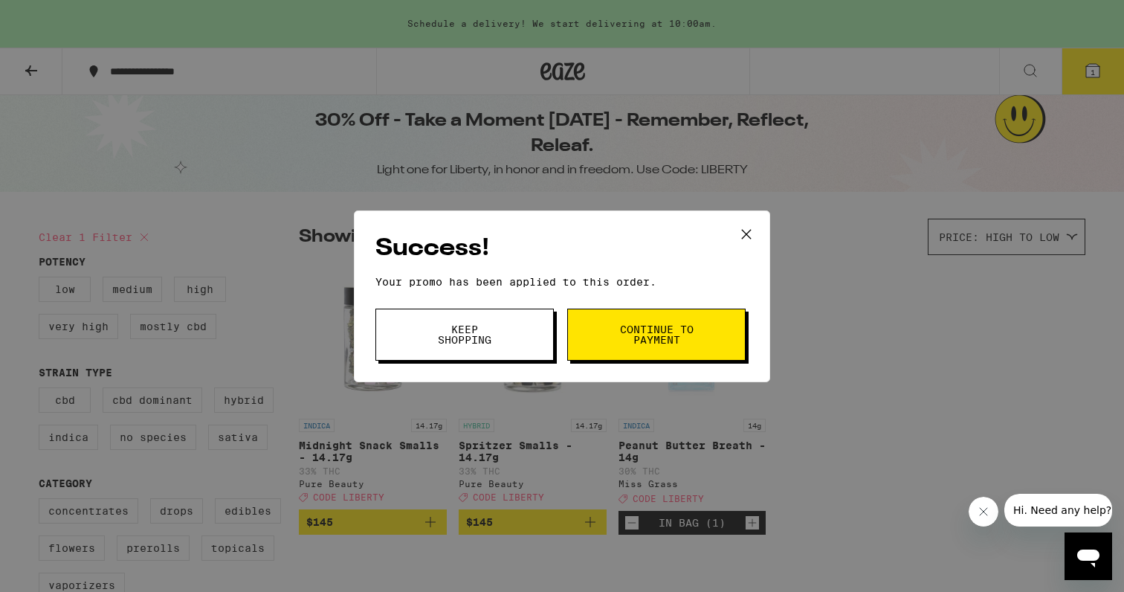
click at [741, 238] on icon at bounding box center [746, 234] width 22 height 22
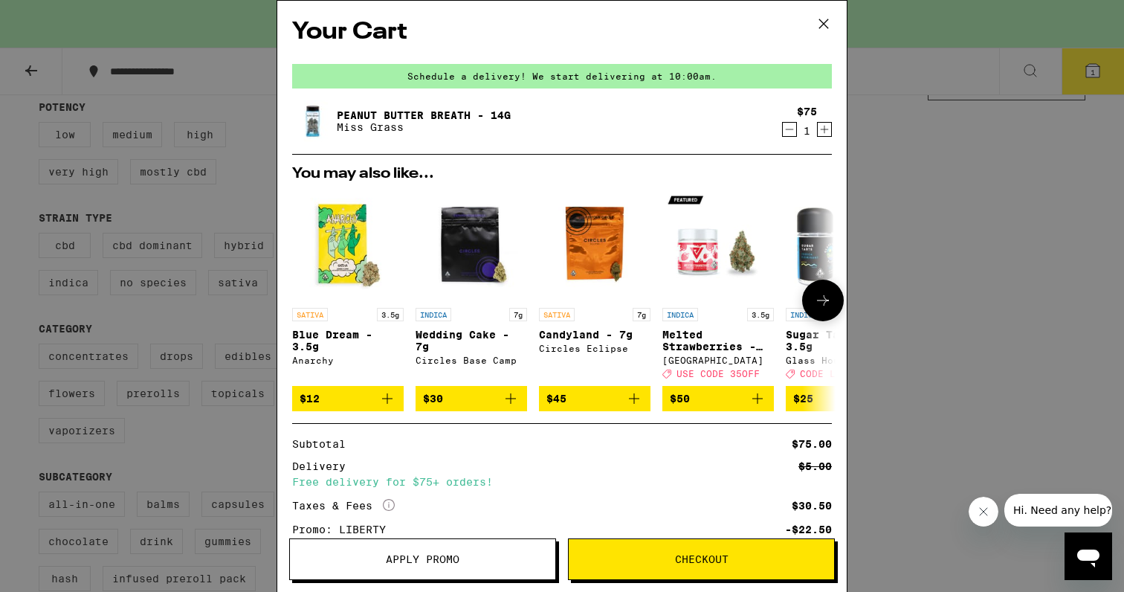
scroll to position [114, 0]
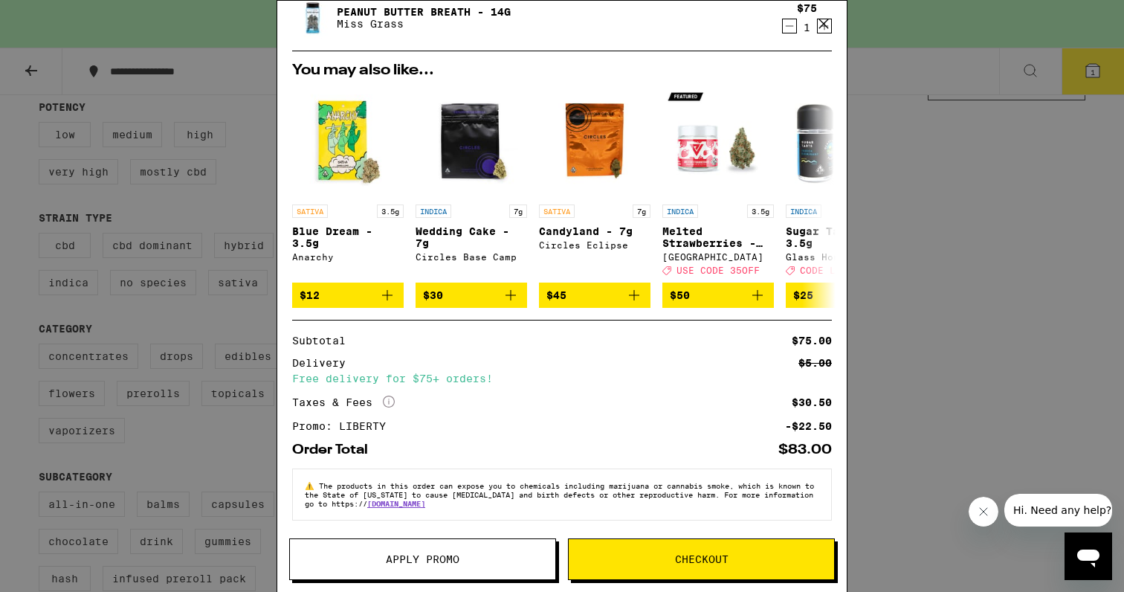
click at [642, 567] on button "Checkout" at bounding box center [701, 559] width 267 height 42
